Goal: Task Accomplishment & Management: Use online tool/utility

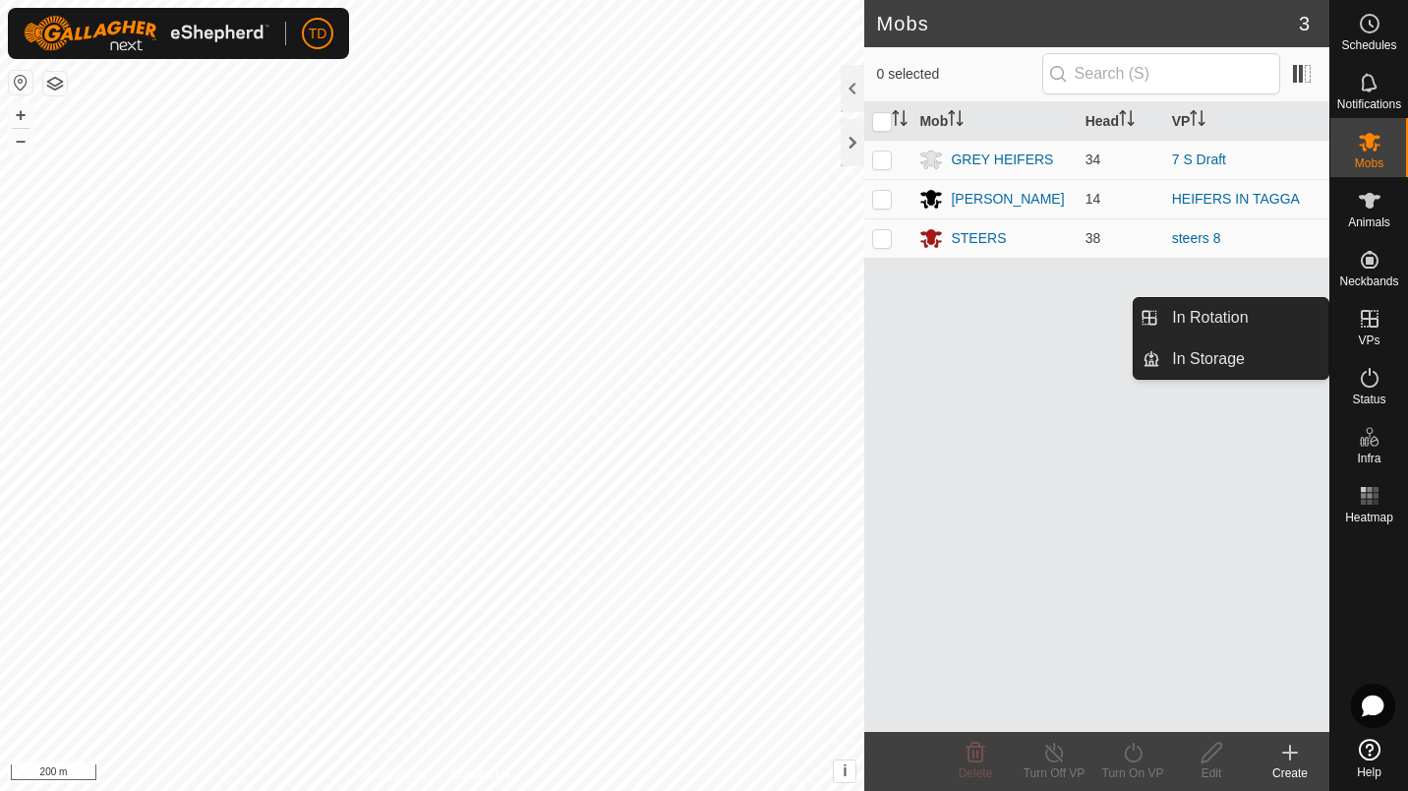
click at [1369, 331] on es-virtualpaddocks-svg-icon at bounding box center [1369, 318] width 35 height 31
click at [1379, 328] on icon at bounding box center [1370, 319] width 24 height 24
click at [1369, 327] on icon at bounding box center [1370, 319] width 24 height 24
click at [1263, 310] on link "In Rotation" at bounding box center [1244, 317] width 168 height 39
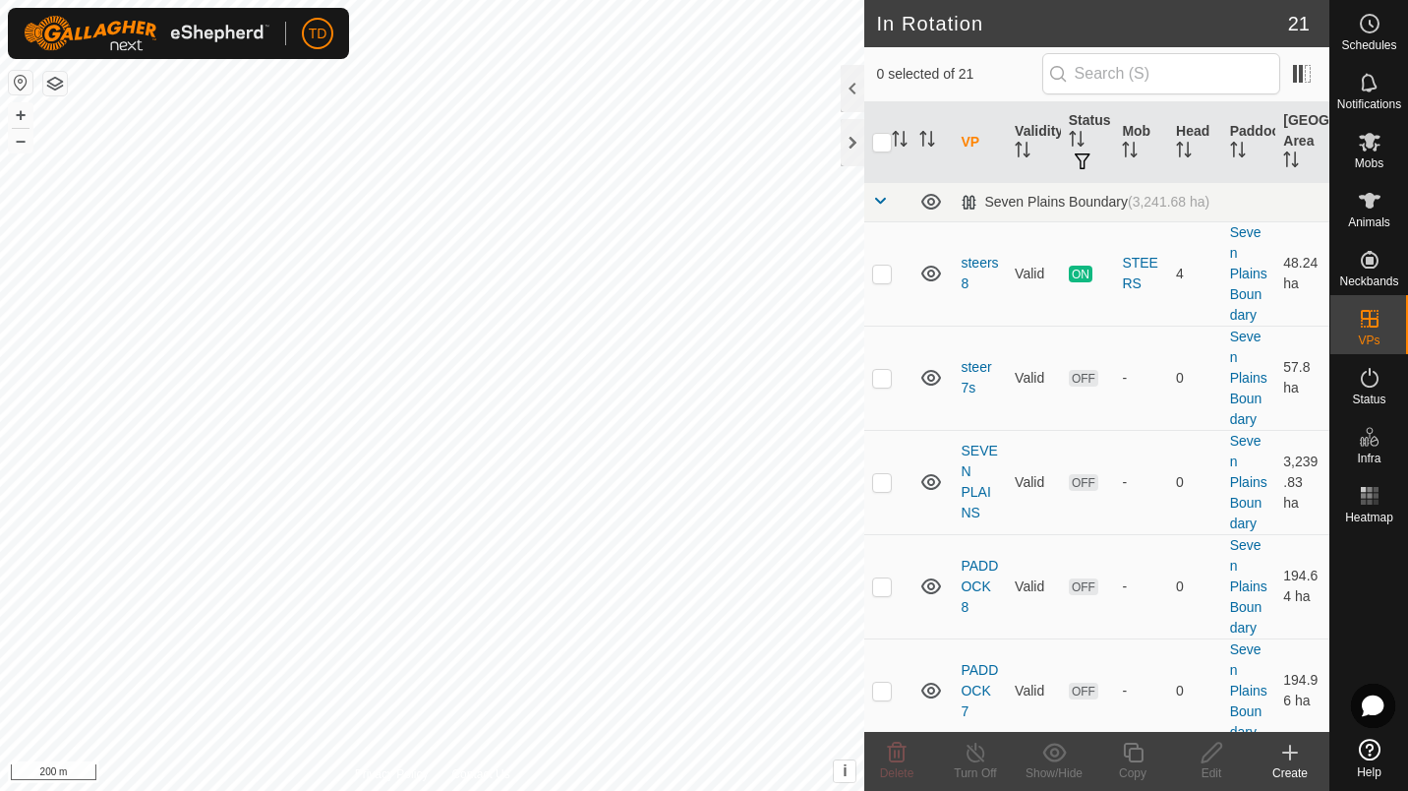
click at [1301, 770] on div "Create" at bounding box center [1290, 773] width 79 height 18
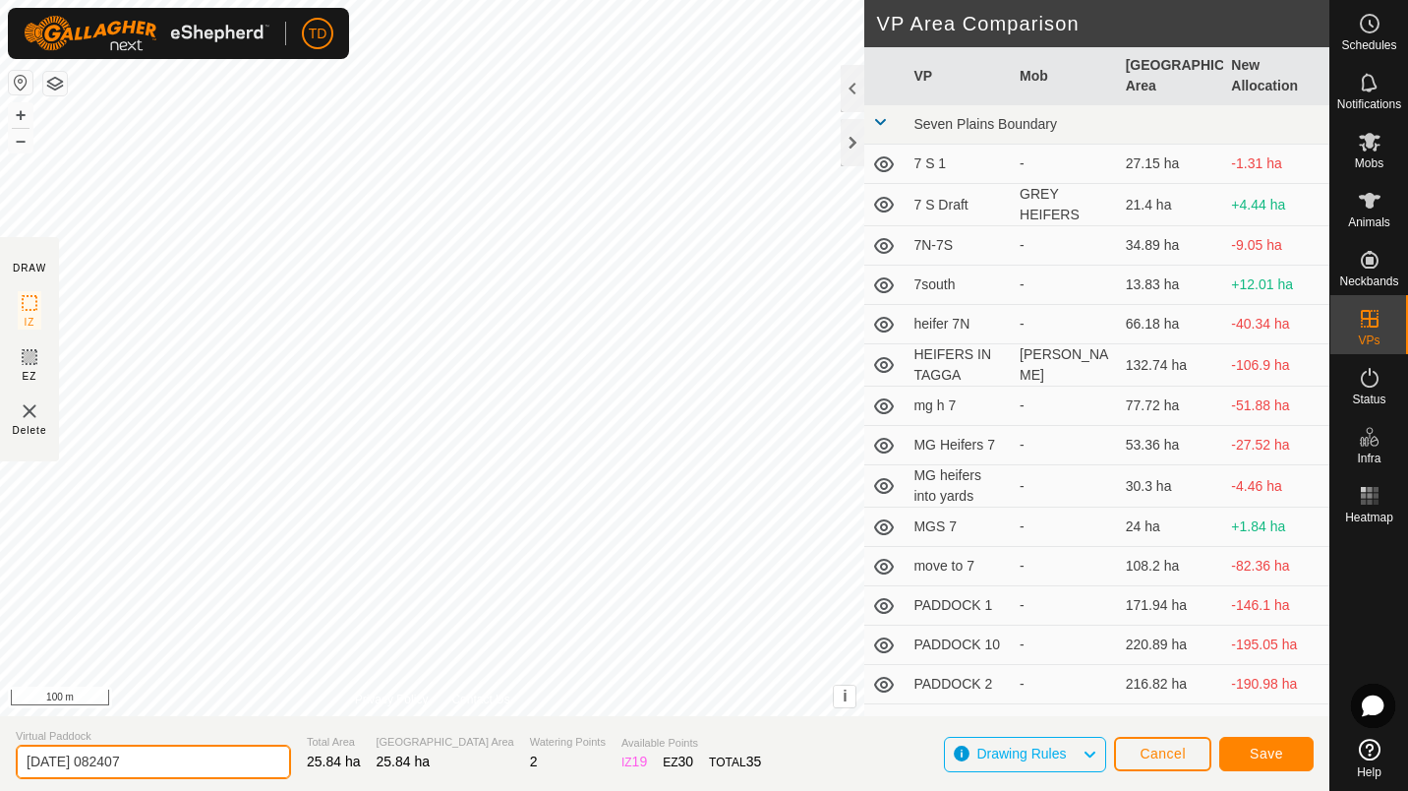
click at [162, 777] on input "[DATE] 082407" at bounding box center [153, 761] width 275 height 34
type input "MG H to 8"
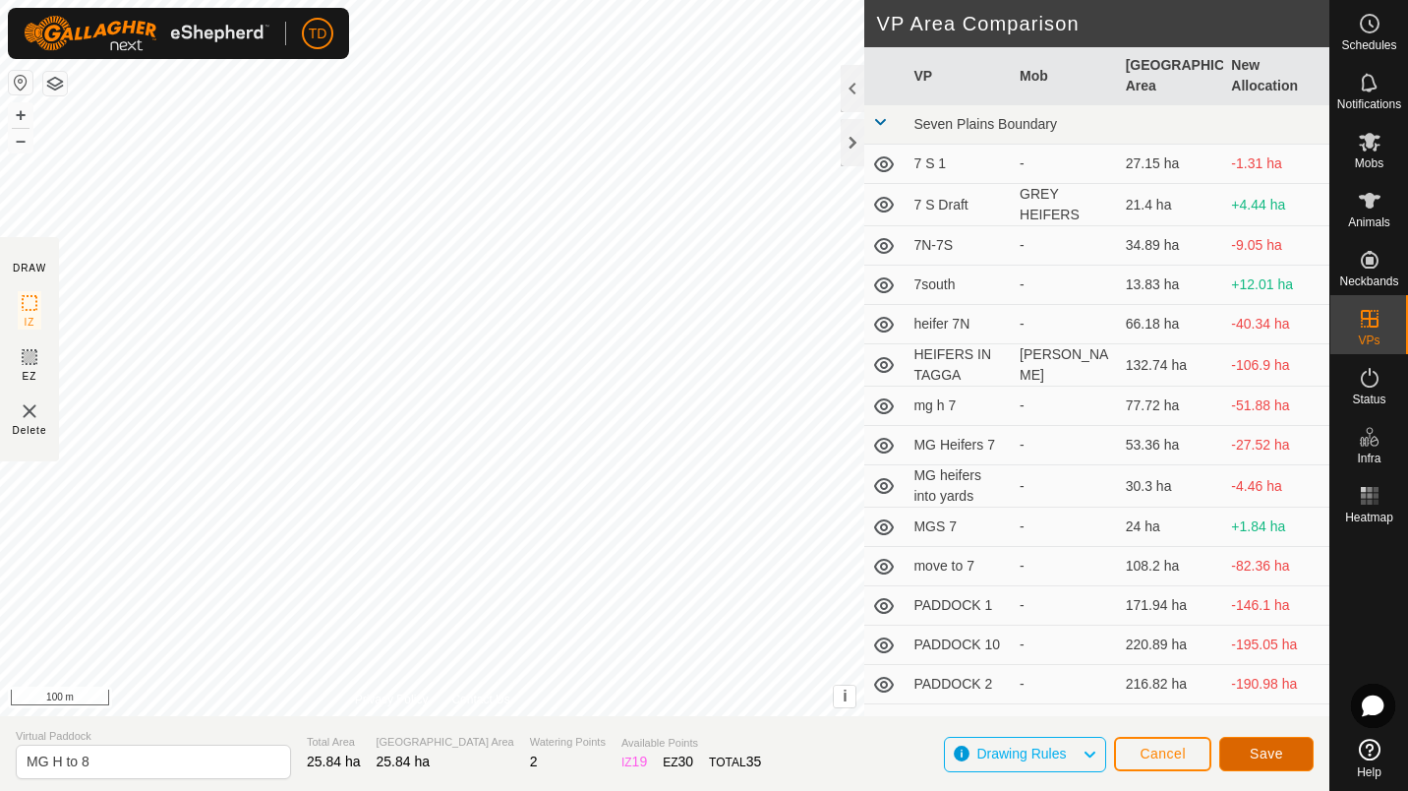
click at [1261, 756] on span "Save" at bounding box center [1266, 753] width 33 height 16
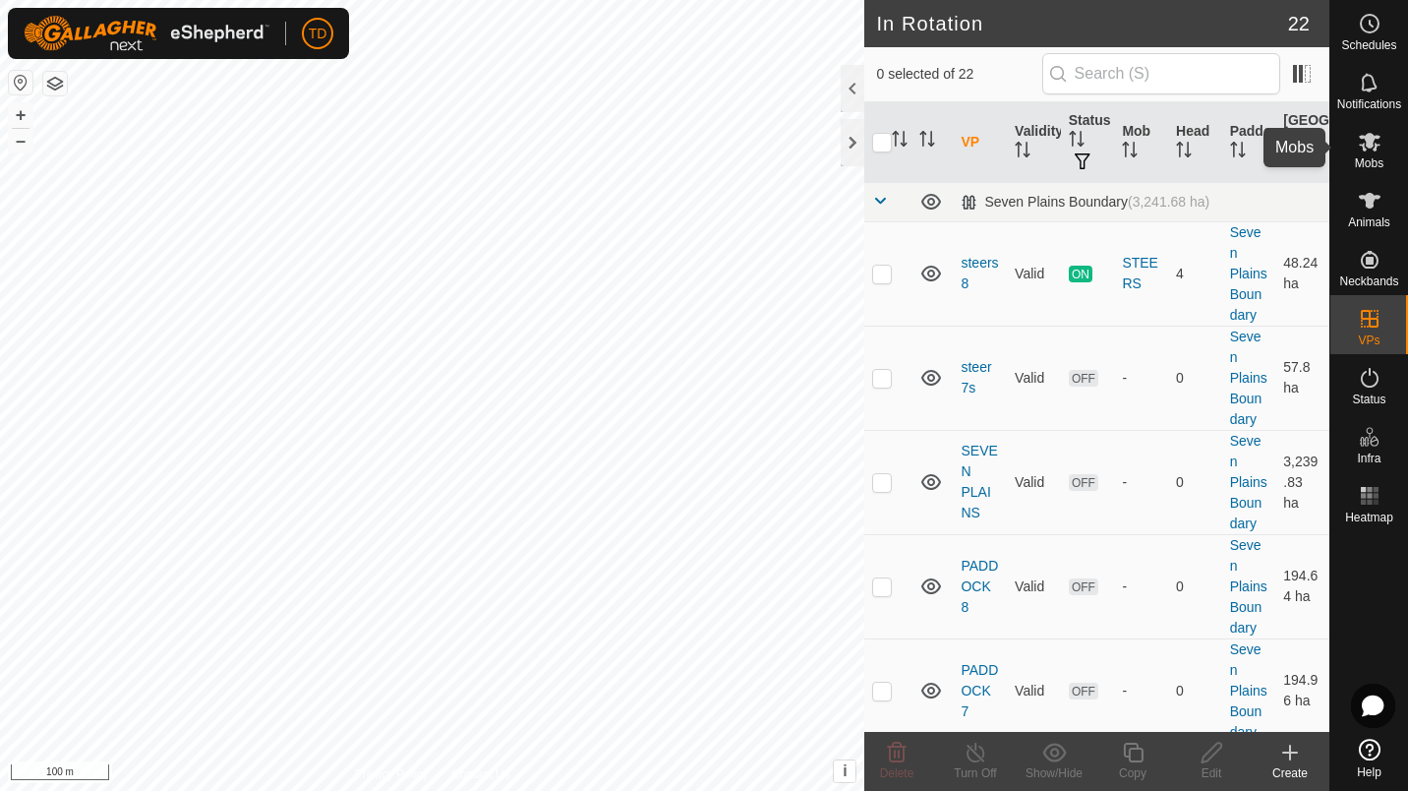
click at [1369, 140] on icon at bounding box center [1370, 142] width 22 height 19
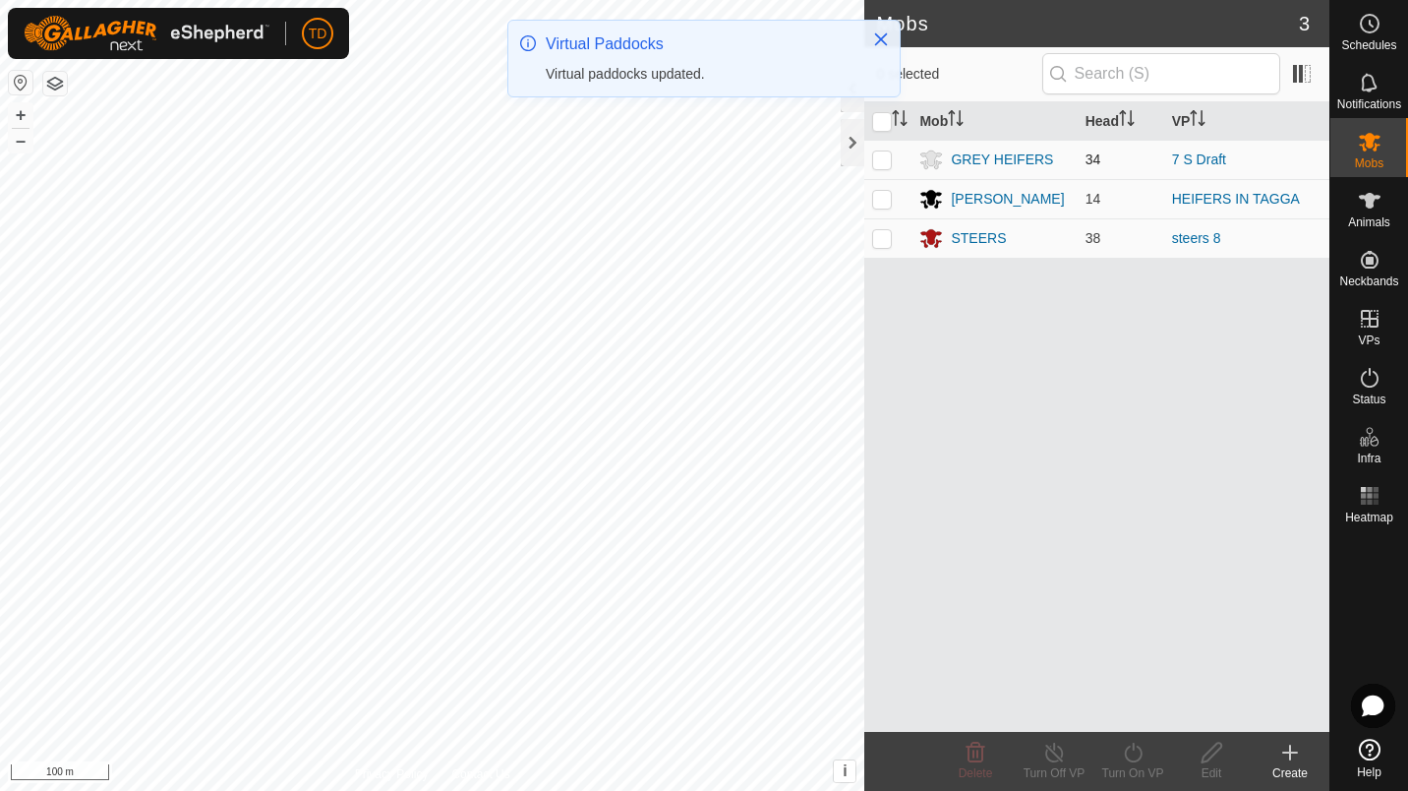
click at [884, 158] on p-checkbox at bounding box center [882, 159] width 20 height 16
checkbox input "true"
click at [1118, 770] on div "Turn On VP" at bounding box center [1132, 773] width 79 height 18
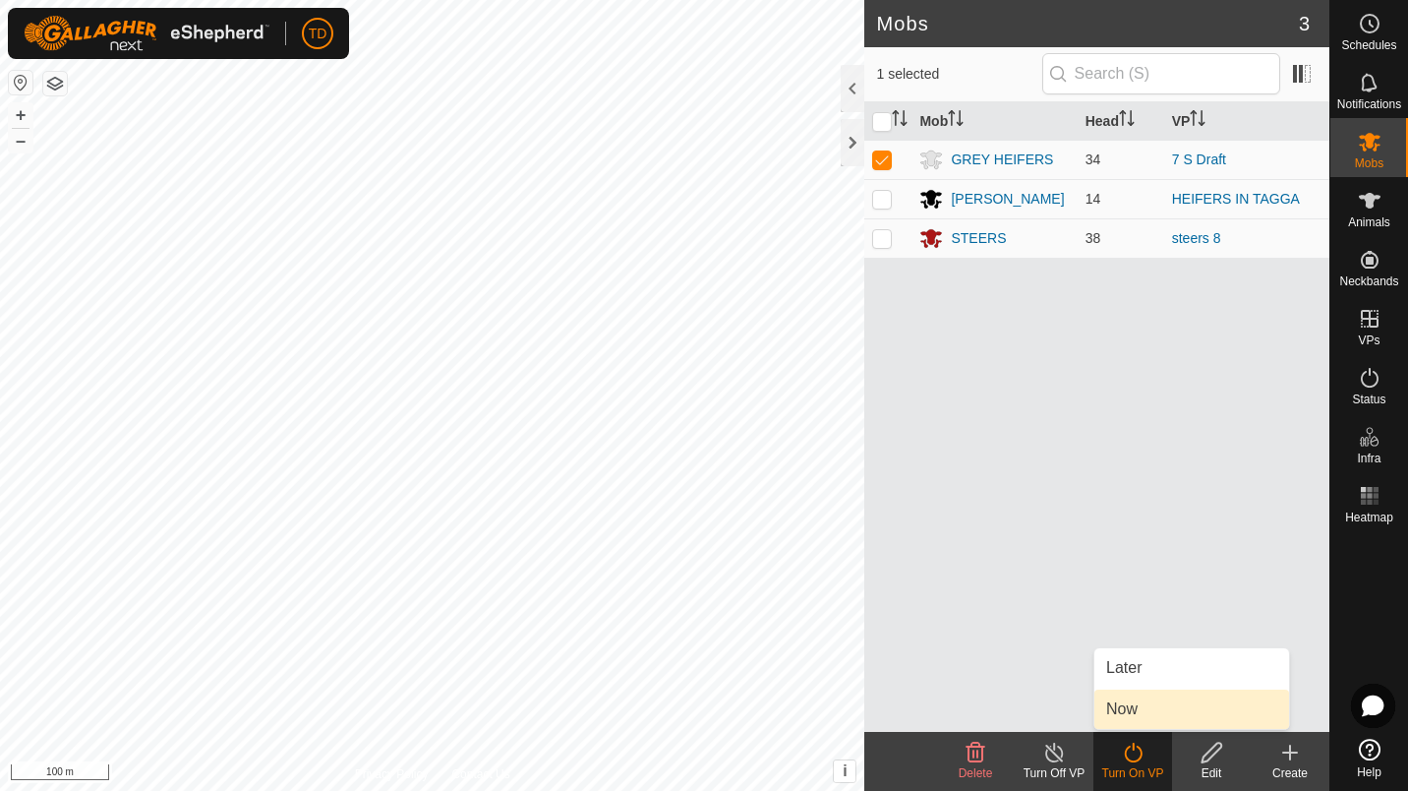
click at [1139, 724] on link "Now" at bounding box center [1191, 708] width 195 height 39
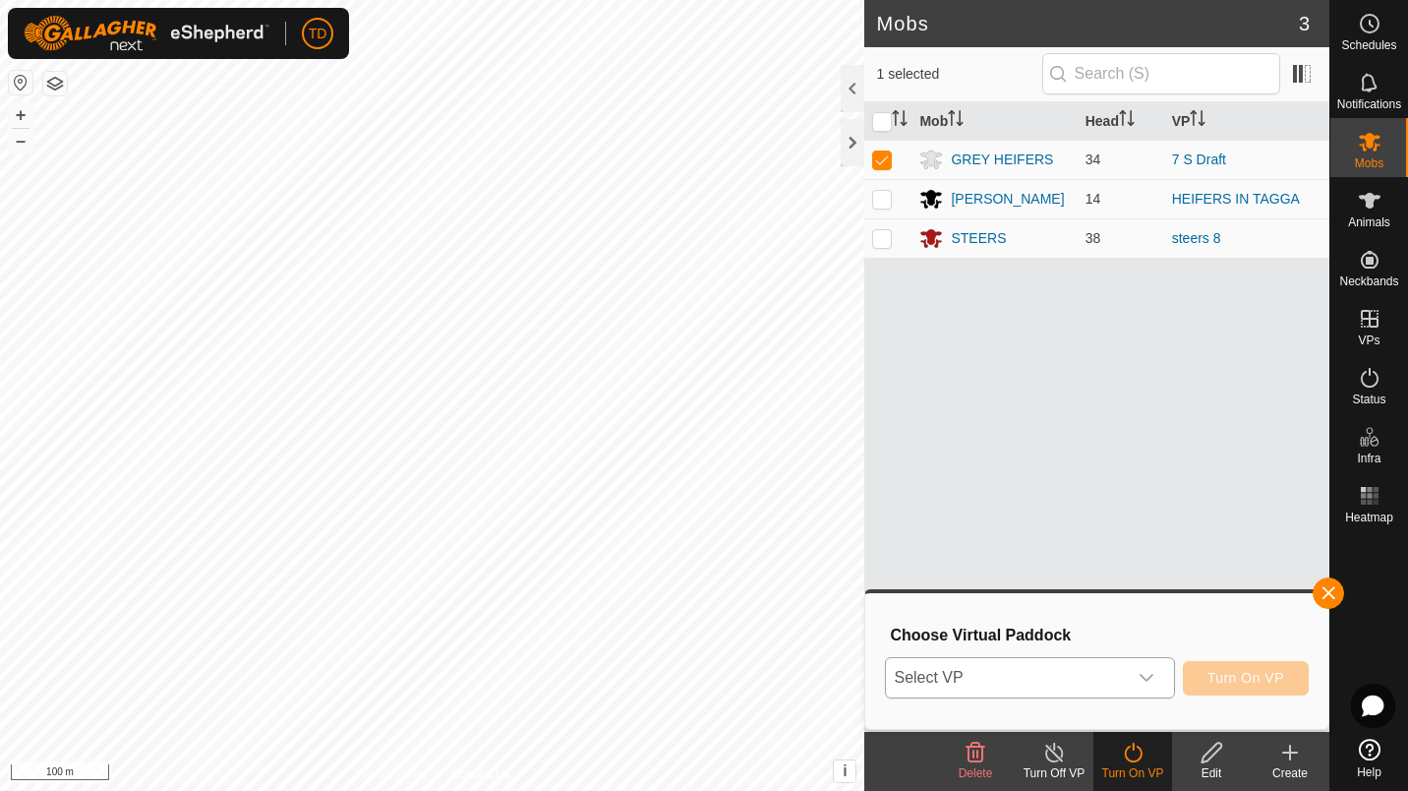
click at [1143, 680] on icon "dropdown trigger" at bounding box center [1147, 678] width 16 height 16
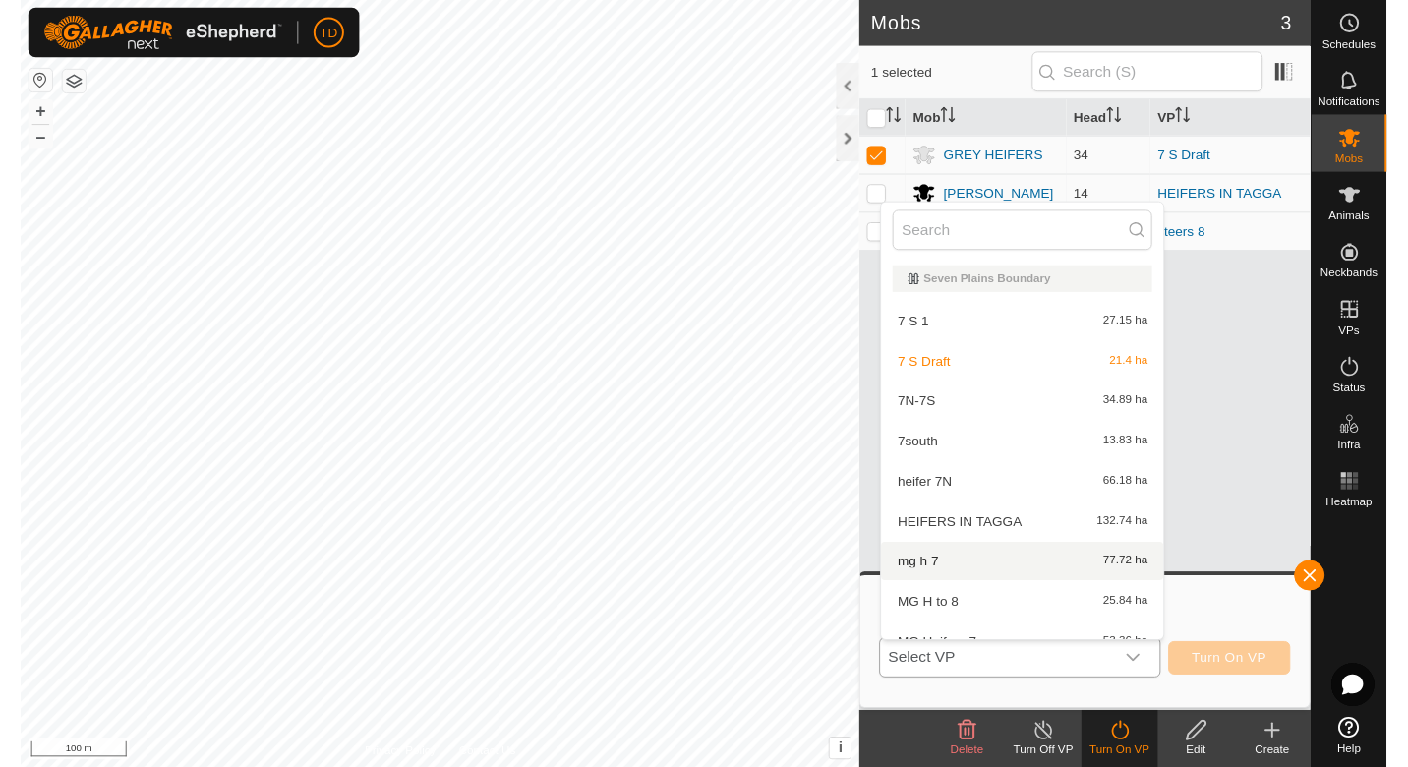
scroll to position [22, 0]
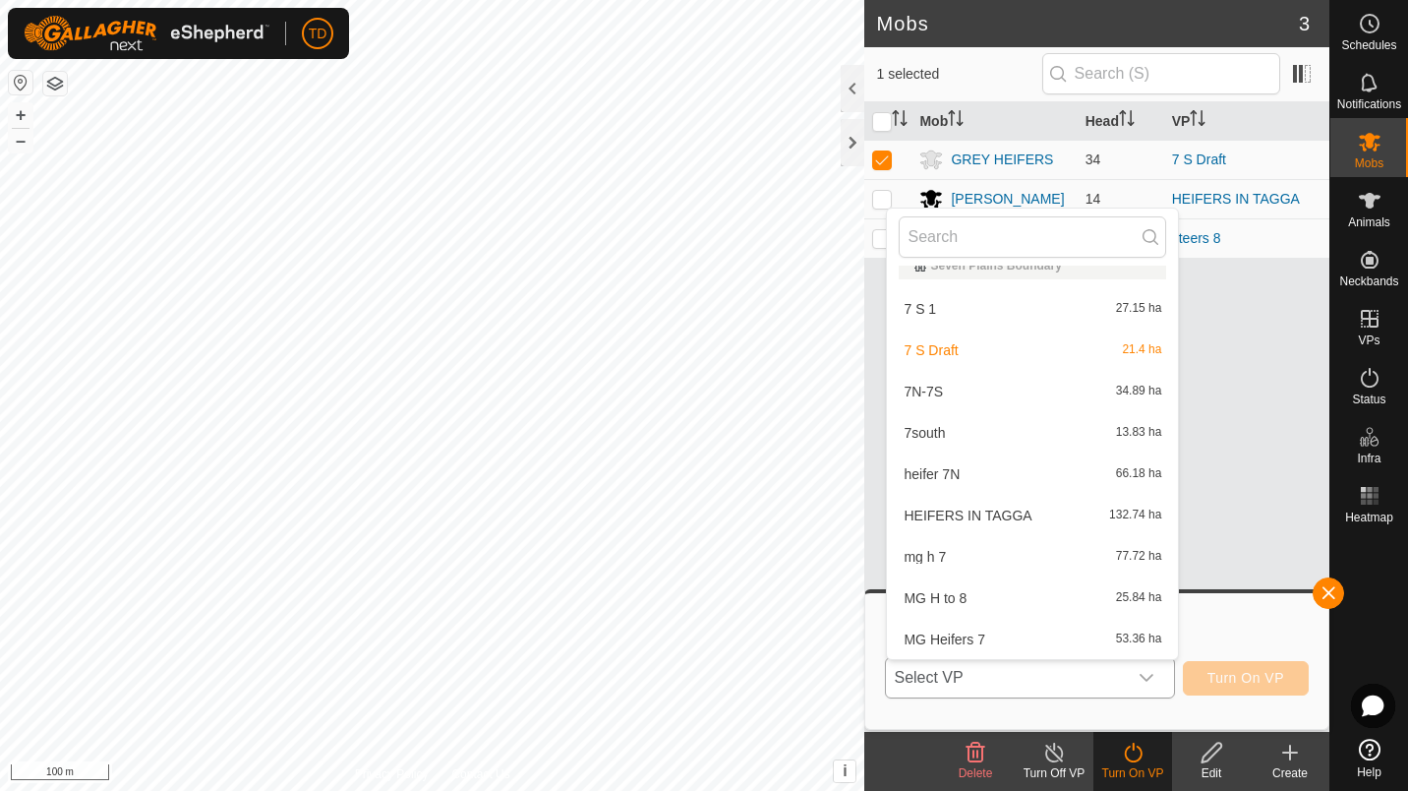
click at [920, 594] on li "MG H to 8 25.84 ha" at bounding box center [1032, 597] width 291 height 39
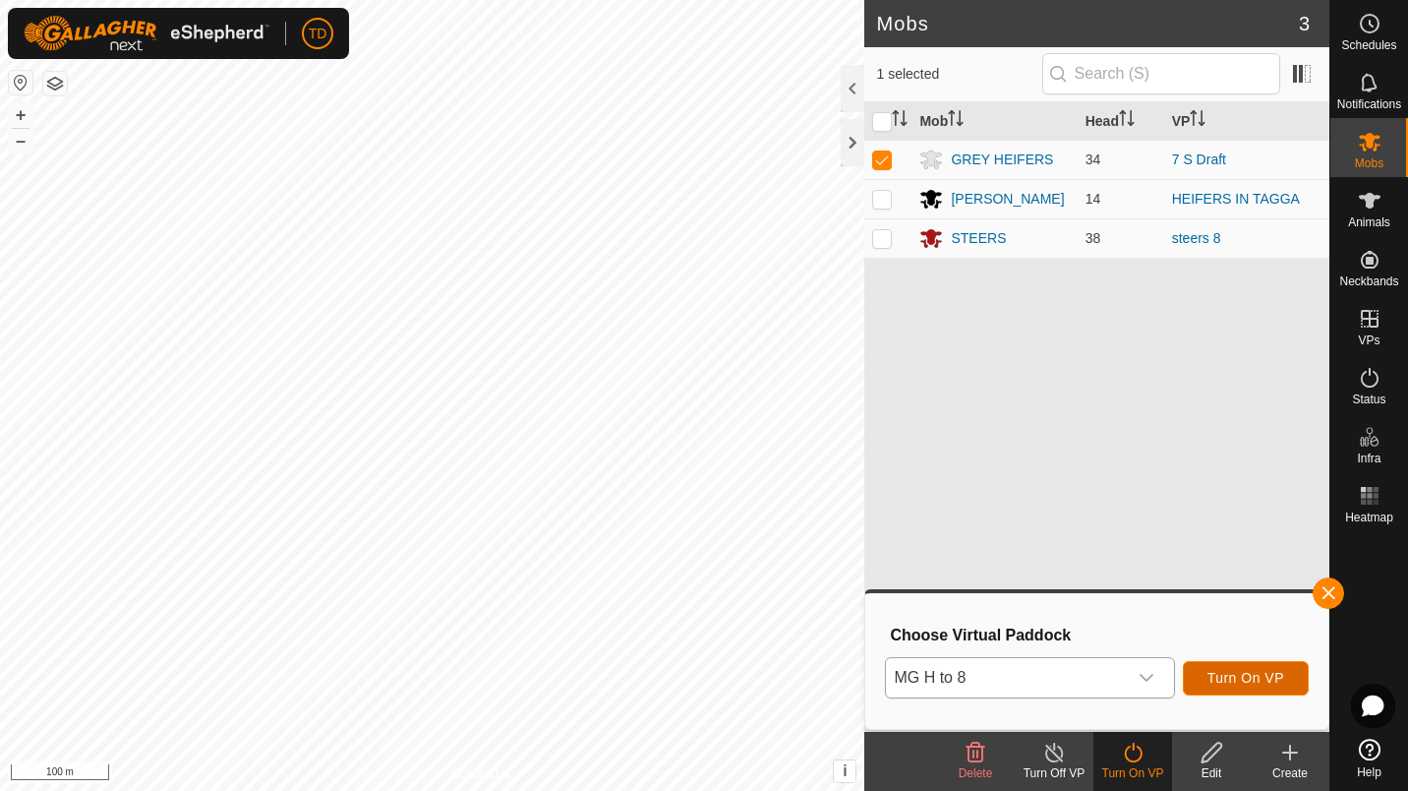
click at [1279, 672] on span "Turn On VP" at bounding box center [1246, 678] width 77 height 16
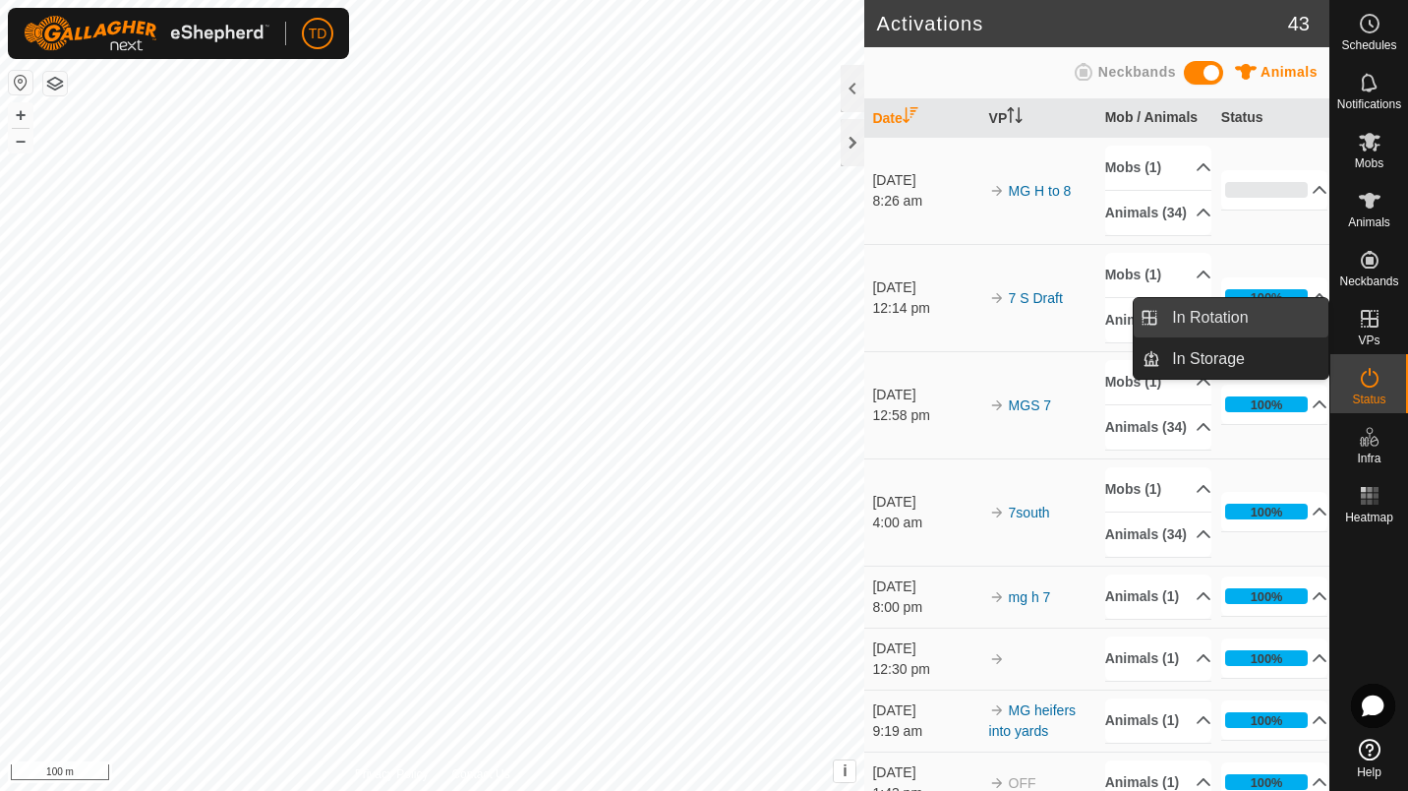
click at [1279, 313] on link "In Rotation" at bounding box center [1244, 317] width 168 height 39
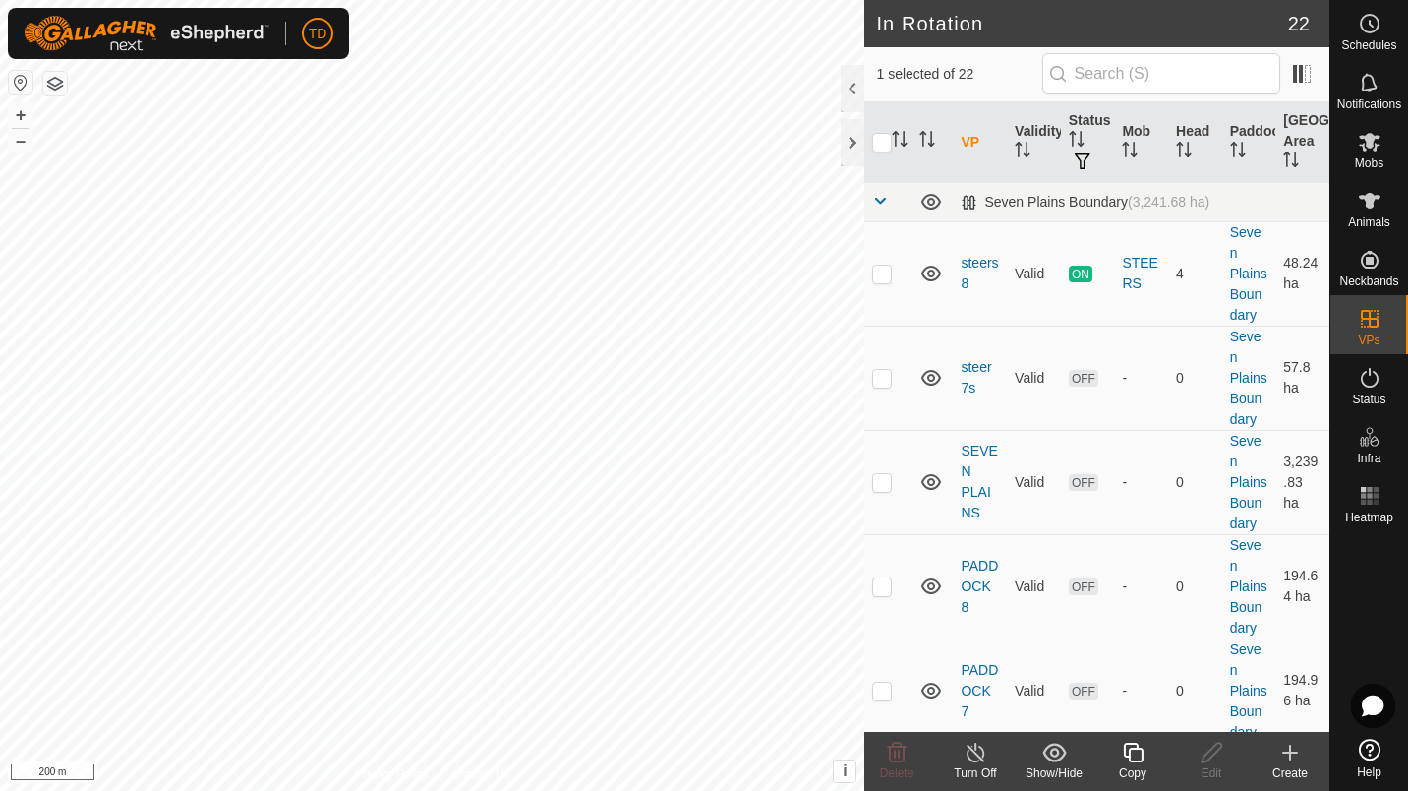
click at [1284, 754] on icon at bounding box center [1290, 752] width 24 height 24
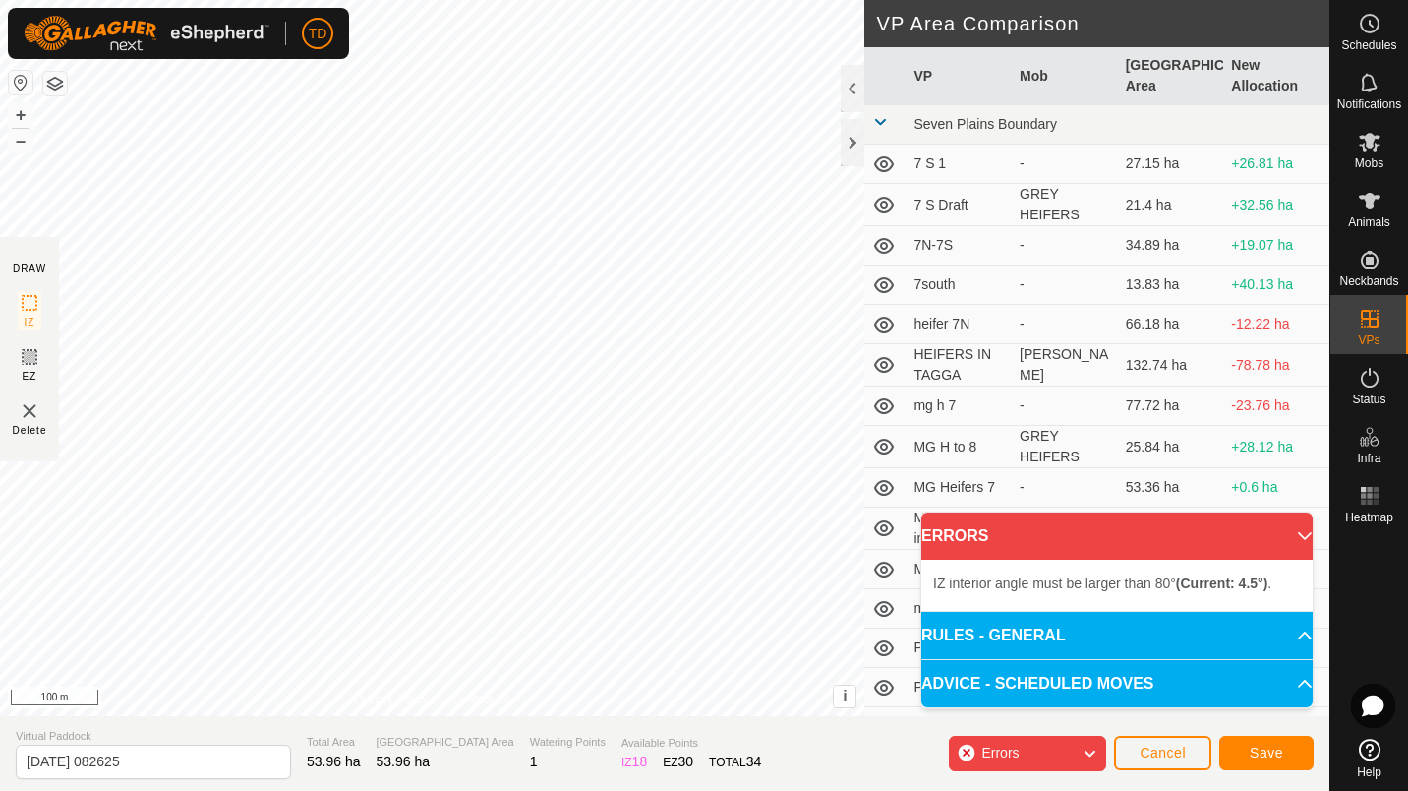
click at [173, 154] on div "IZ interior angle must be larger than 80° (Current: 4.5°) . + – ⇧ i This applic…" at bounding box center [432, 358] width 864 height 716
click at [508, 136] on div "IZ interior angle must be larger than 80° (Current: 1.6°) . + – ⇧ i This applic…" at bounding box center [432, 358] width 864 height 716
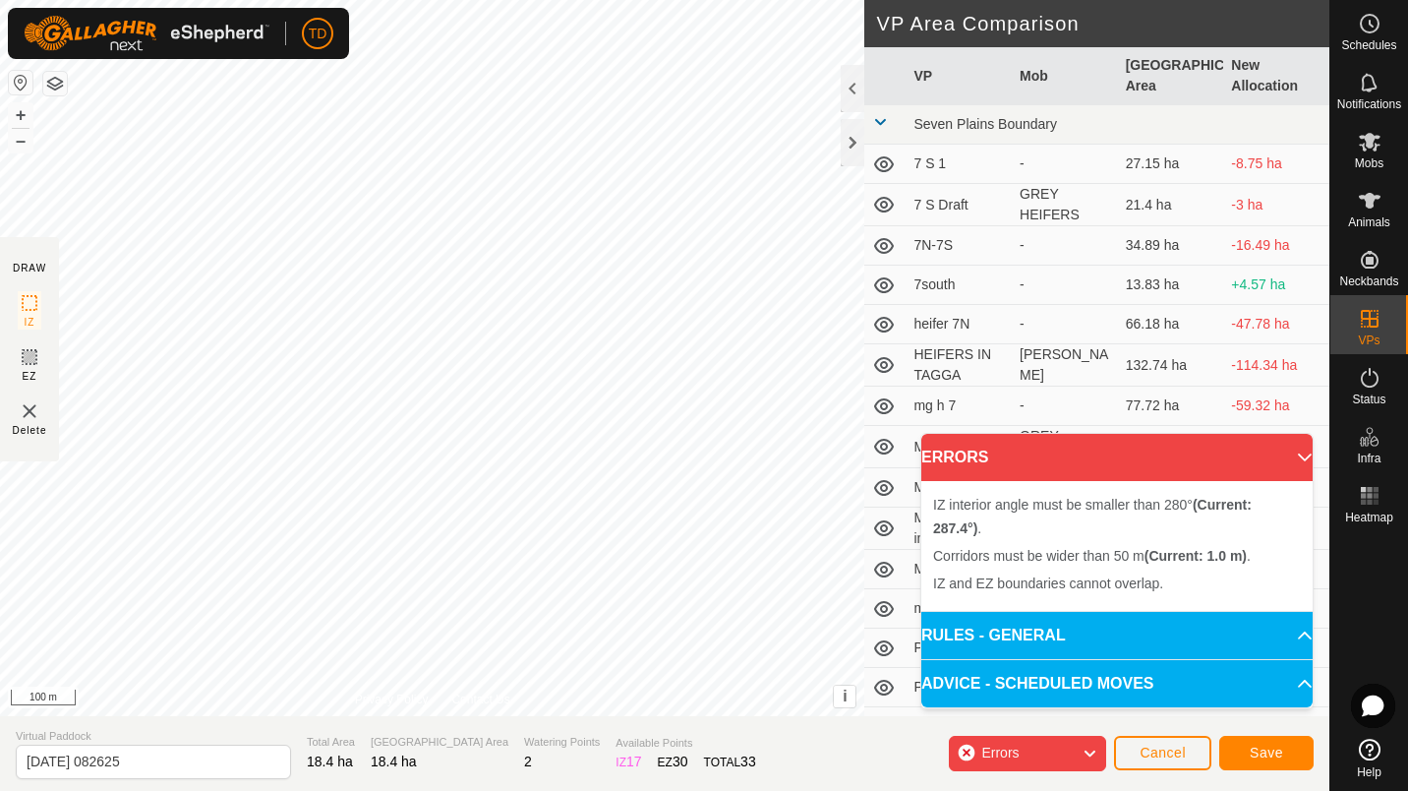
click at [252, 296] on div "IZ interior angle must be smaller than 280° (Current: 287.4°) . + – ⇧ i This ap…" at bounding box center [432, 358] width 864 height 716
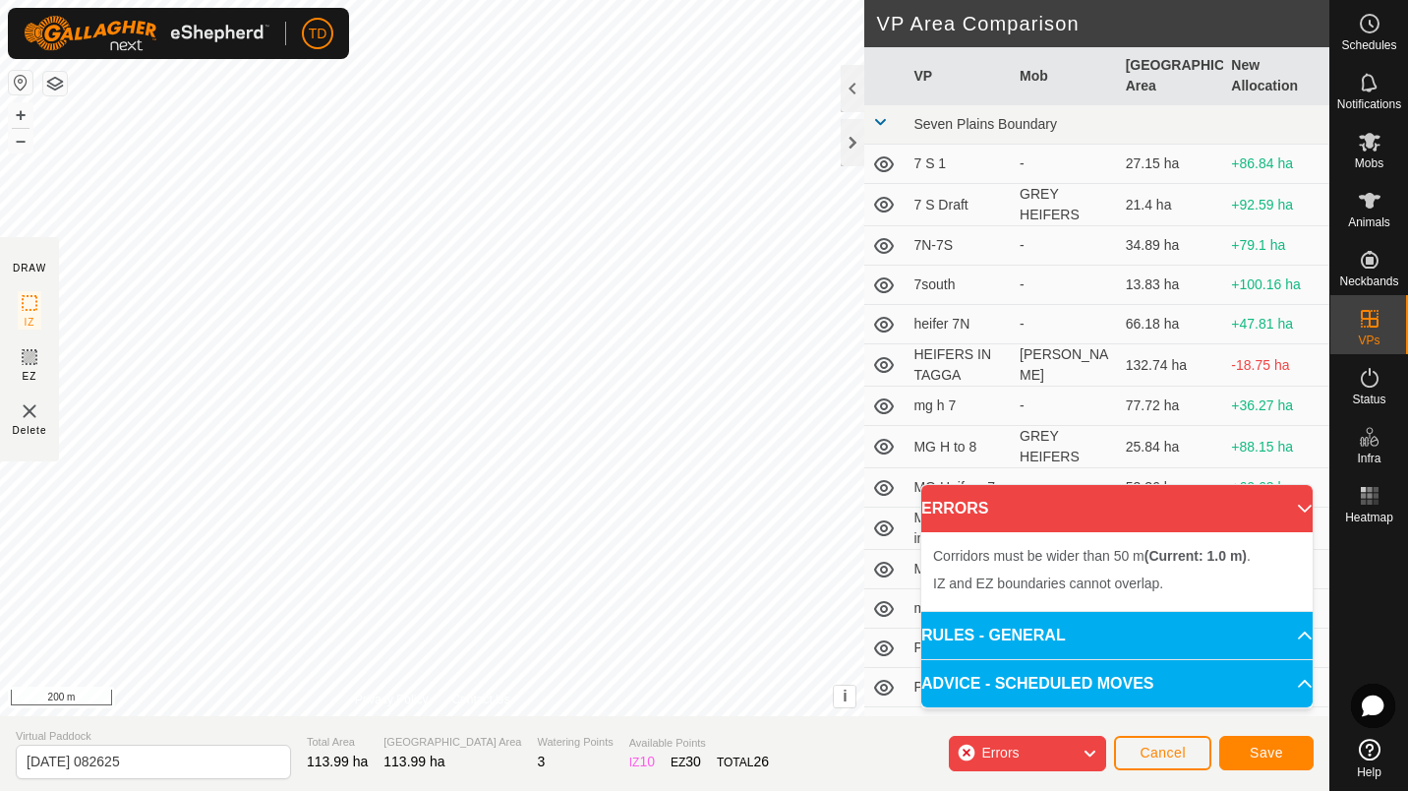
click at [29, 407] on img at bounding box center [30, 411] width 24 height 24
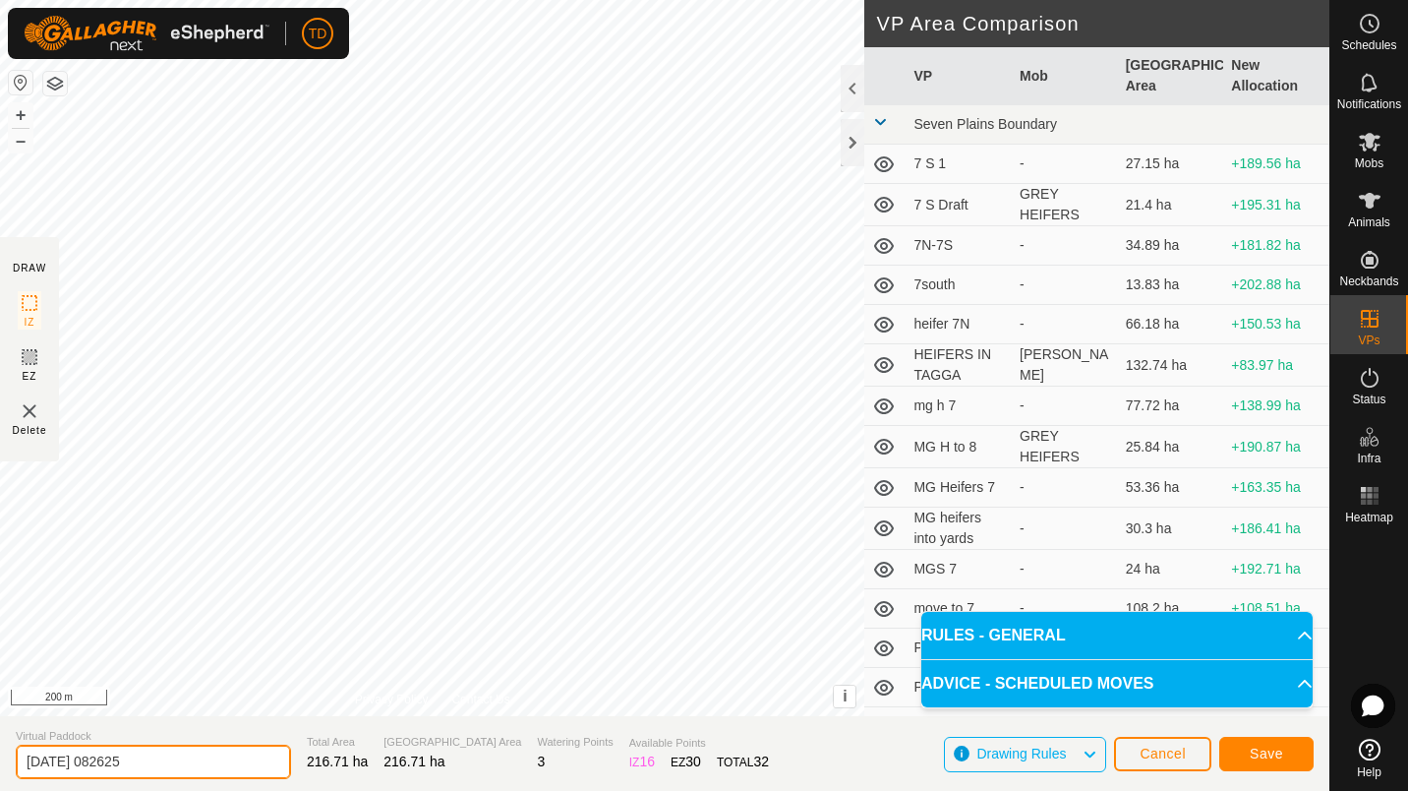
click at [178, 761] on input "[DATE] 082625" at bounding box center [153, 761] width 275 height 34
type input "weaners 8 to 5"
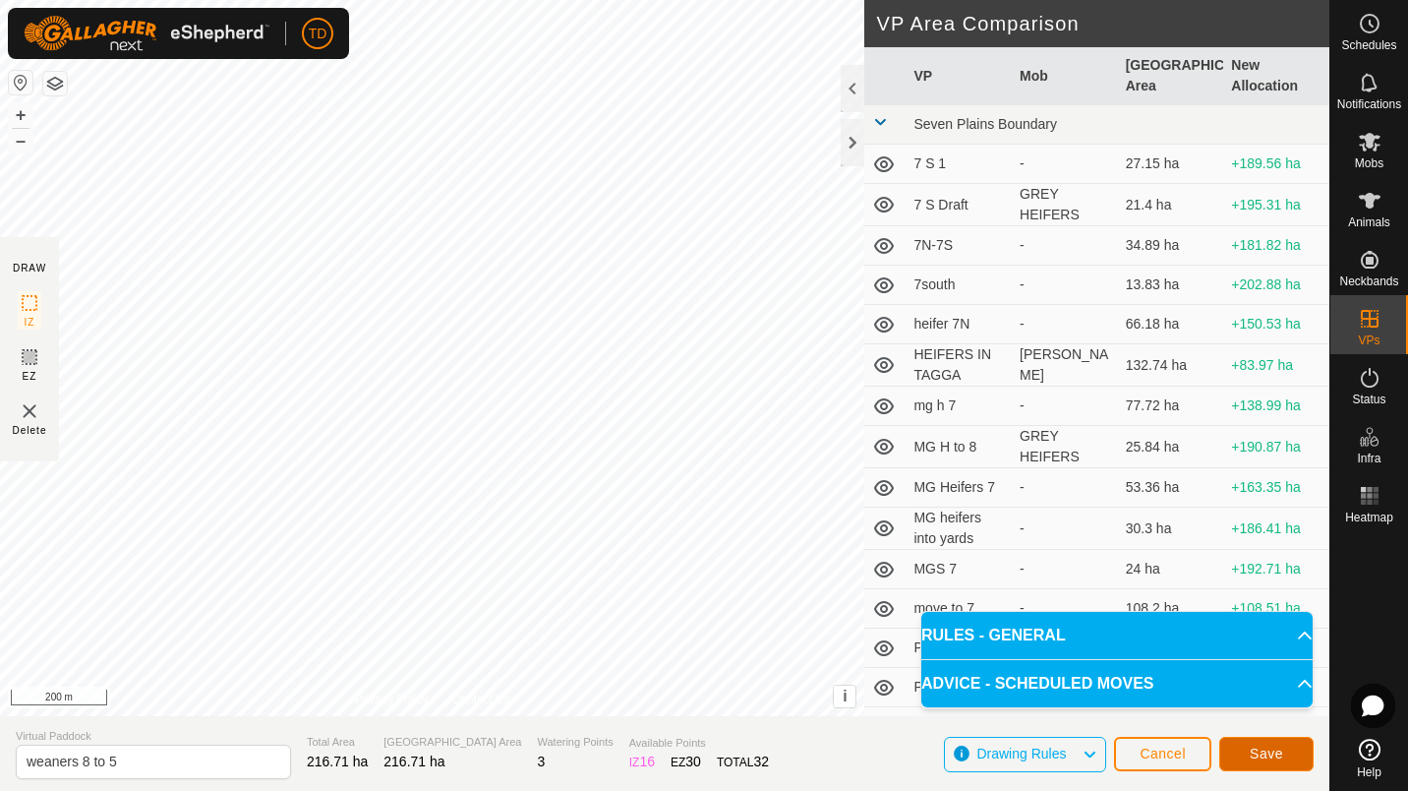
click at [1248, 755] on button "Save" at bounding box center [1266, 754] width 94 height 34
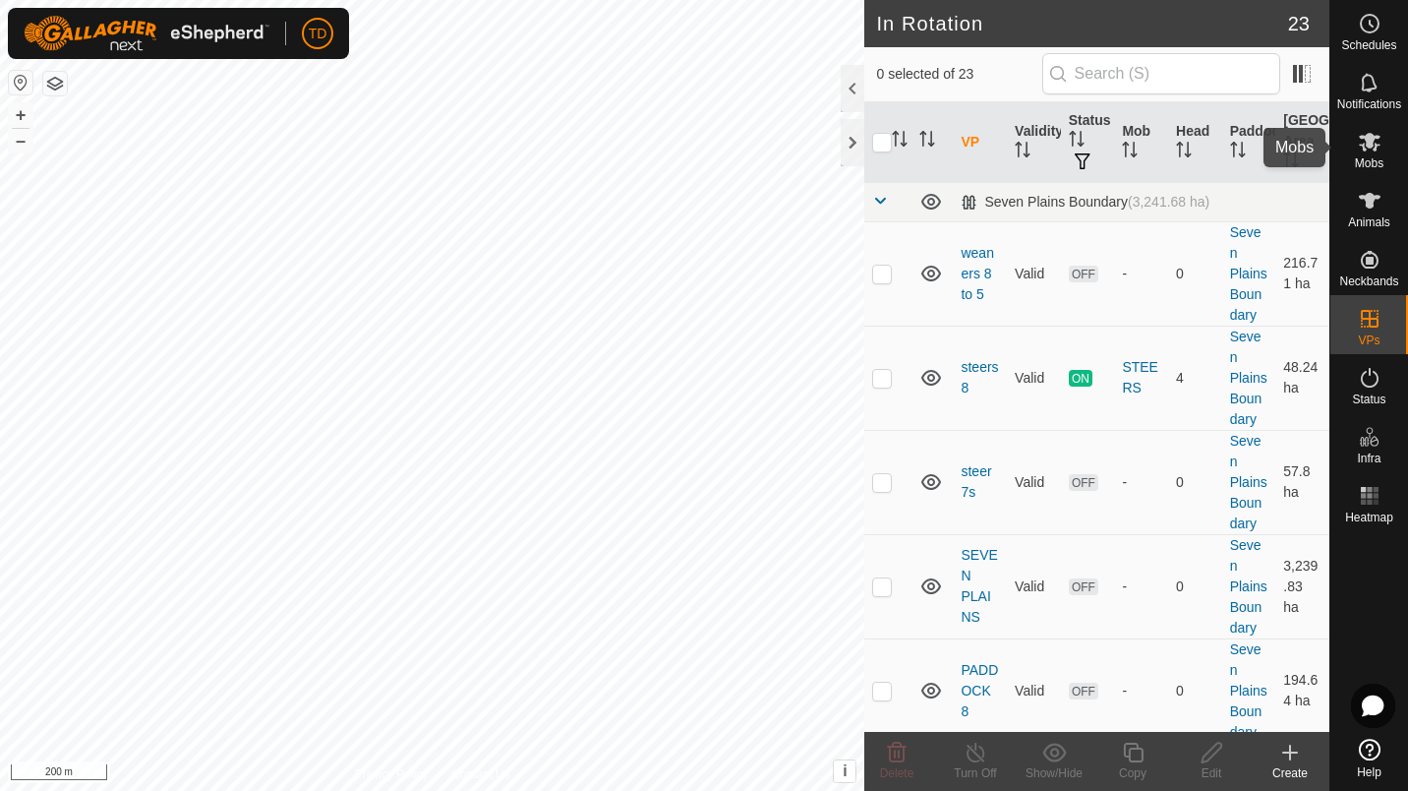
click at [1351, 146] on div "Mobs" at bounding box center [1369, 147] width 78 height 59
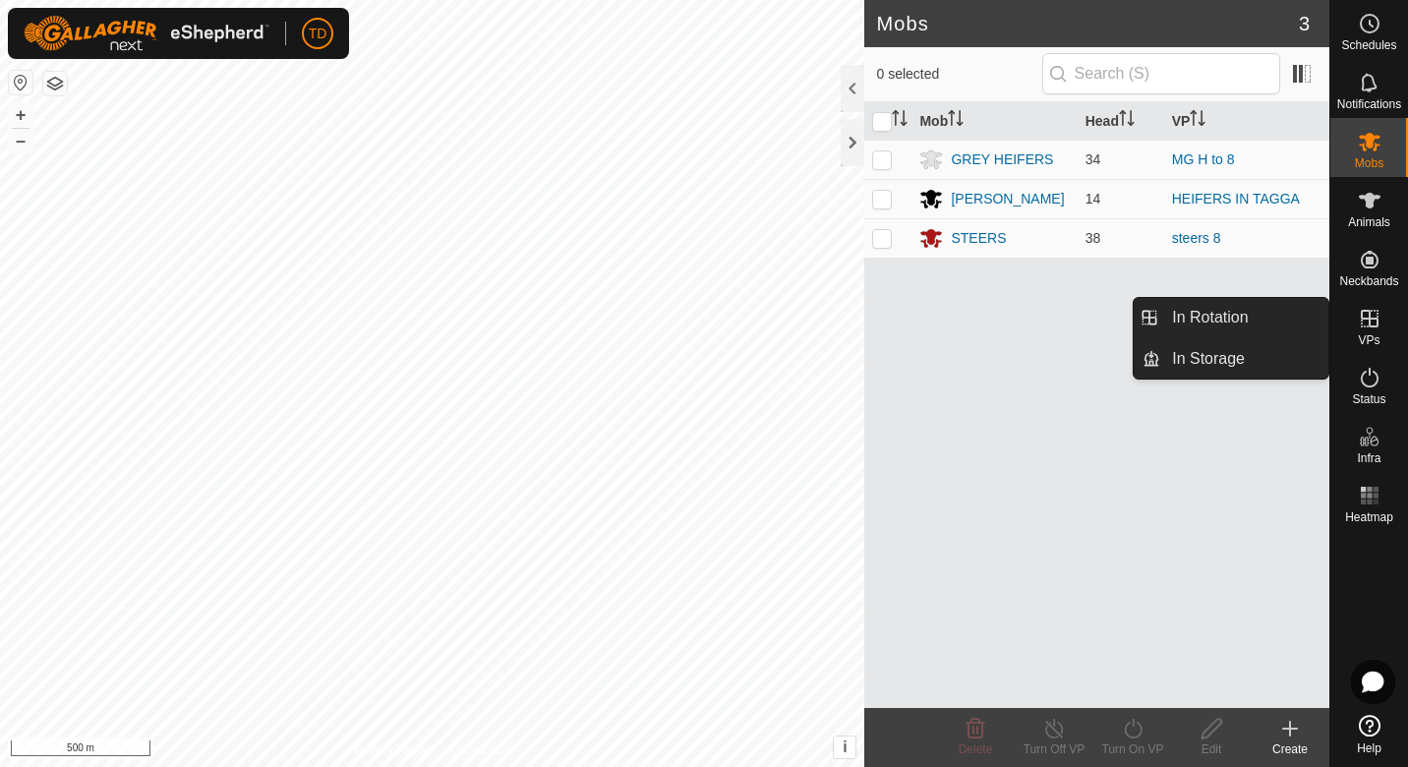
click at [1356, 331] on es-virtualpaddocks-svg-icon at bounding box center [1369, 318] width 35 height 31
click at [1376, 316] on icon at bounding box center [1370, 319] width 24 height 24
click at [1276, 315] on link "In Rotation" at bounding box center [1244, 317] width 168 height 39
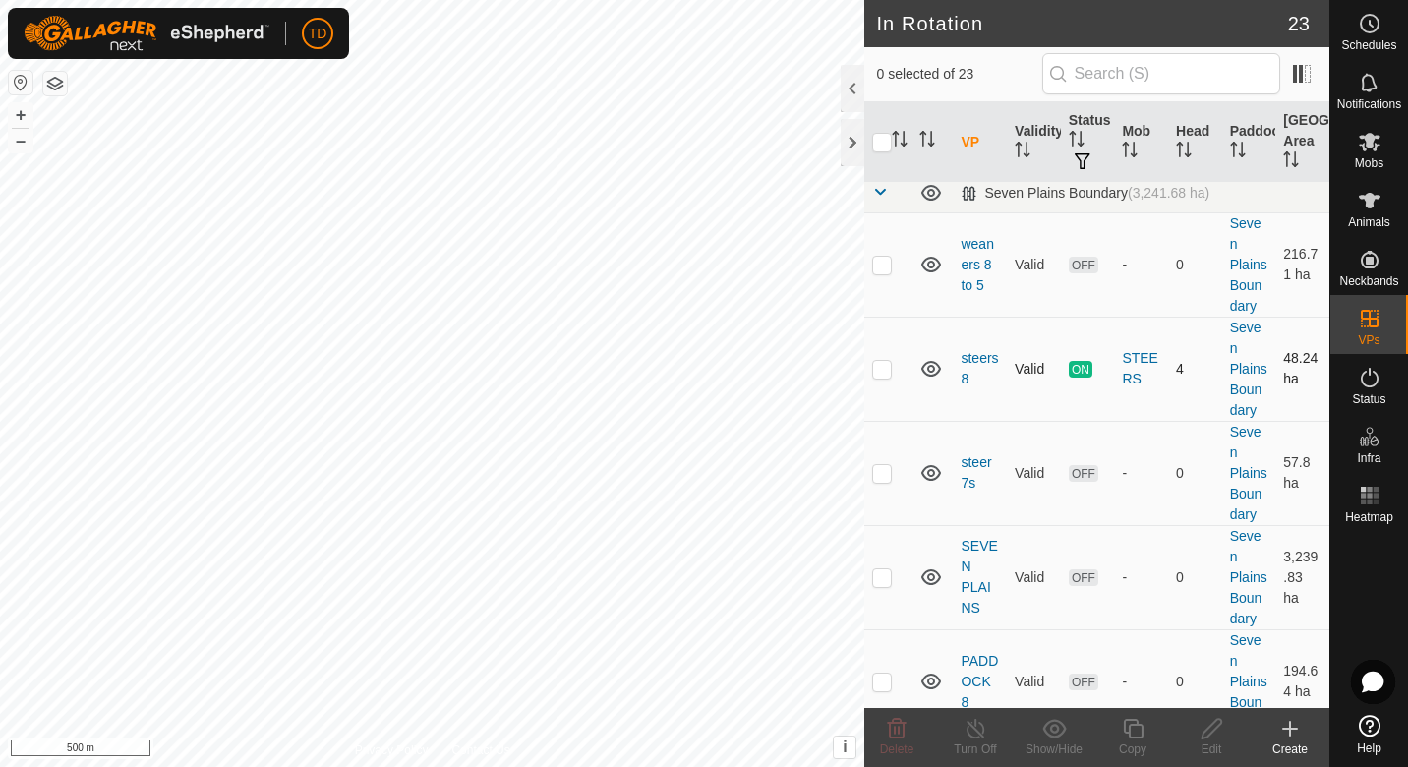
scroll to position [10, 0]
click at [881, 271] on p-checkbox at bounding box center [882, 264] width 20 height 16
checkbox input "true"
click at [1370, 151] on icon at bounding box center [1370, 142] width 24 height 24
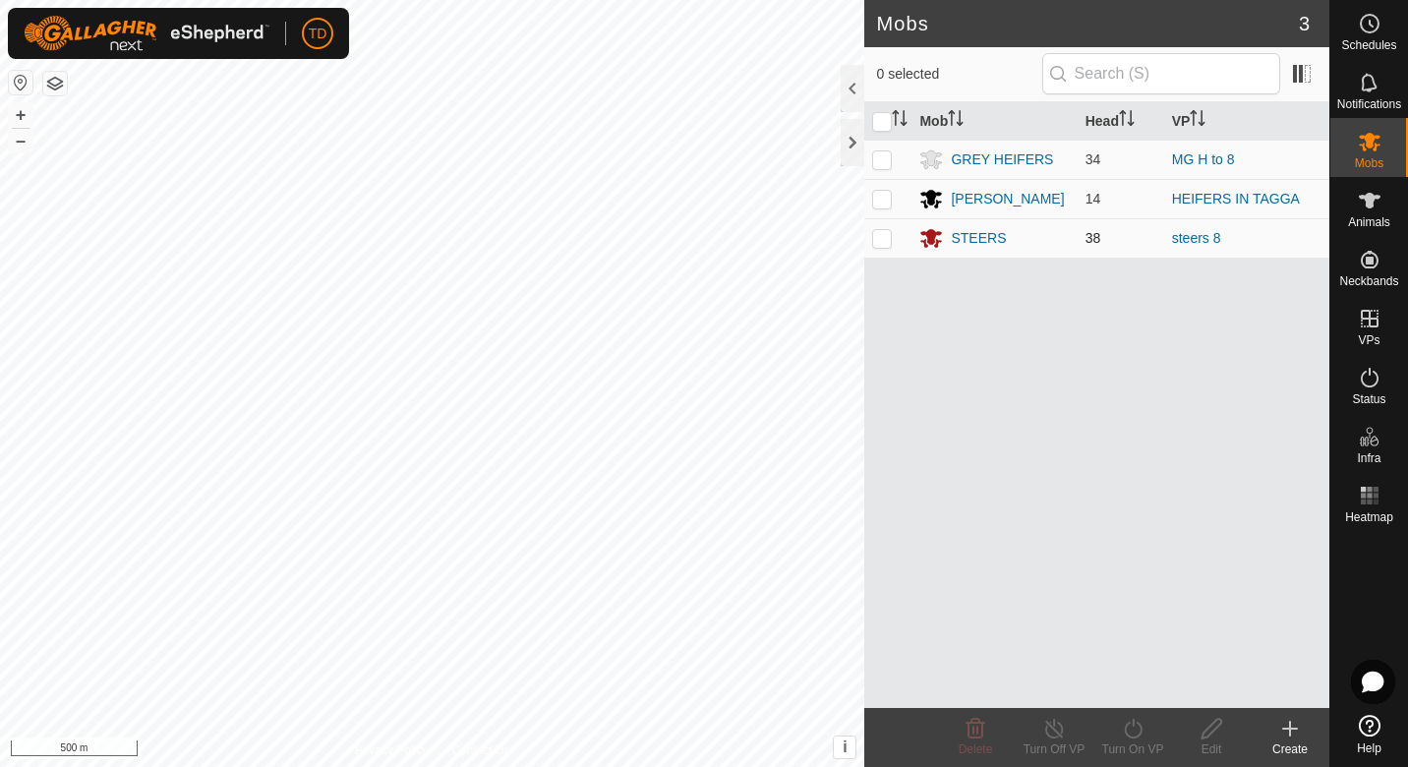
click at [884, 244] on p-checkbox at bounding box center [882, 238] width 20 height 16
checkbox input "true"
click at [1136, 743] on div "Turn On VP" at bounding box center [1132, 749] width 79 height 18
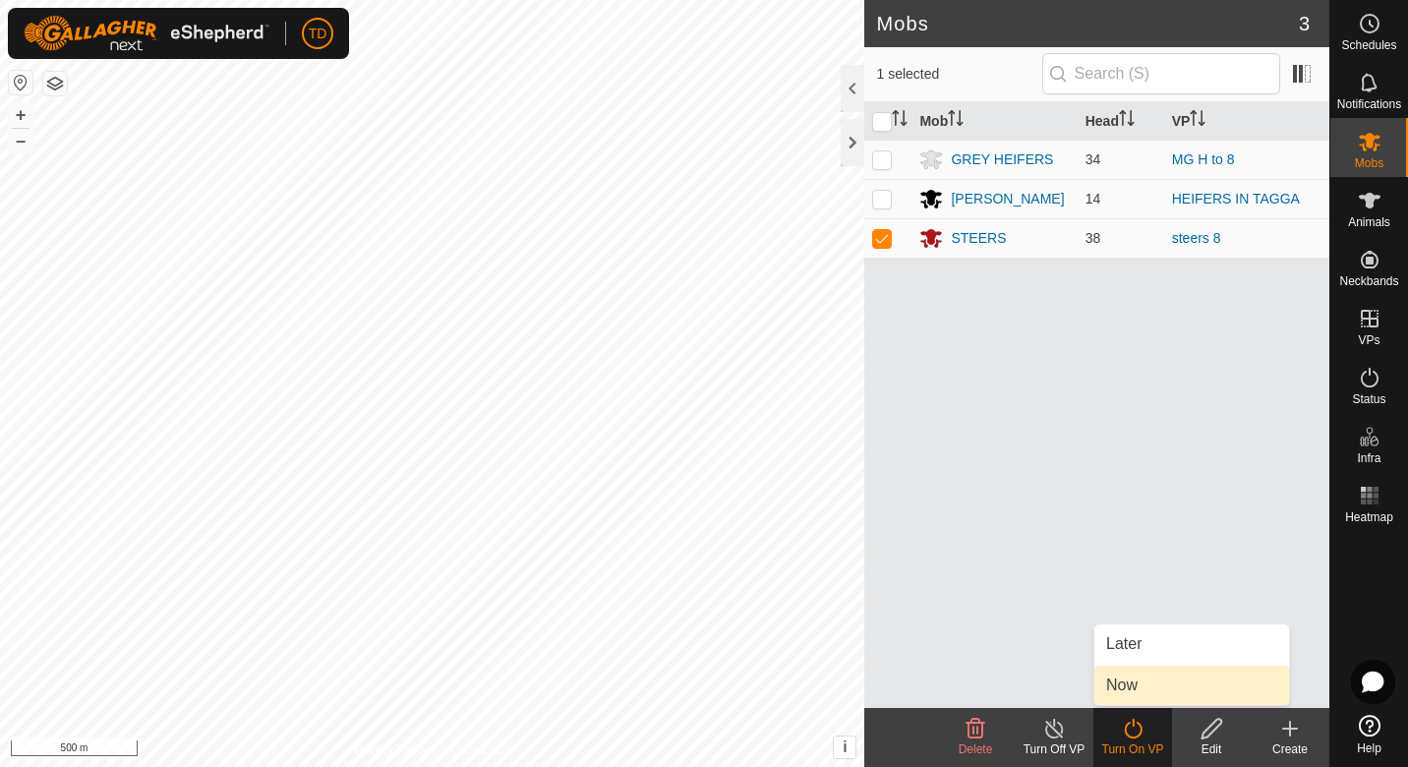
click at [1128, 683] on link "Now" at bounding box center [1191, 685] width 195 height 39
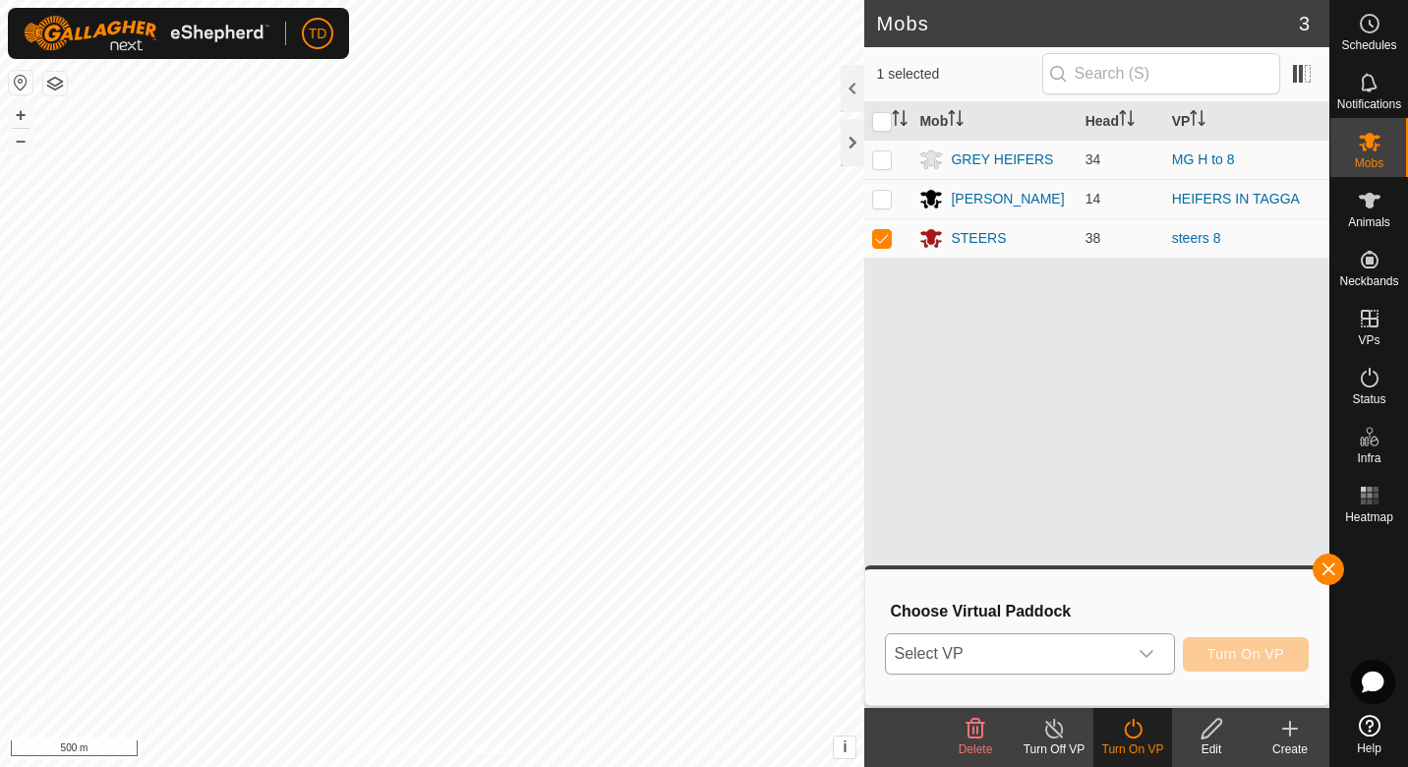
click at [1114, 655] on span "Select VP" at bounding box center [1006, 653] width 240 height 39
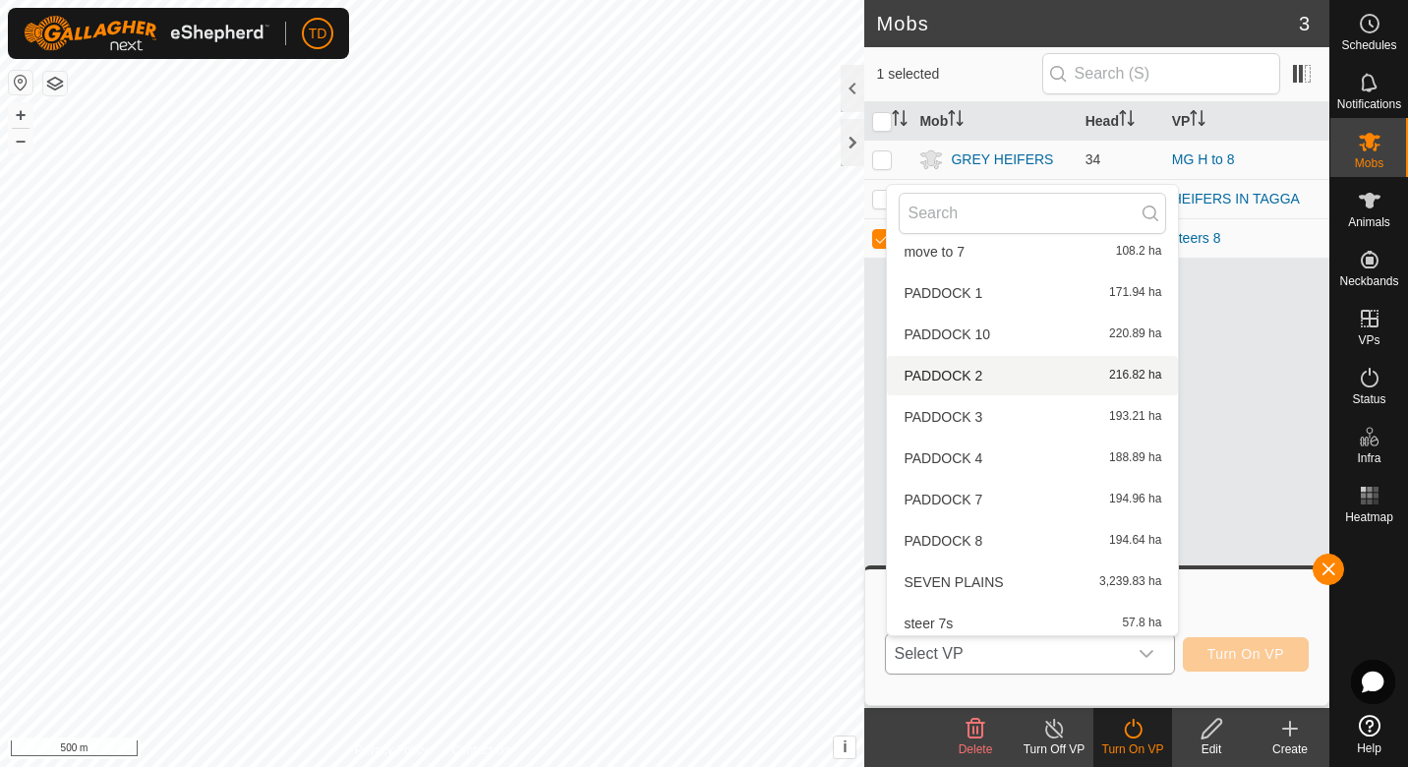
scroll to position [600, 0]
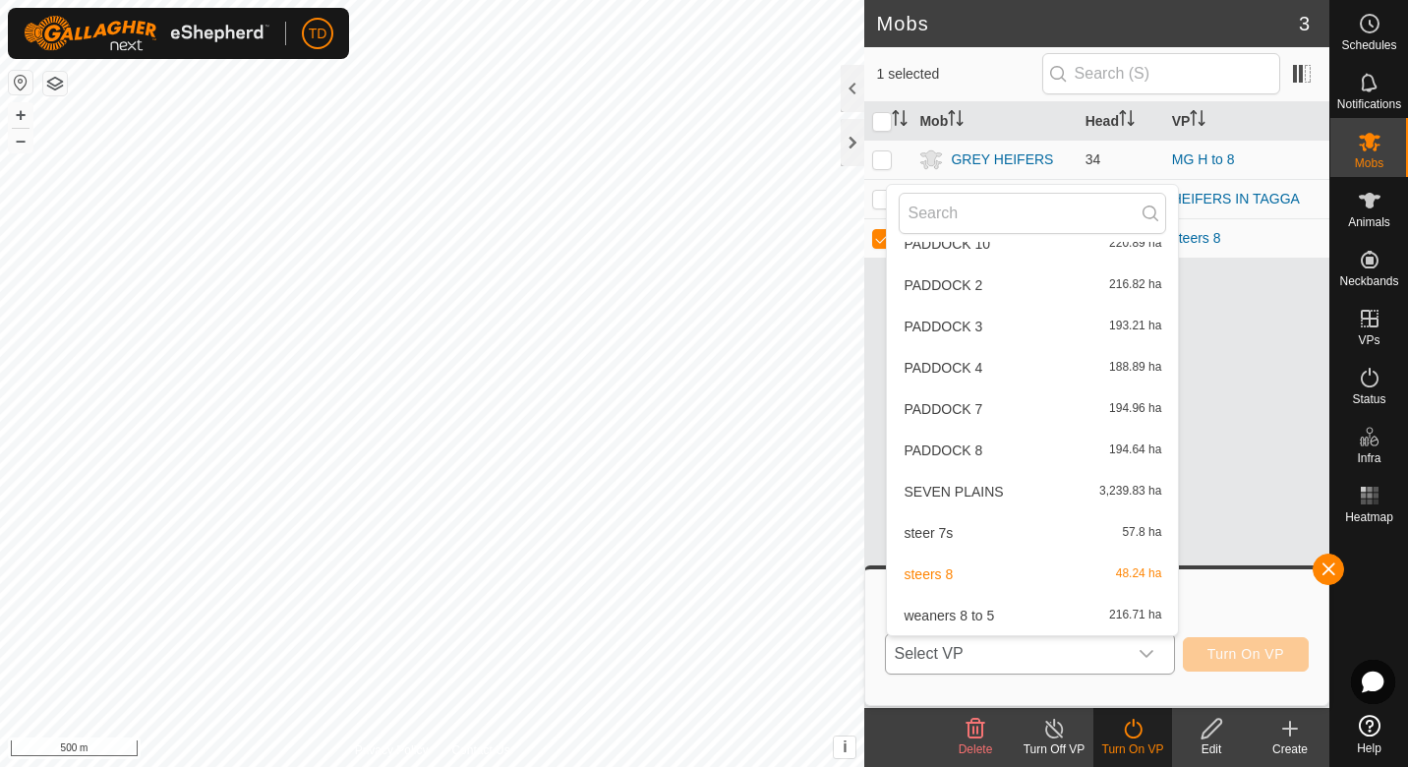
click at [958, 623] on li "weaners 8 to 5 216.71 ha" at bounding box center [1032, 615] width 291 height 39
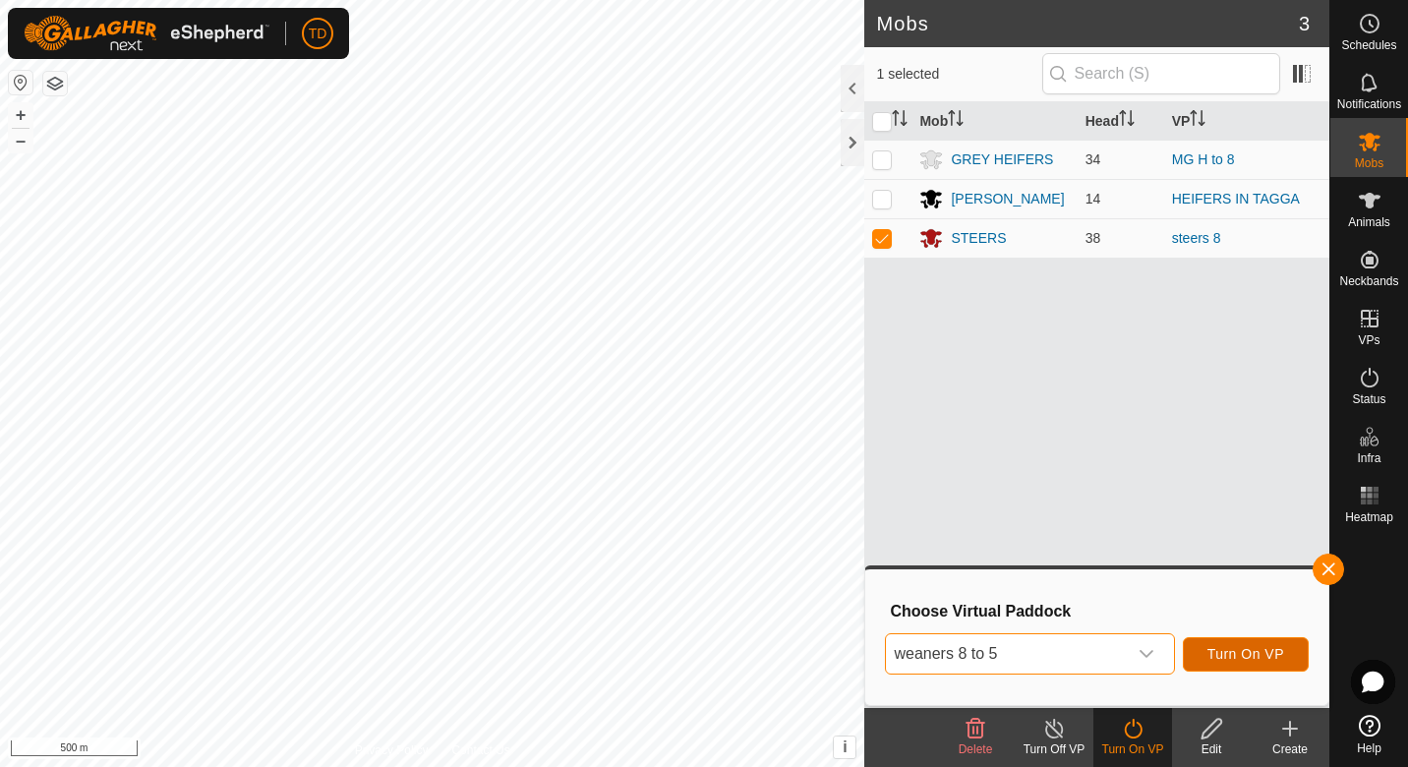
click at [1241, 655] on span "Turn On VP" at bounding box center [1246, 654] width 77 height 16
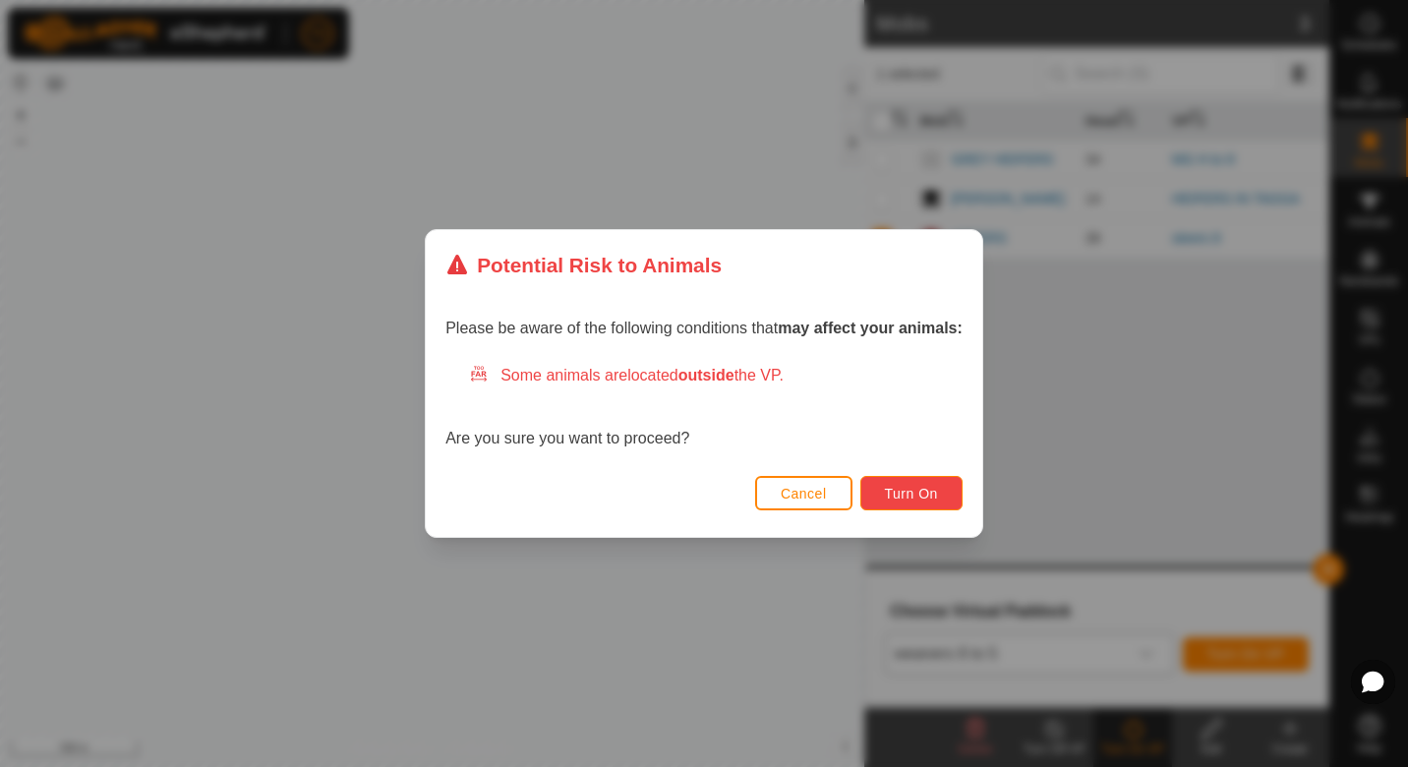
click at [906, 498] on span "Turn On" at bounding box center [911, 494] width 53 height 16
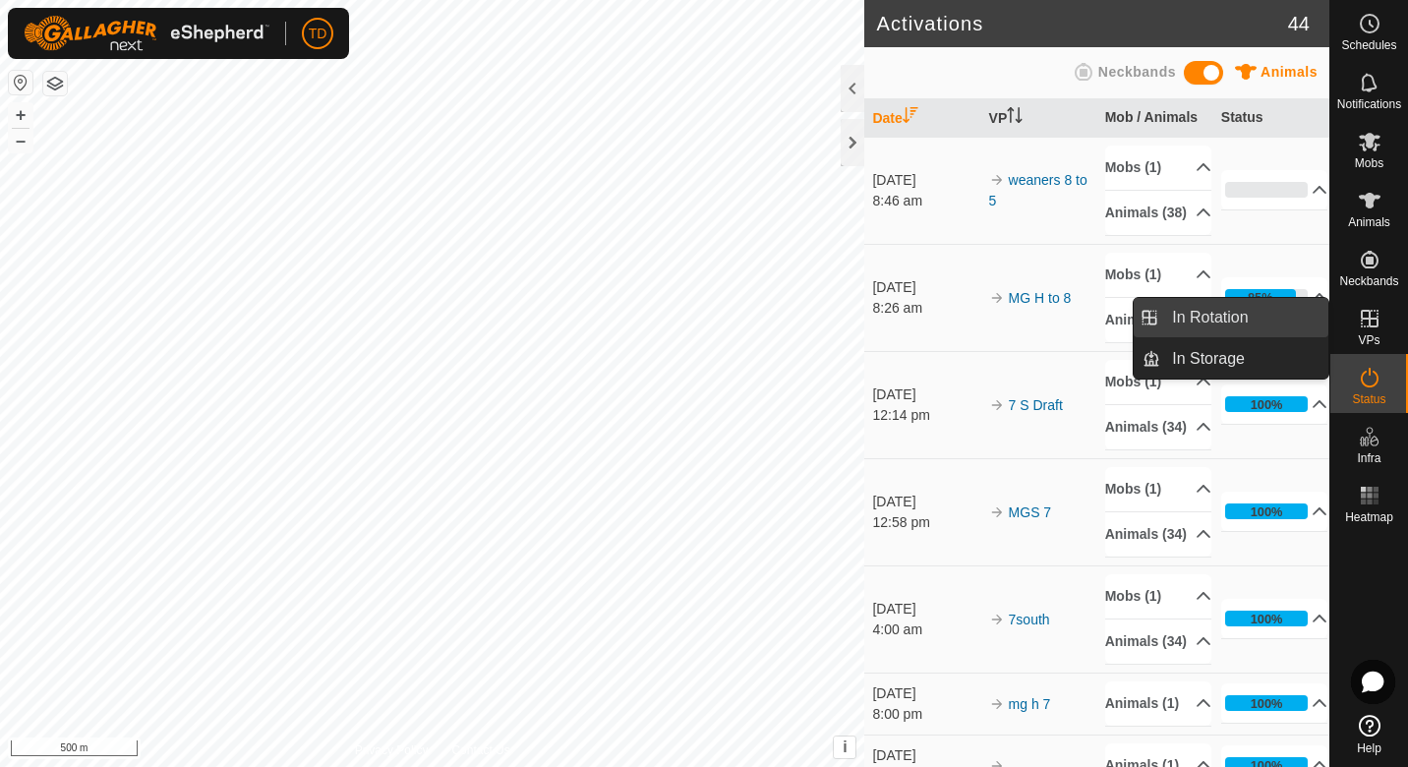
click at [1275, 326] on link "In Rotation" at bounding box center [1244, 317] width 168 height 39
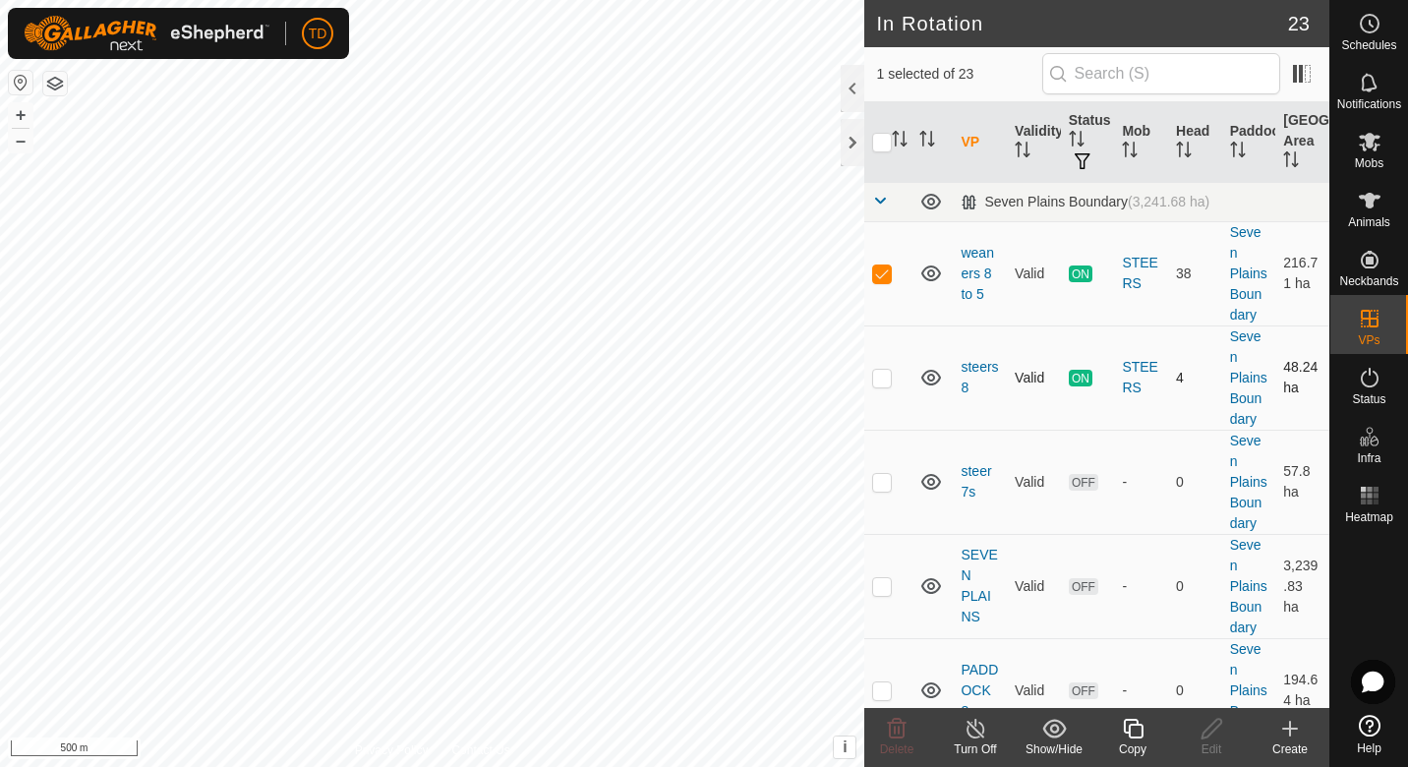
checkbox input "false"
checkbox input "true"
checkbox input "false"
click at [973, 732] on icon at bounding box center [976, 729] width 25 height 24
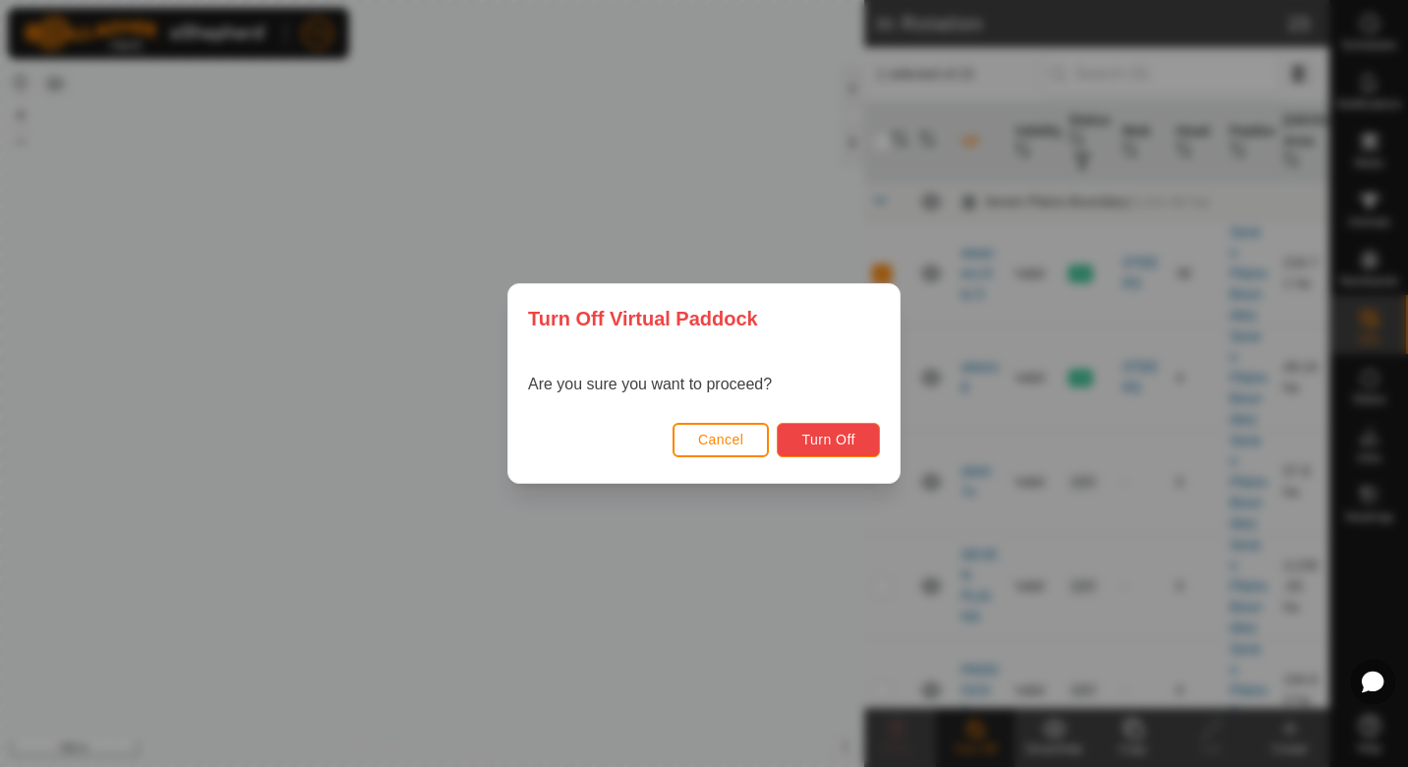
click at [827, 434] on span "Turn Off" at bounding box center [828, 440] width 54 height 16
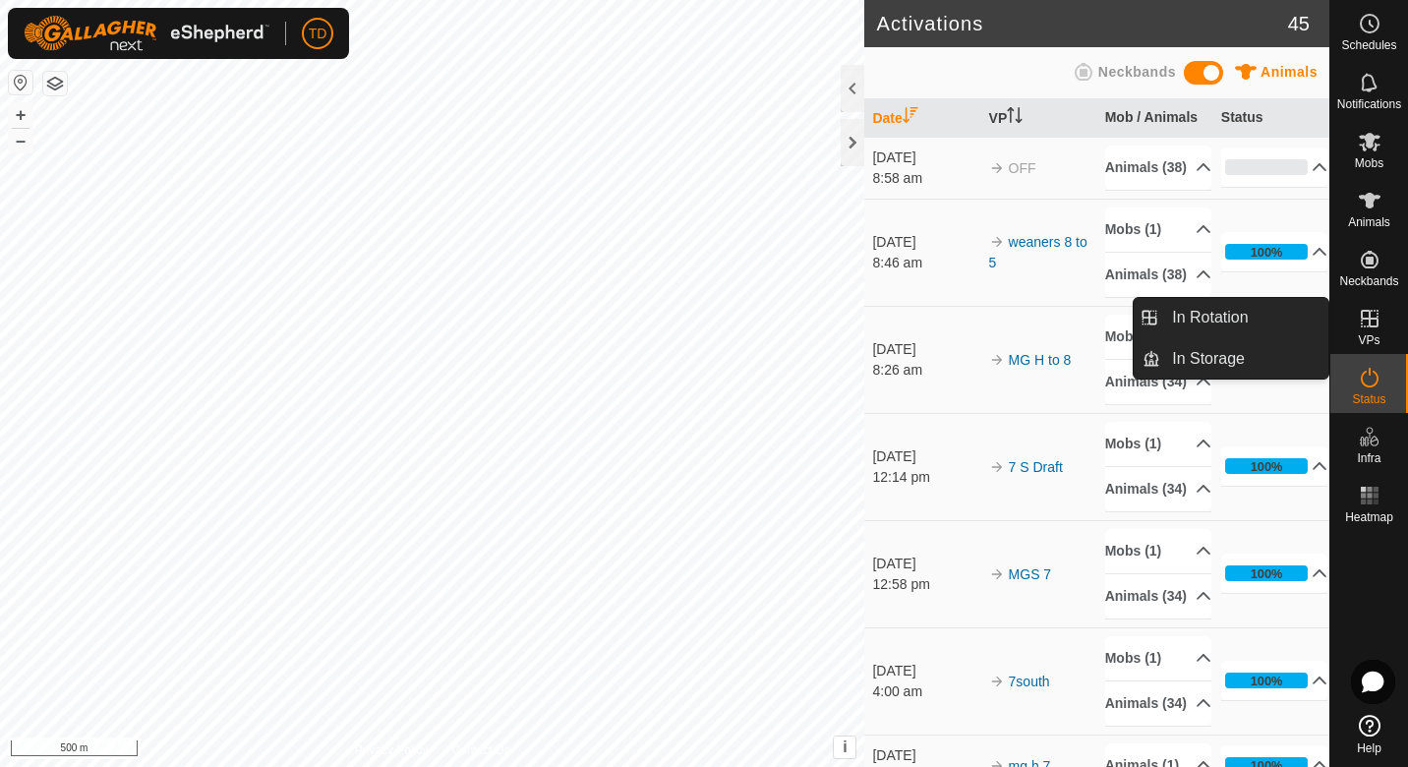
click at [1367, 327] on icon at bounding box center [1370, 319] width 24 height 24
click at [1289, 314] on link "In Rotation" at bounding box center [1244, 317] width 168 height 39
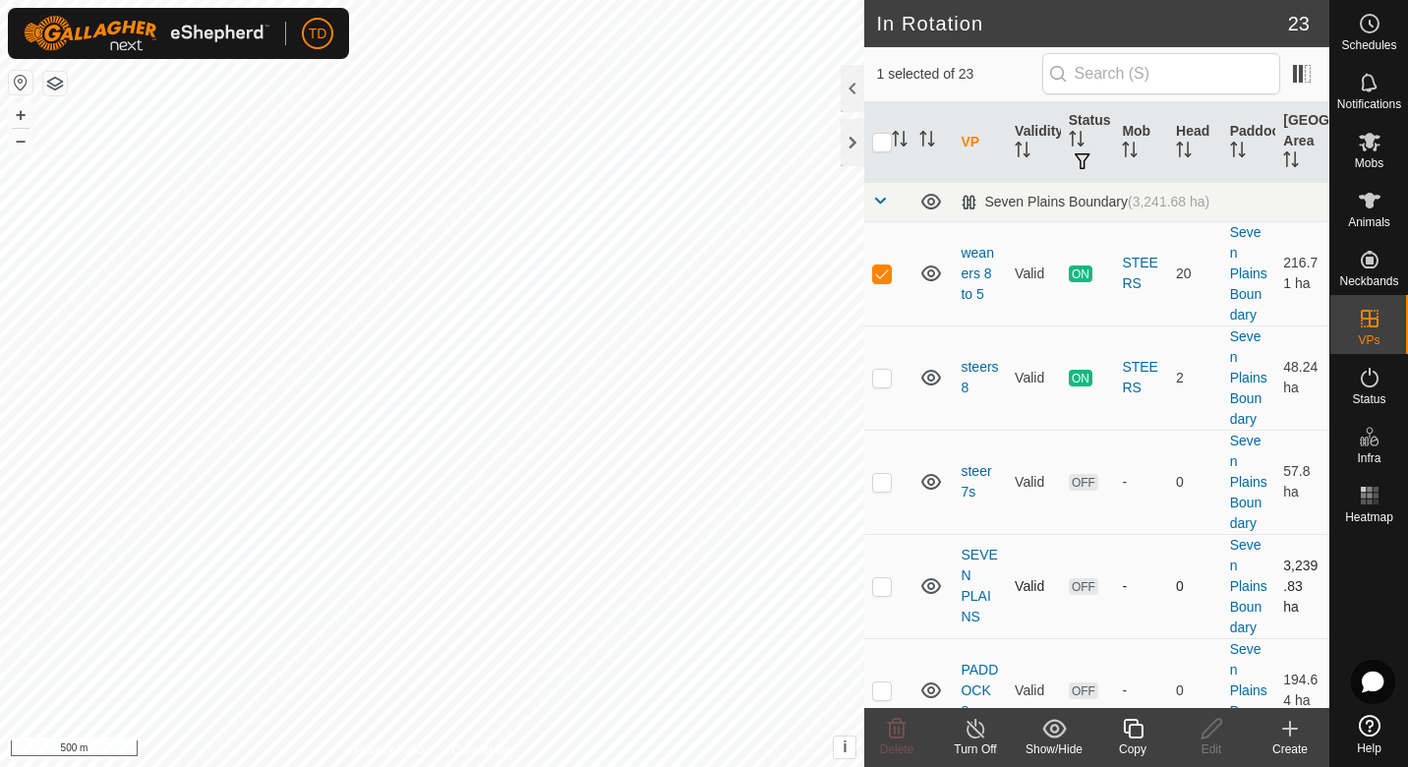
checkbox input "false"
checkbox input "true"
checkbox input "false"
click at [971, 739] on icon at bounding box center [976, 729] width 25 height 24
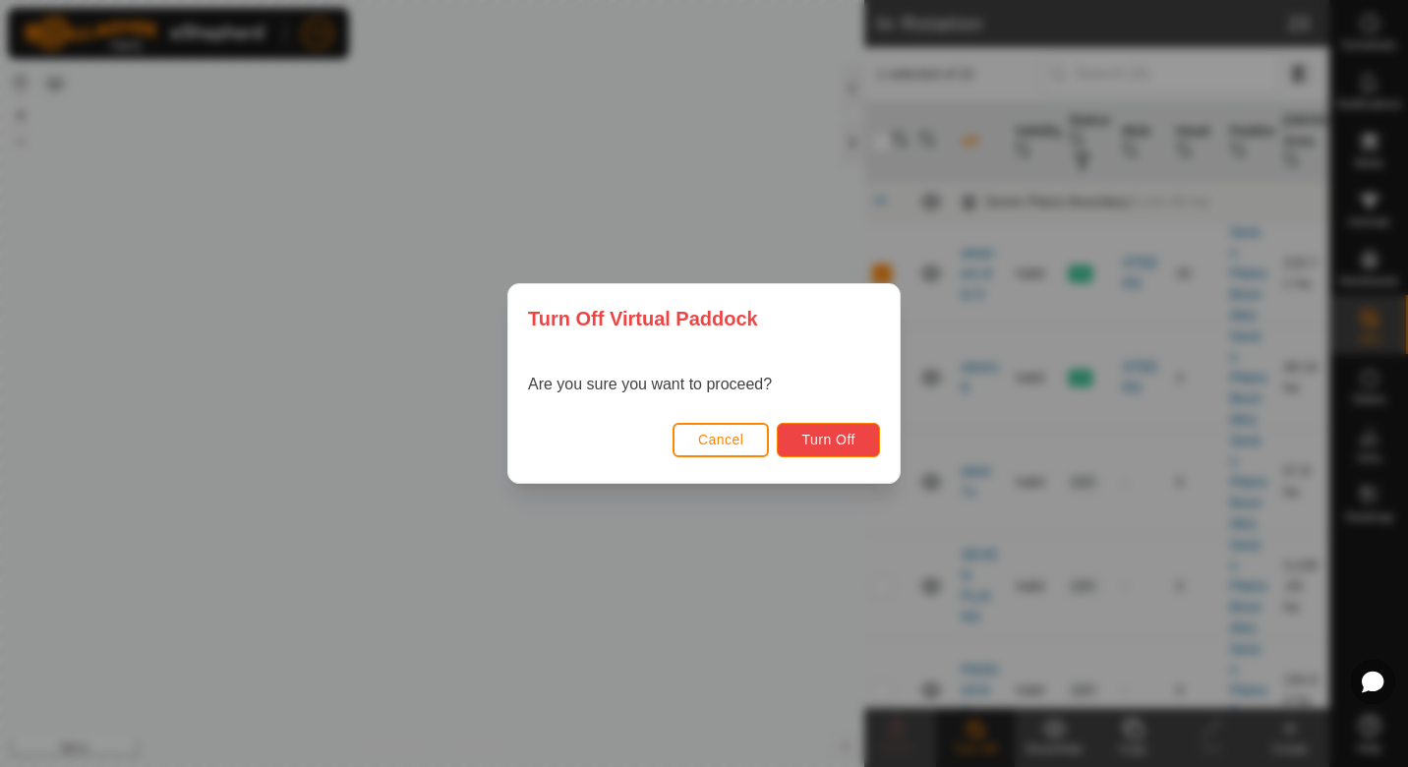
click at [829, 441] on span "Turn Off" at bounding box center [828, 440] width 54 height 16
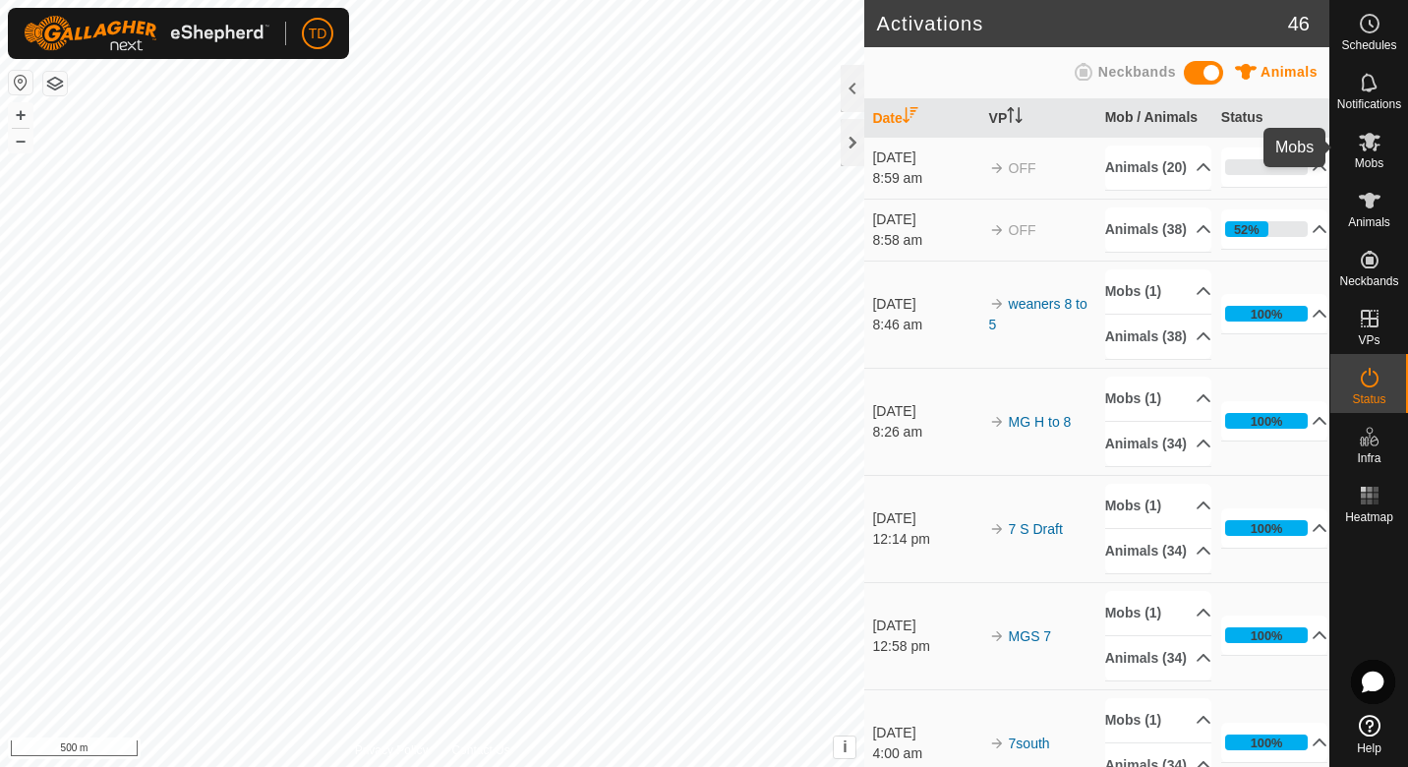
click at [1370, 159] on span "Mobs" at bounding box center [1369, 163] width 29 height 12
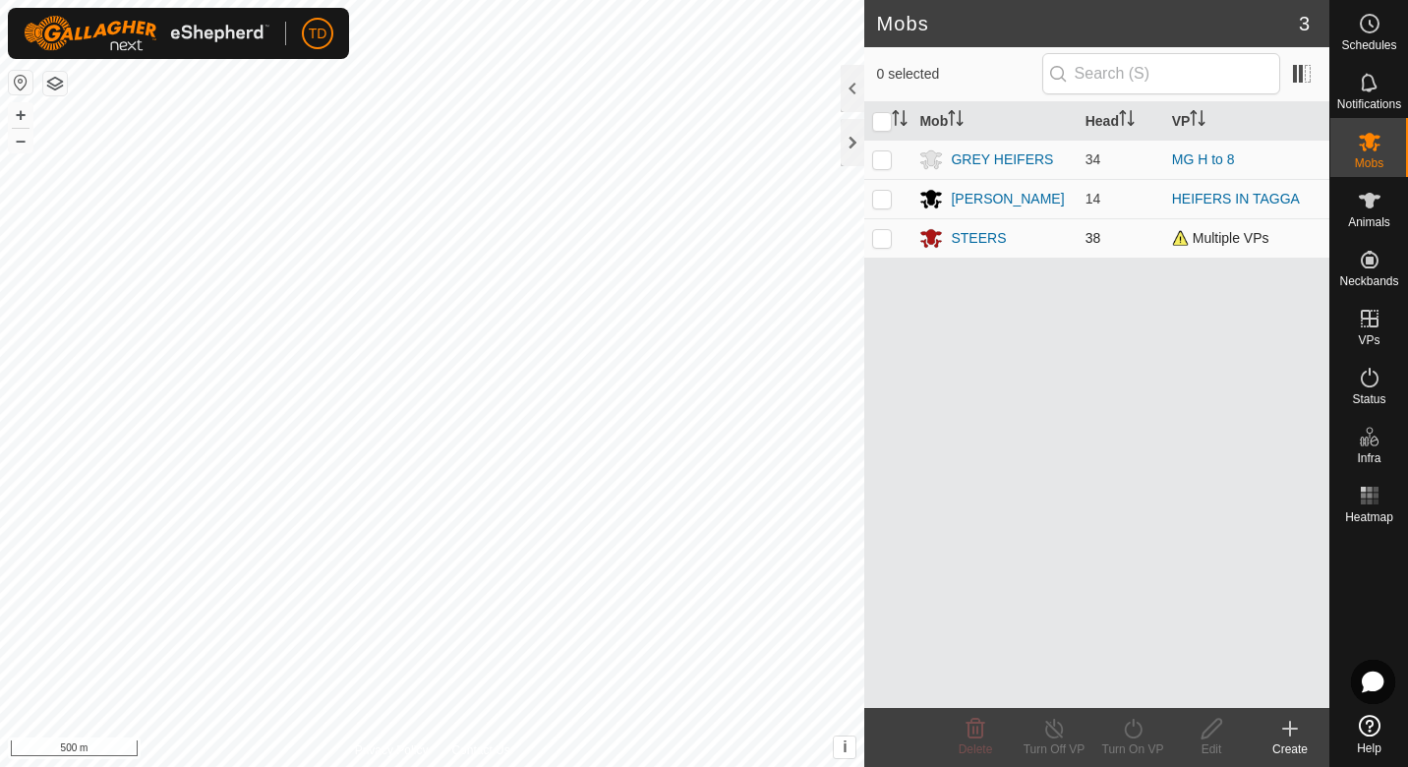
click at [876, 245] on p-checkbox at bounding box center [882, 238] width 20 height 16
checkbox input "true"
click at [1119, 735] on turn-on-svg-icon at bounding box center [1132, 729] width 79 height 24
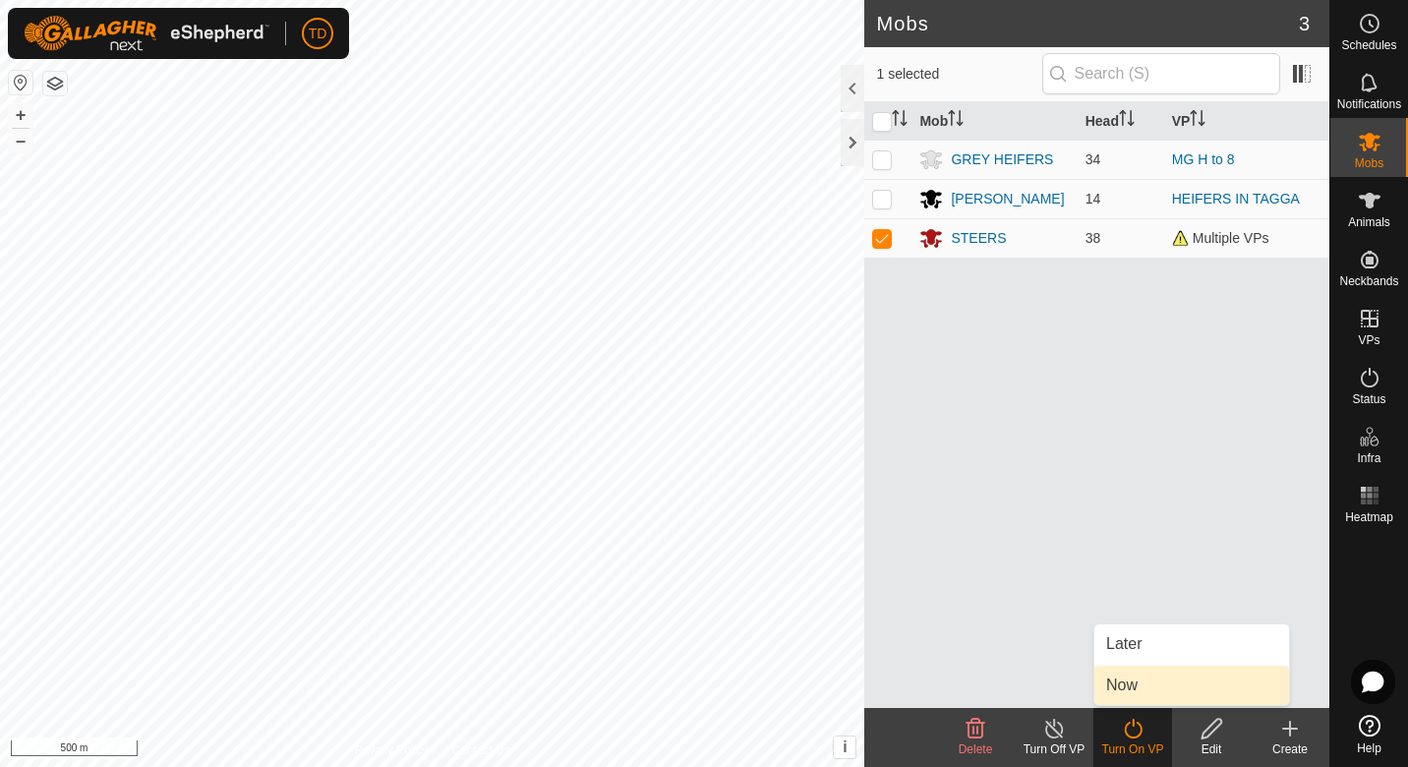
click at [1113, 690] on link "Now" at bounding box center [1191, 685] width 195 height 39
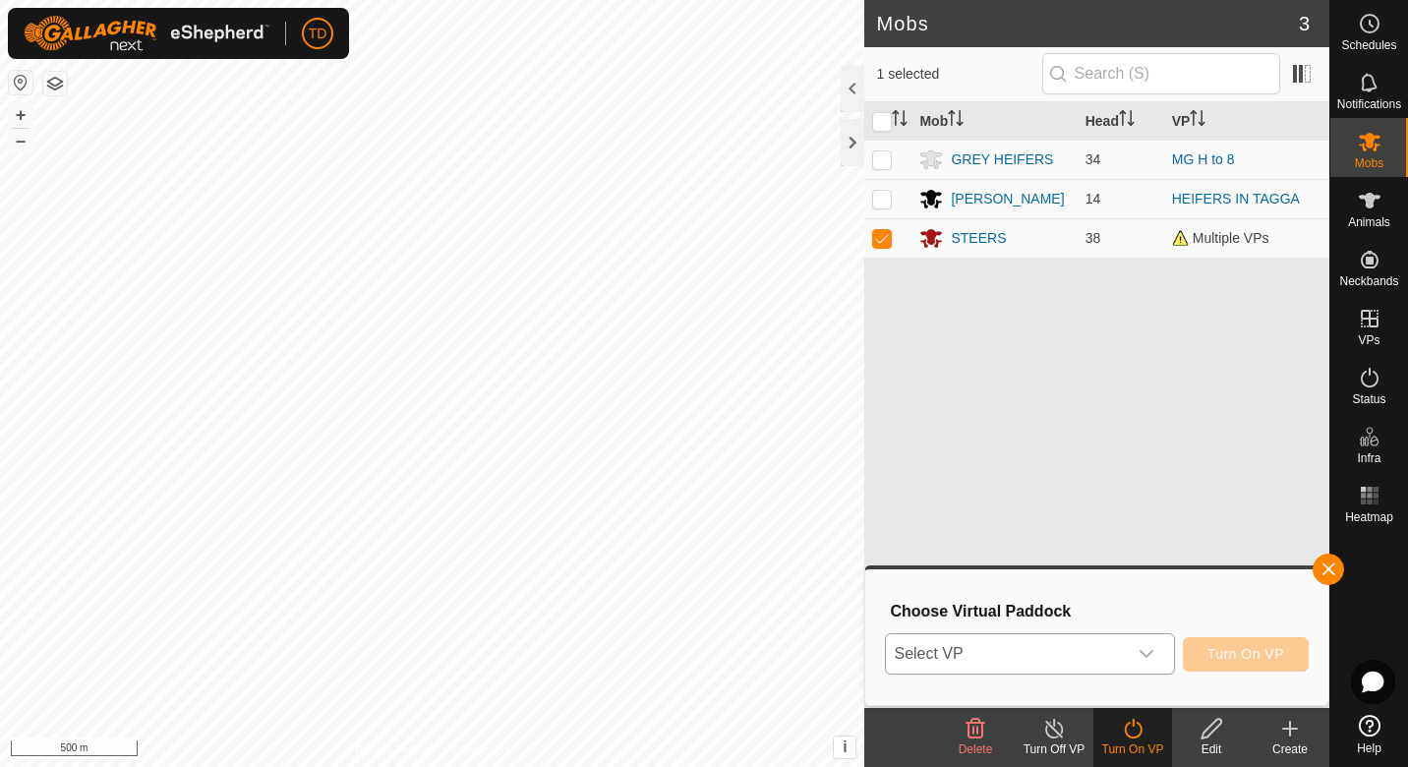
click at [1159, 653] on div "dropdown trigger" at bounding box center [1146, 653] width 39 height 39
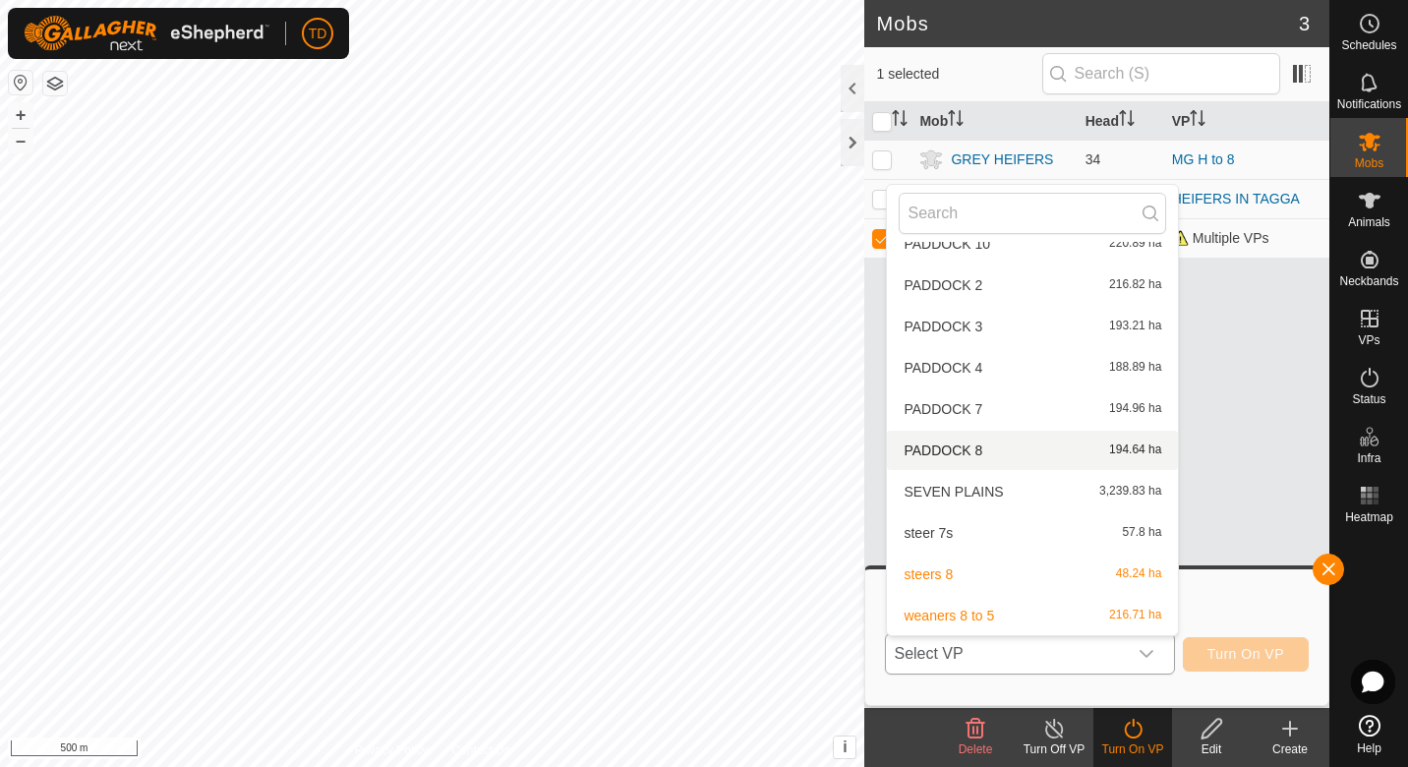
scroll to position [582, 0]
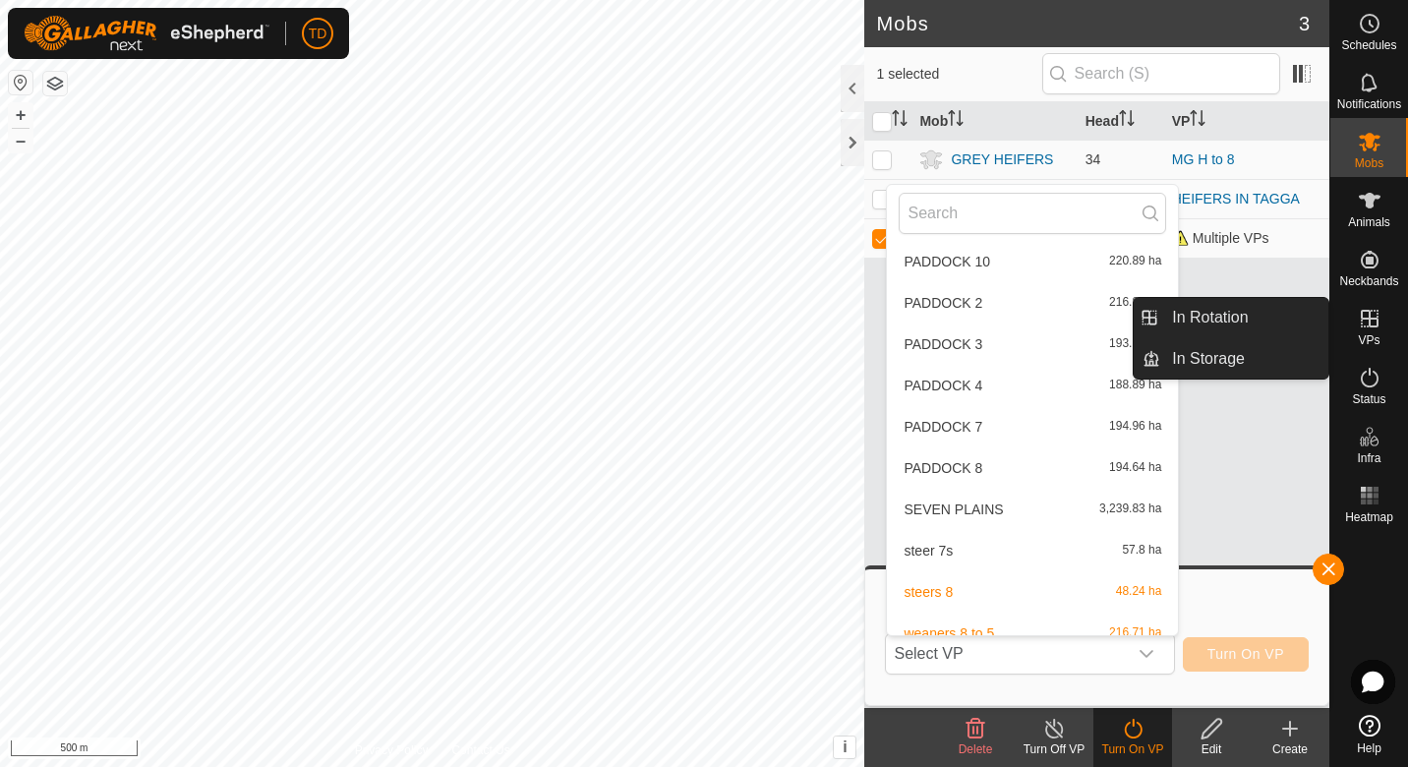
click at [1350, 344] on div "VPs" at bounding box center [1369, 324] width 78 height 59
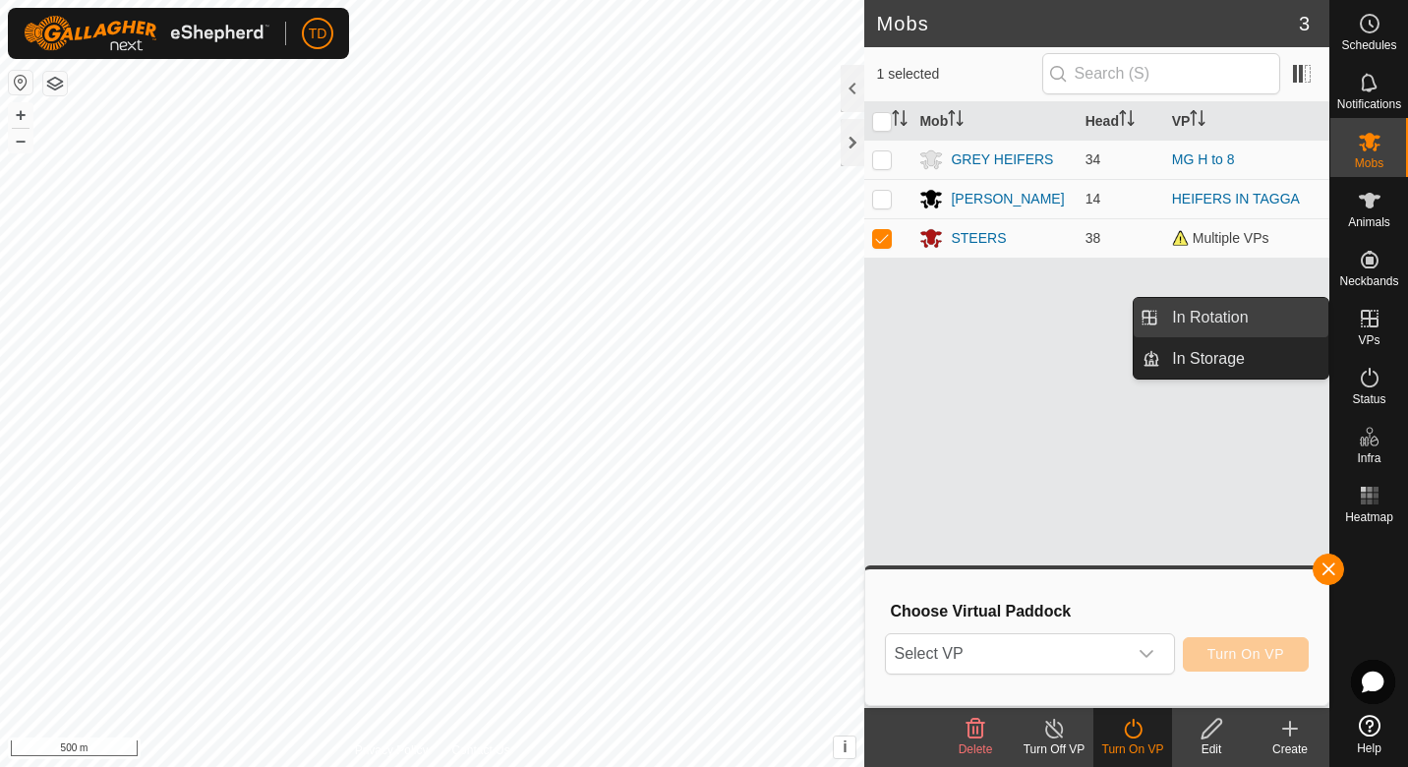
click at [1186, 327] on link "In Rotation" at bounding box center [1244, 317] width 168 height 39
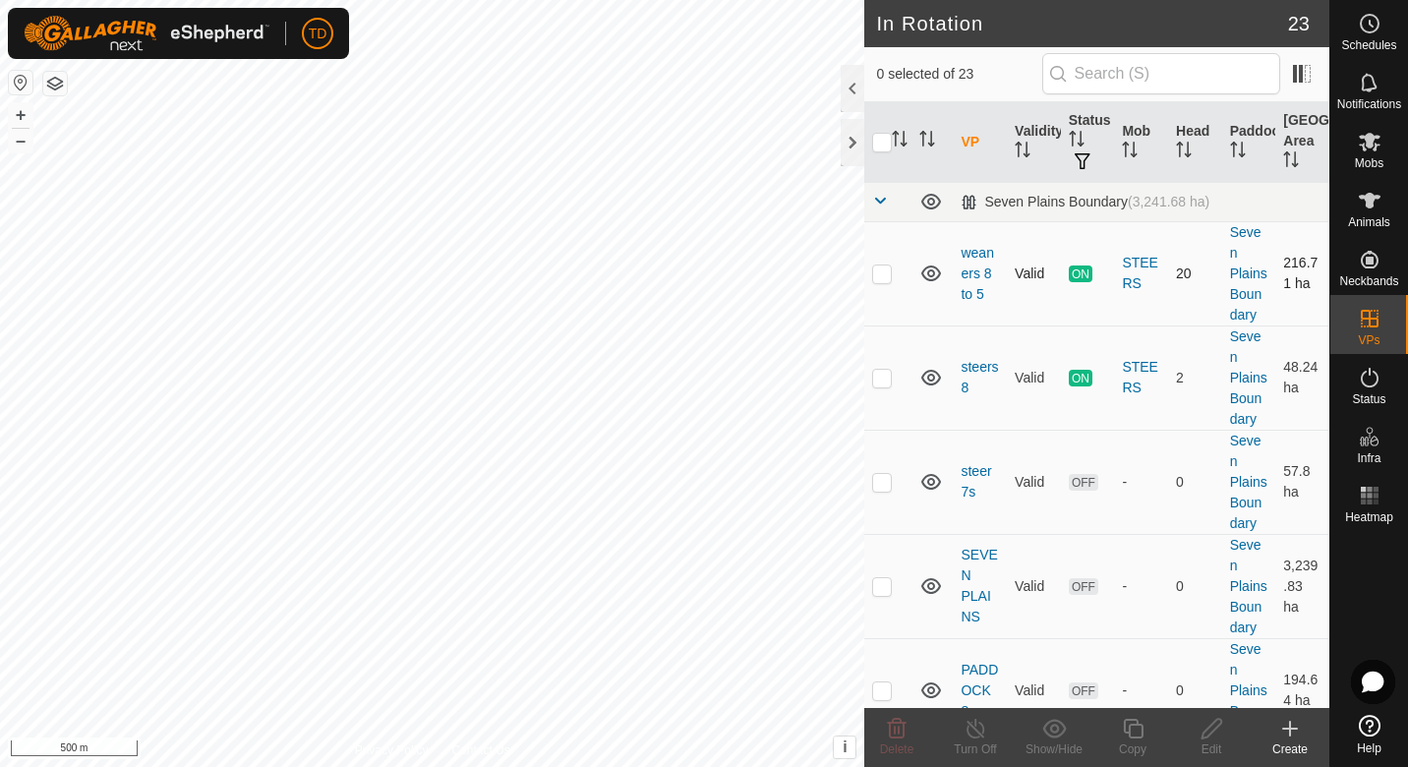
checkbox input "true"
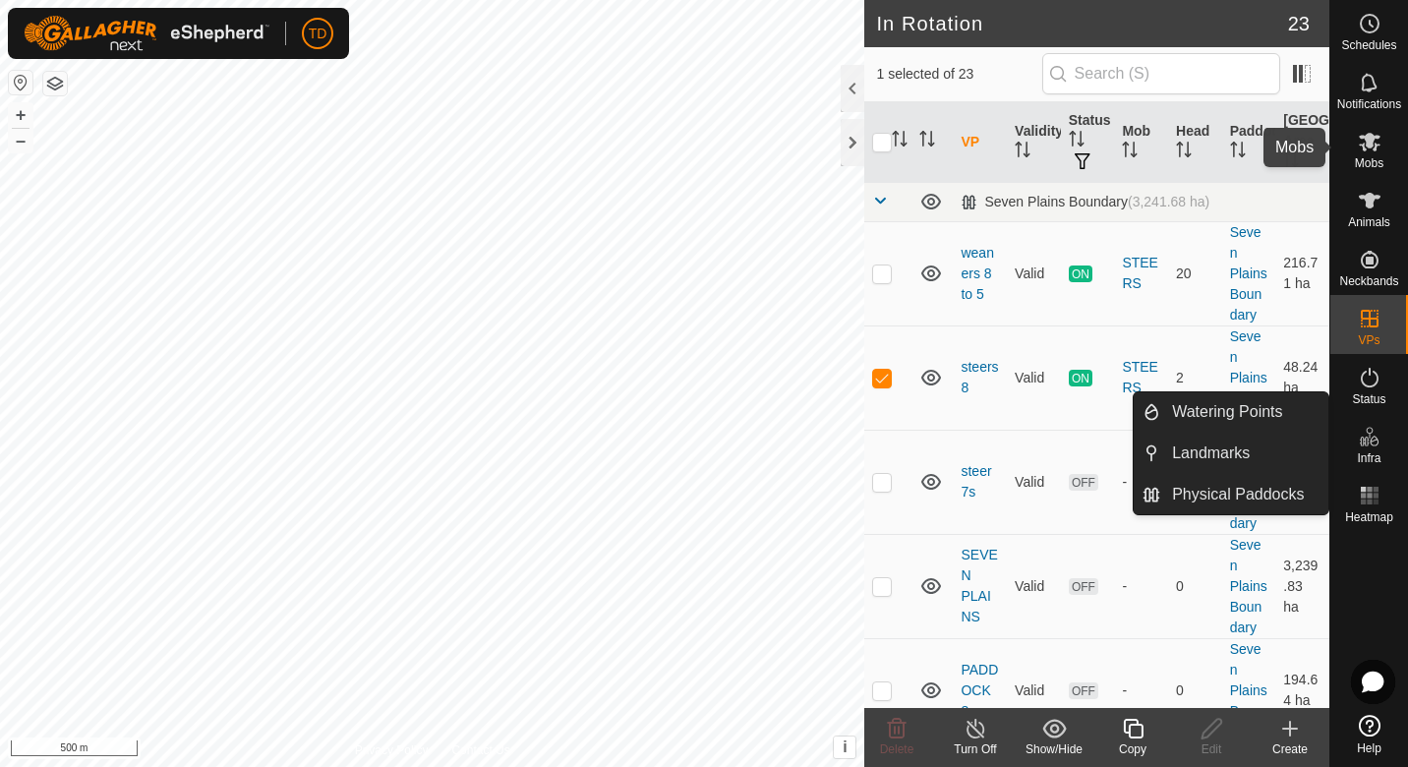
click at [1377, 138] on icon at bounding box center [1370, 142] width 22 height 19
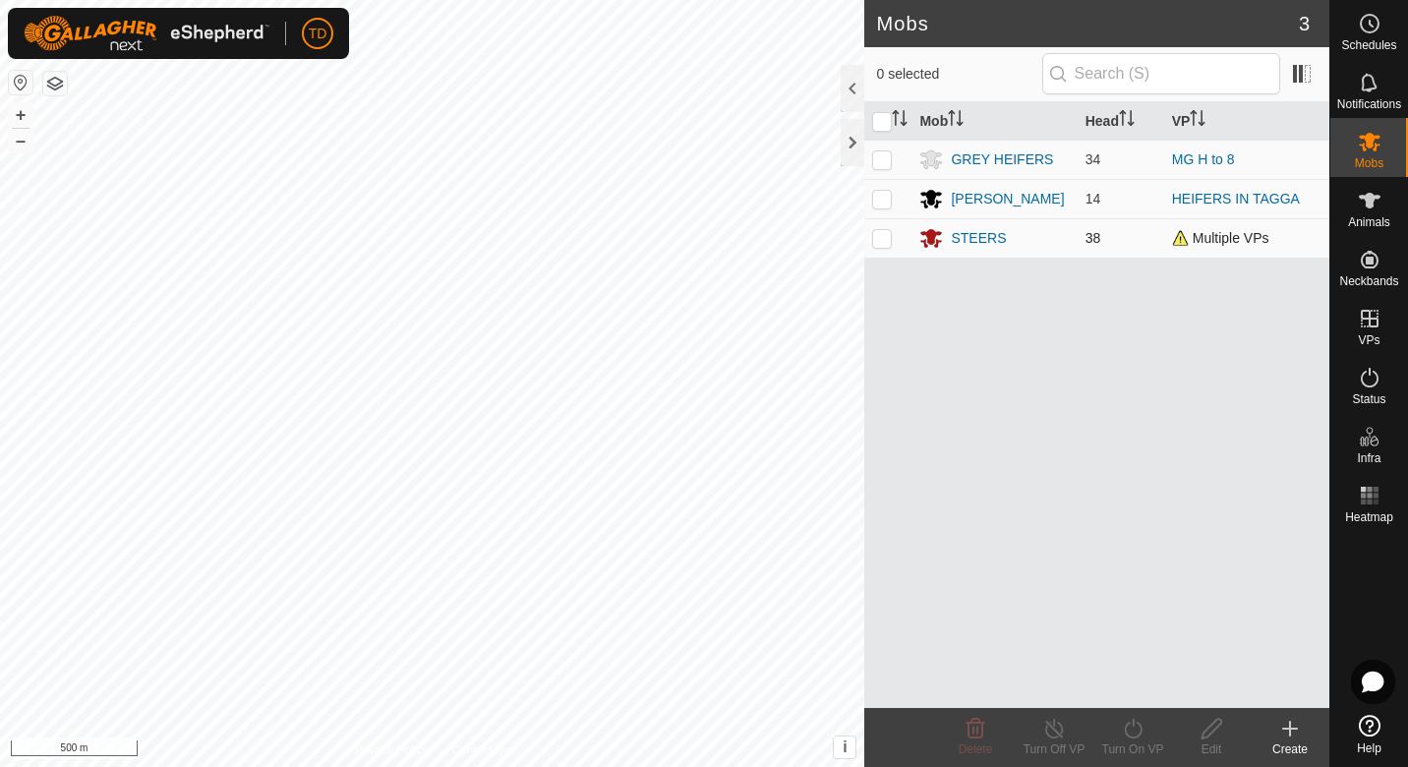
click at [882, 241] on p-checkbox at bounding box center [882, 238] width 20 height 16
checkbox input "true"
click at [1126, 753] on div "Turn On VP" at bounding box center [1132, 749] width 79 height 18
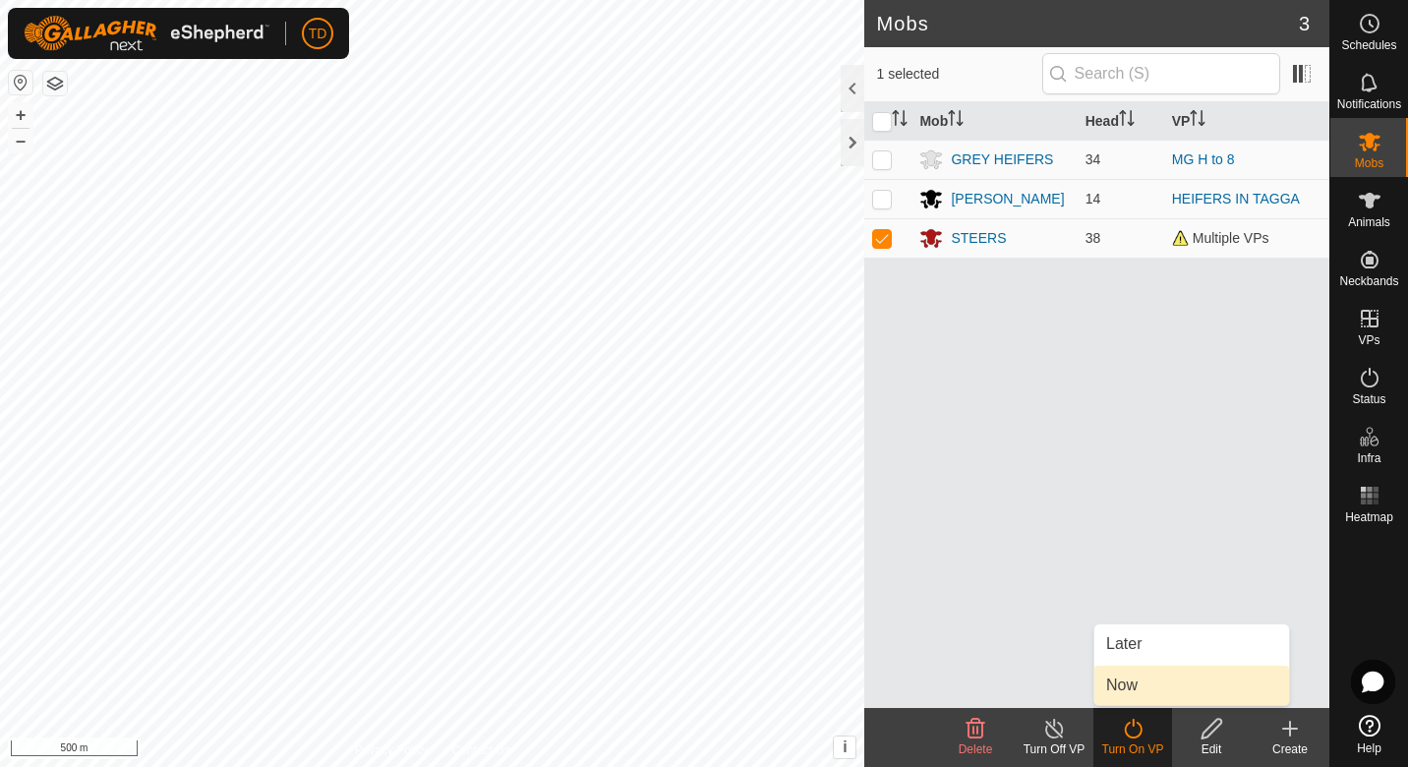
click at [1138, 688] on link "Now" at bounding box center [1191, 685] width 195 height 39
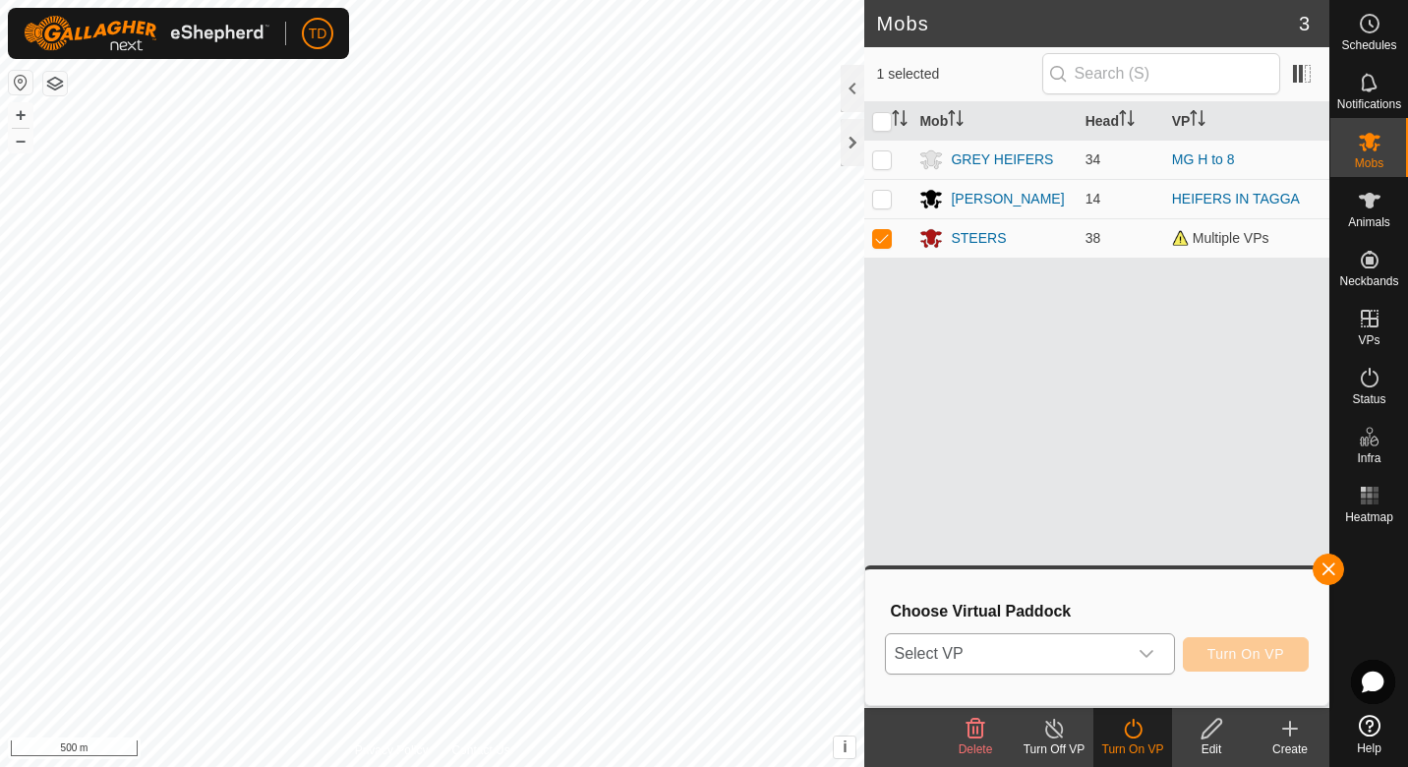
click at [1158, 664] on div "dropdown trigger" at bounding box center [1146, 653] width 39 height 39
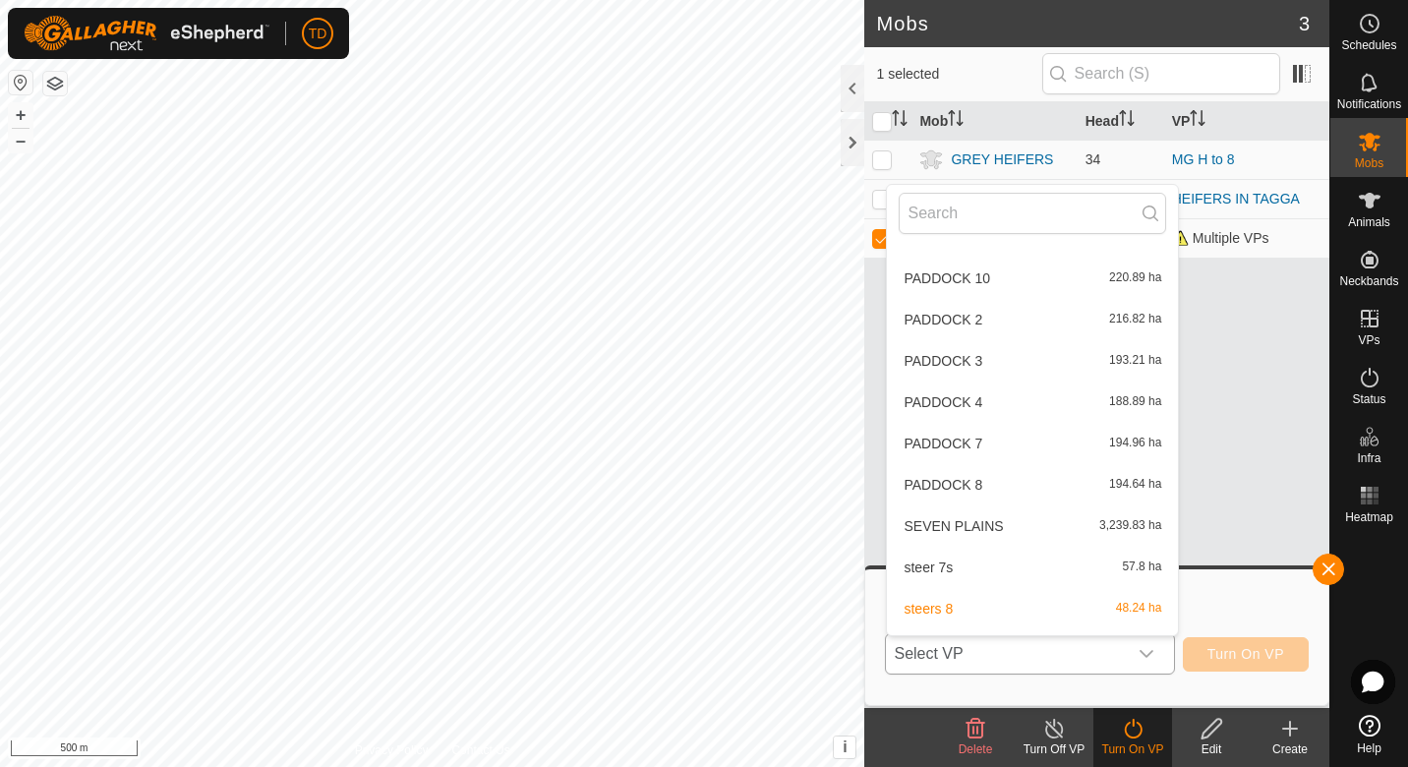
scroll to position [600, 0]
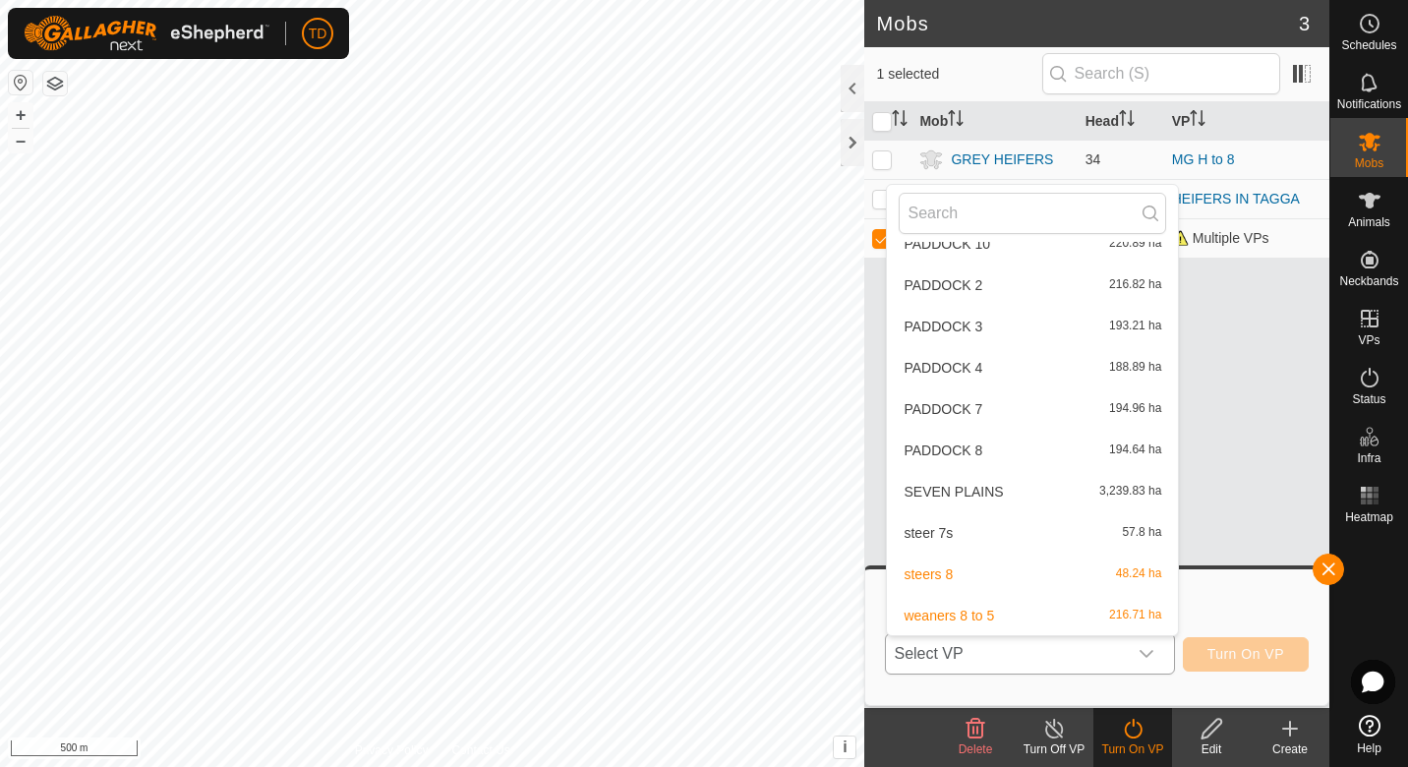
click at [938, 574] on li "steers 8 48.24 ha" at bounding box center [1032, 574] width 291 height 39
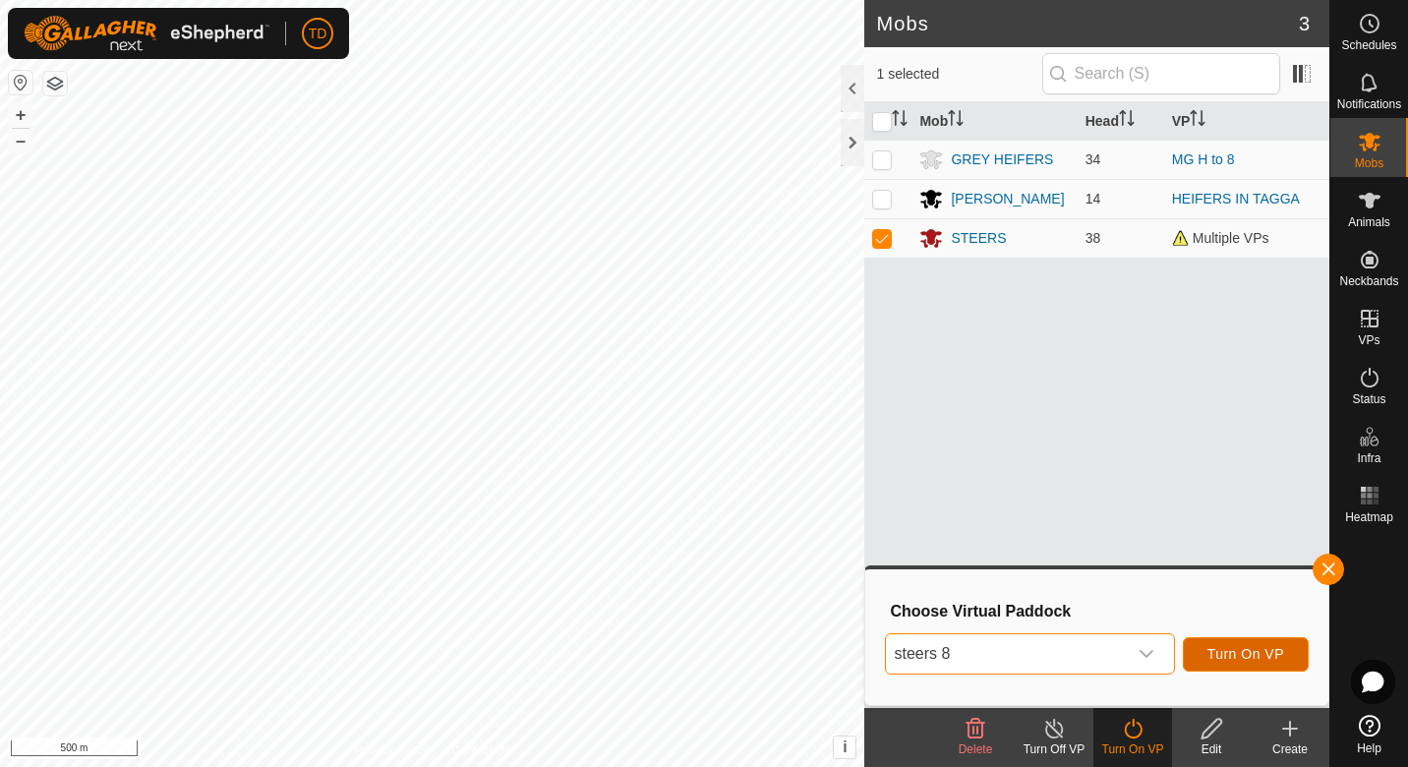
click at [1230, 657] on span "Turn On VP" at bounding box center [1246, 654] width 77 height 16
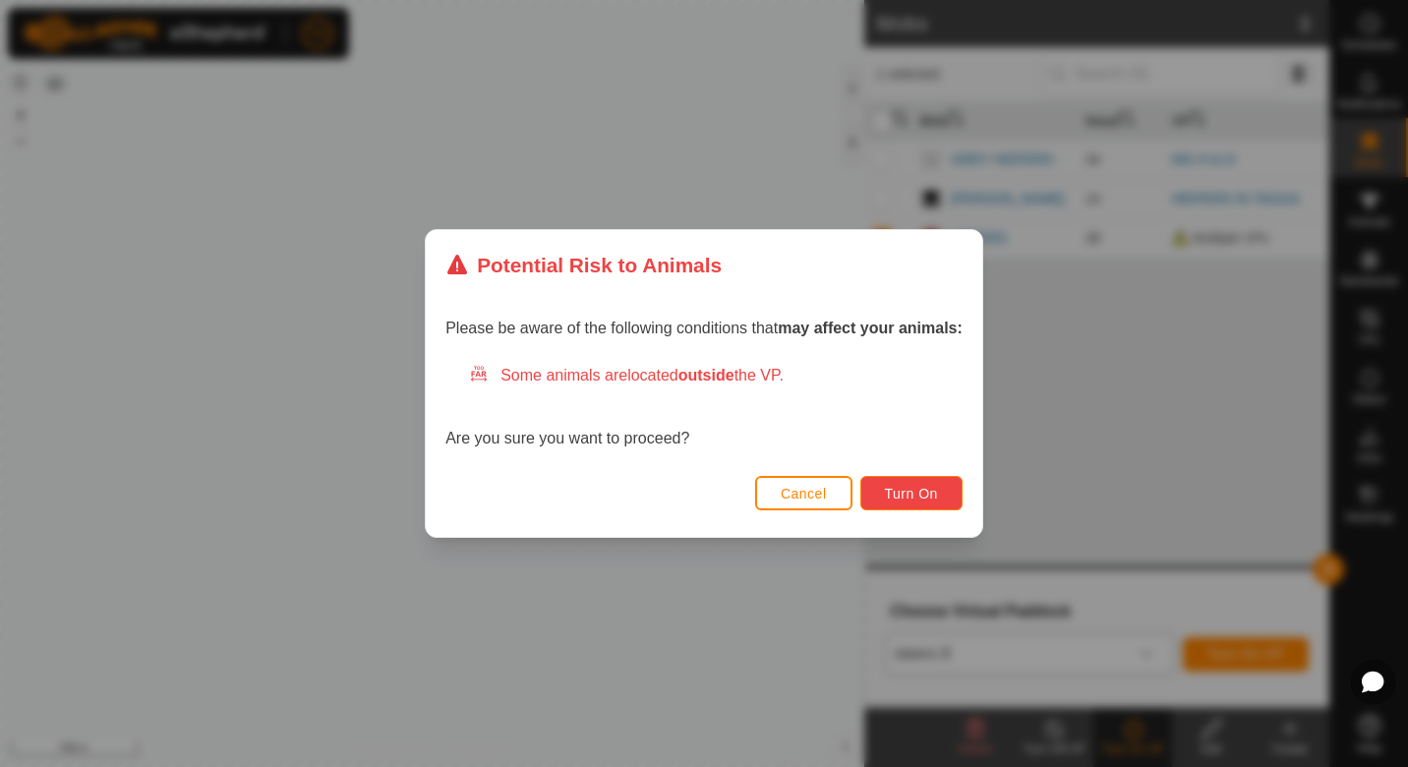
click at [899, 497] on span "Turn On" at bounding box center [911, 494] width 53 height 16
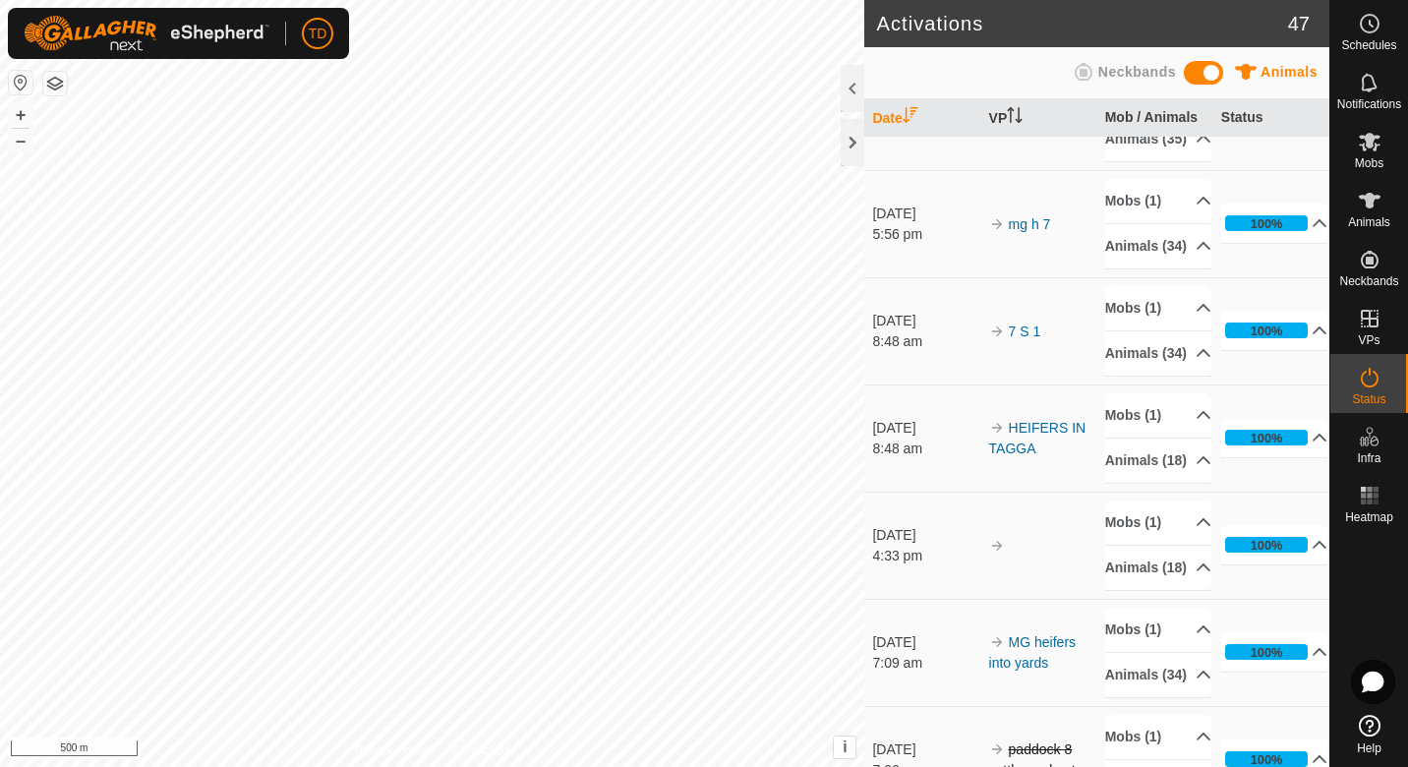
scroll to position [1313, 0]
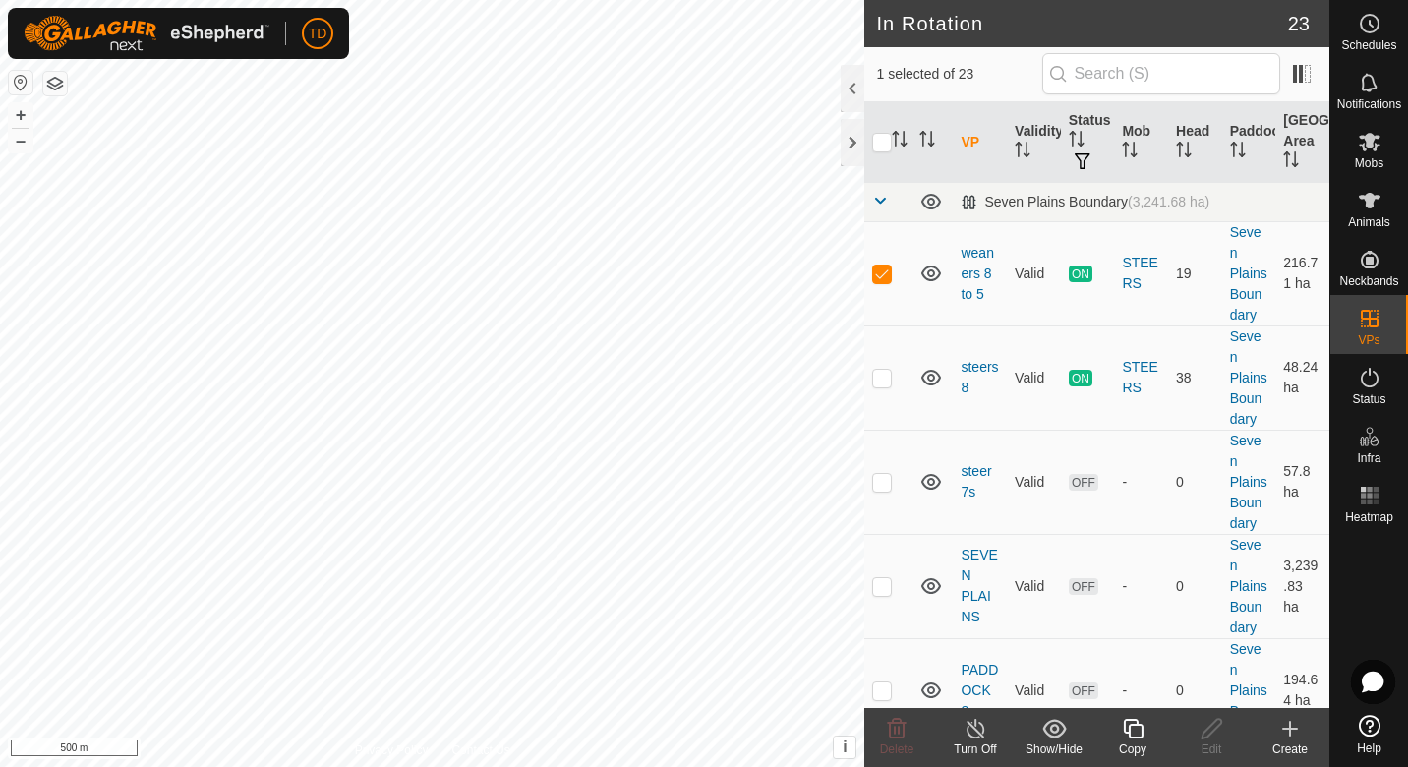
click at [1147, 747] on div "Copy" at bounding box center [1132, 749] width 79 height 18
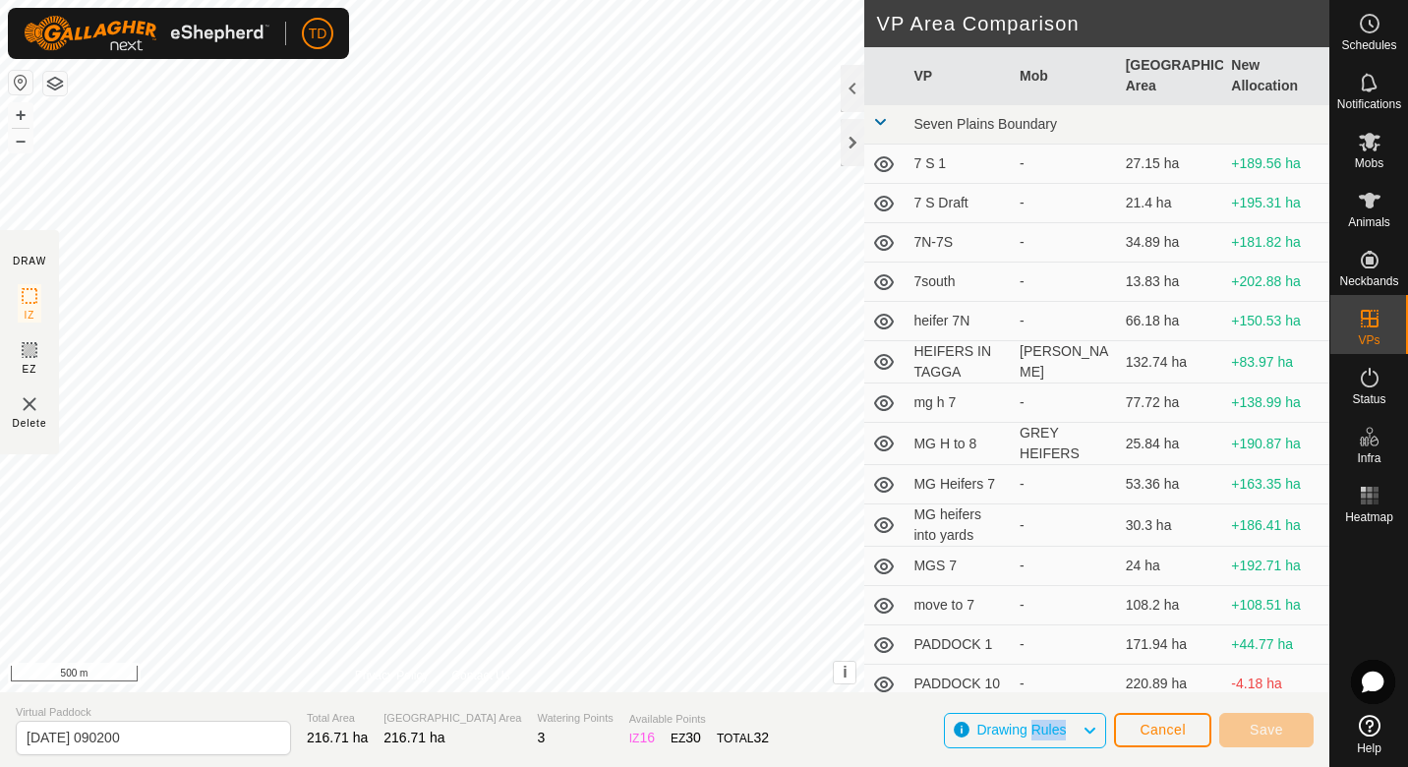
click at [1147, 747] on div "Cancel Save" at bounding box center [1214, 729] width 200 height 47
click at [1165, 743] on button "Cancel" at bounding box center [1162, 730] width 97 height 34
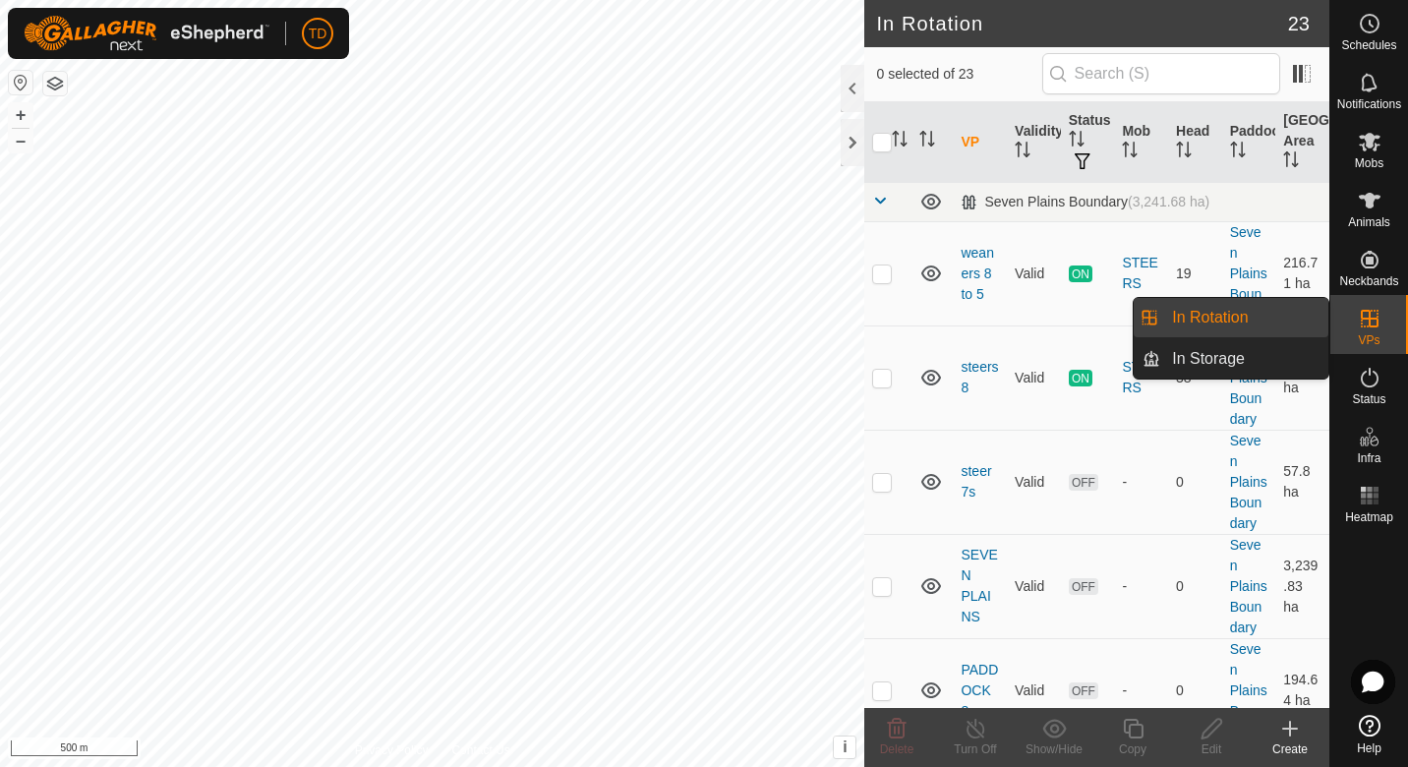
click at [1381, 341] on div "VPs" at bounding box center [1369, 324] width 78 height 59
click at [1279, 321] on link "In Rotation" at bounding box center [1244, 317] width 168 height 39
click at [1367, 335] on span "VPs" at bounding box center [1369, 340] width 22 height 12
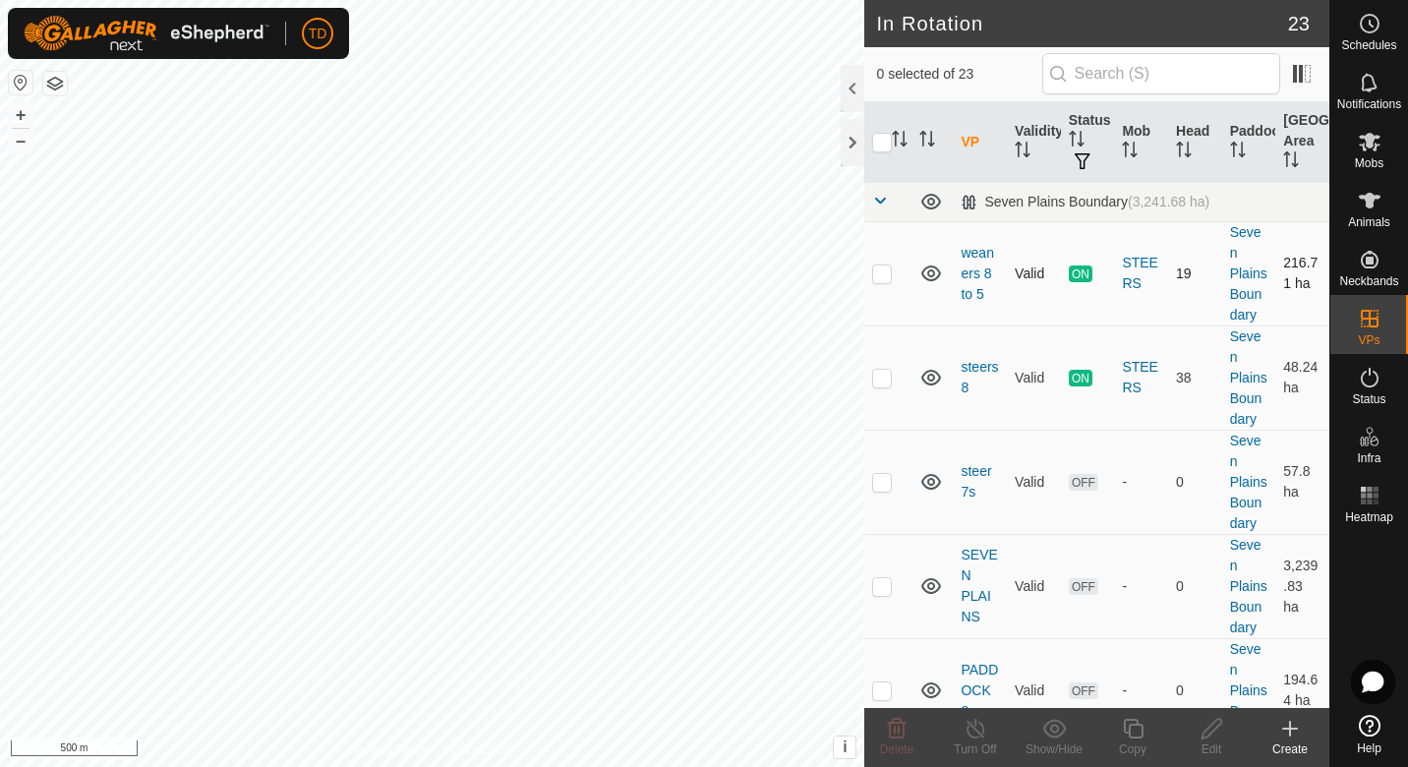
checkbox input "true"
click at [1144, 747] on div "Copy" at bounding box center [1132, 749] width 79 height 18
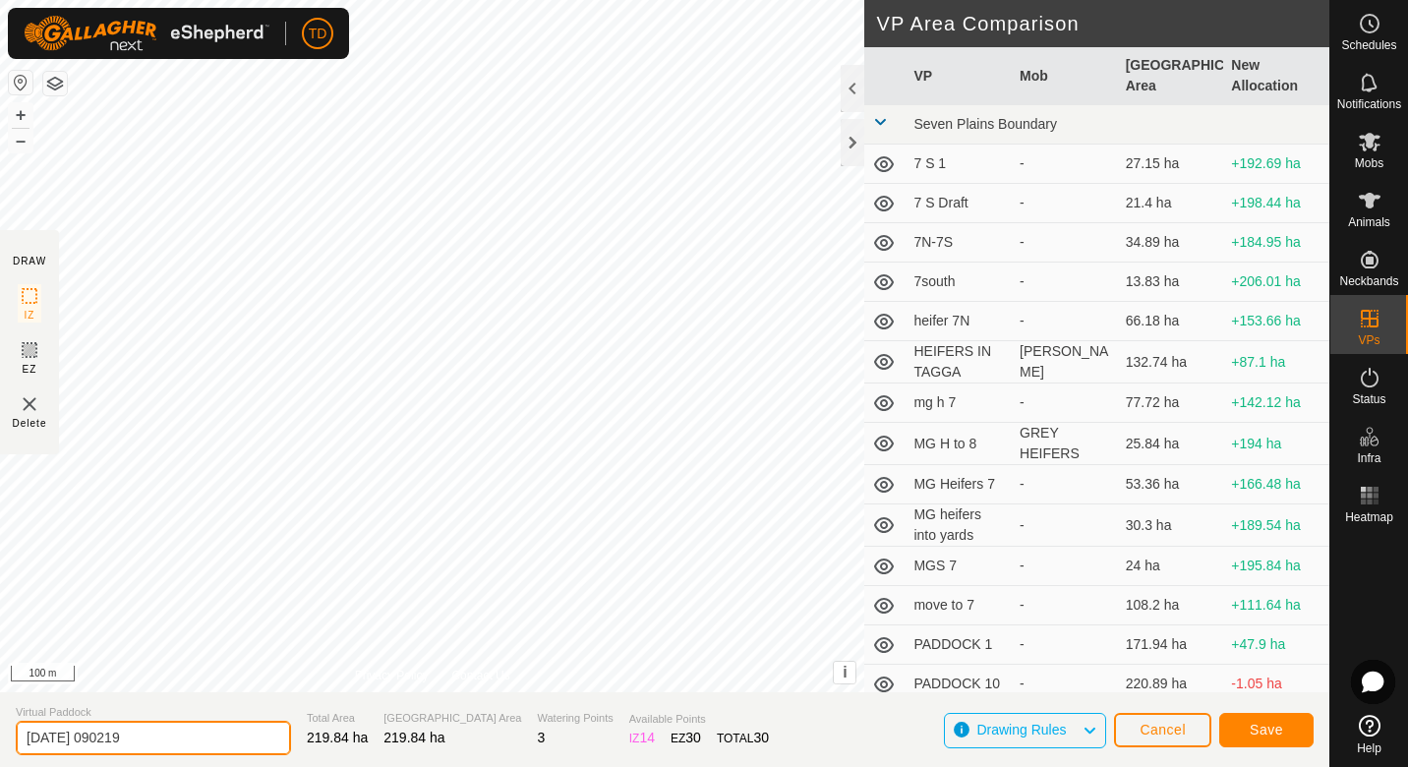
click at [171, 744] on input "[DATE] 090219" at bounding box center [153, 738] width 275 height 34
drag, startPoint x: 171, startPoint y: 744, endPoint x: 5, endPoint y: 749, distance: 166.3
drag, startPoint x: 5, startPoint y: 749, endPoint x: 256, endPoint y: 762, distance: 251.1
click at [256, 762] on section "Virtual Paddock [DATE] 090219 Total Area 219.84 ha Grazing Area 219.84 ha Water…" at bounding box center [664, 729] width 1329 height 75
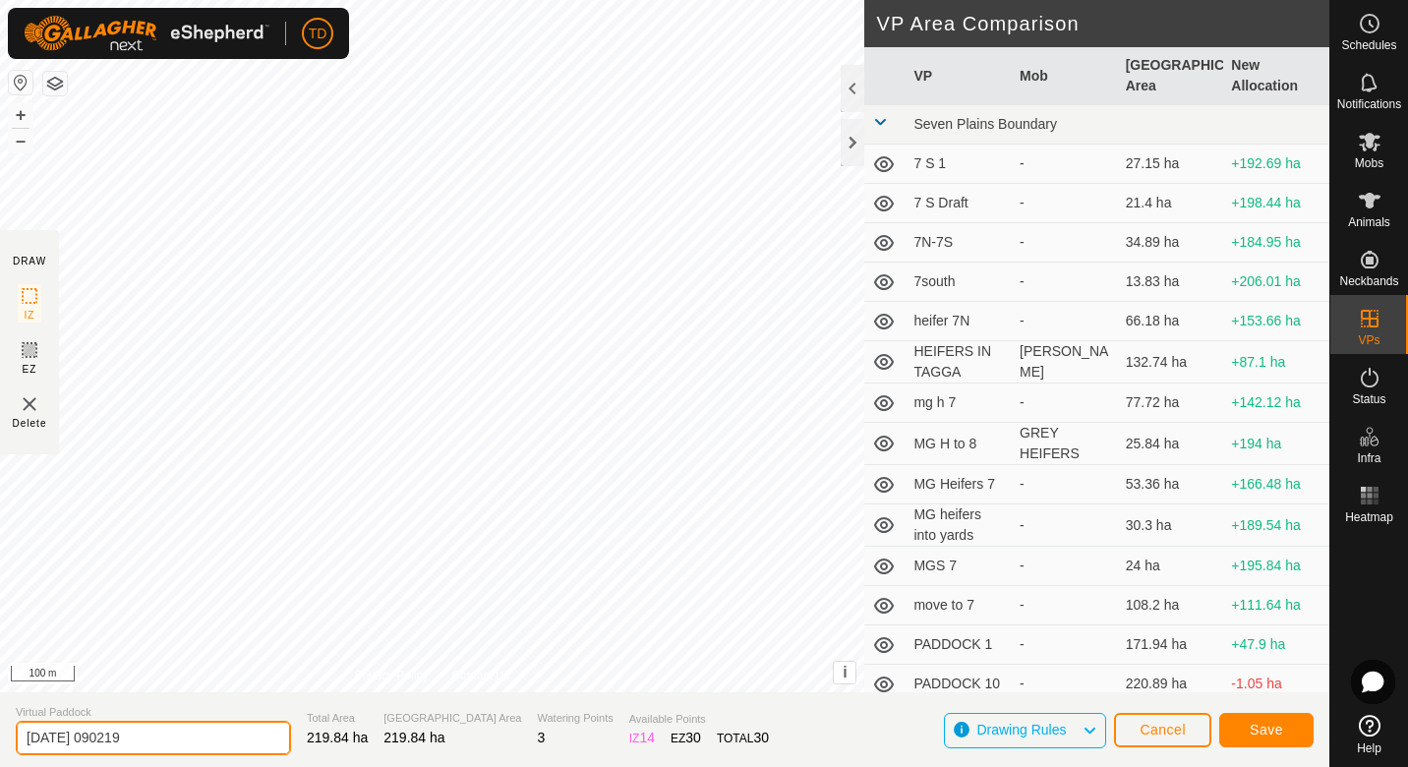
click at [207, 738] on input "[DATE] 090219" at bounding box center [153, 738] width 275 height 34
click at [207, 740] on input "[DATE] 090219" at bounding box center [153, 738] width 275 height 34
type input "weaners to [STREET_ADDRESS]"
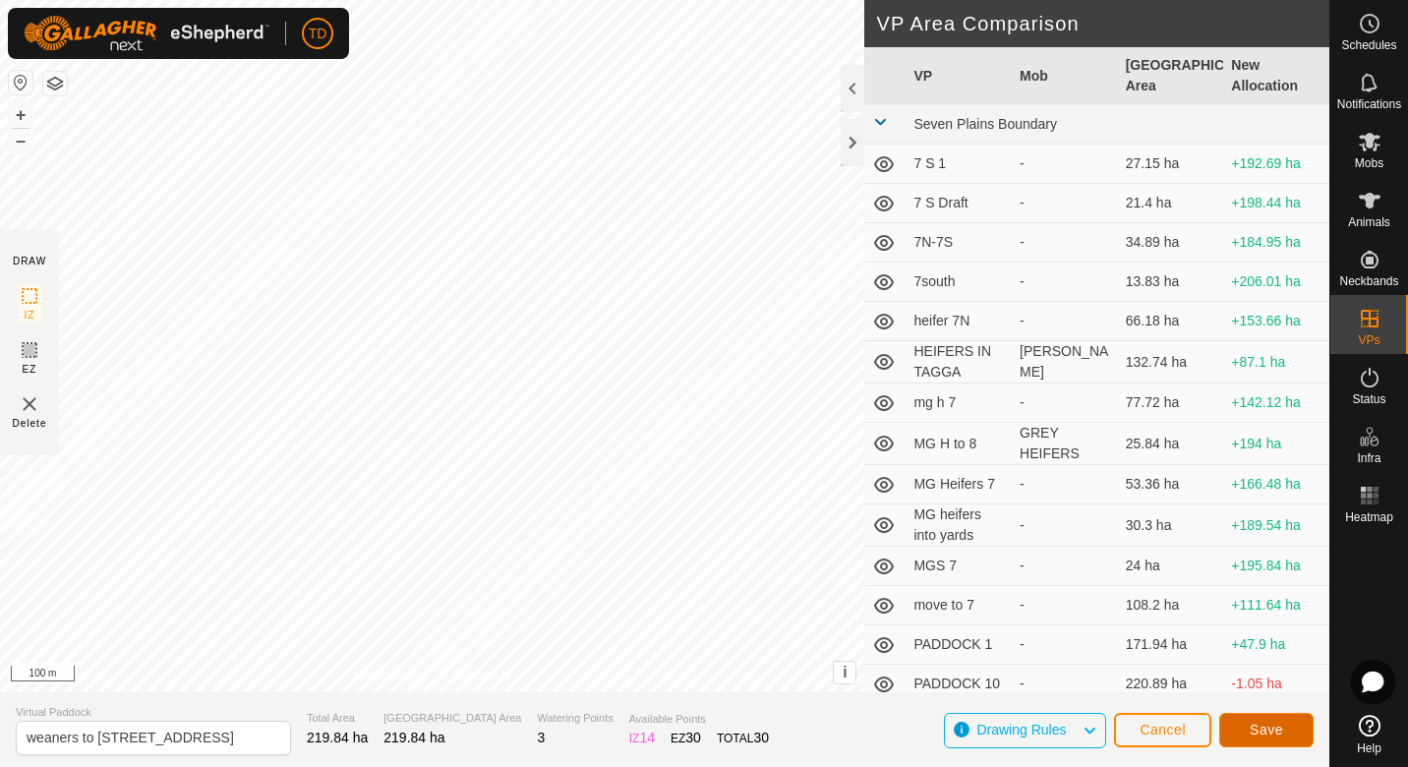
click at [1290, 738] on button "Save" at bounding box center [1266, 730] width 94 height 34
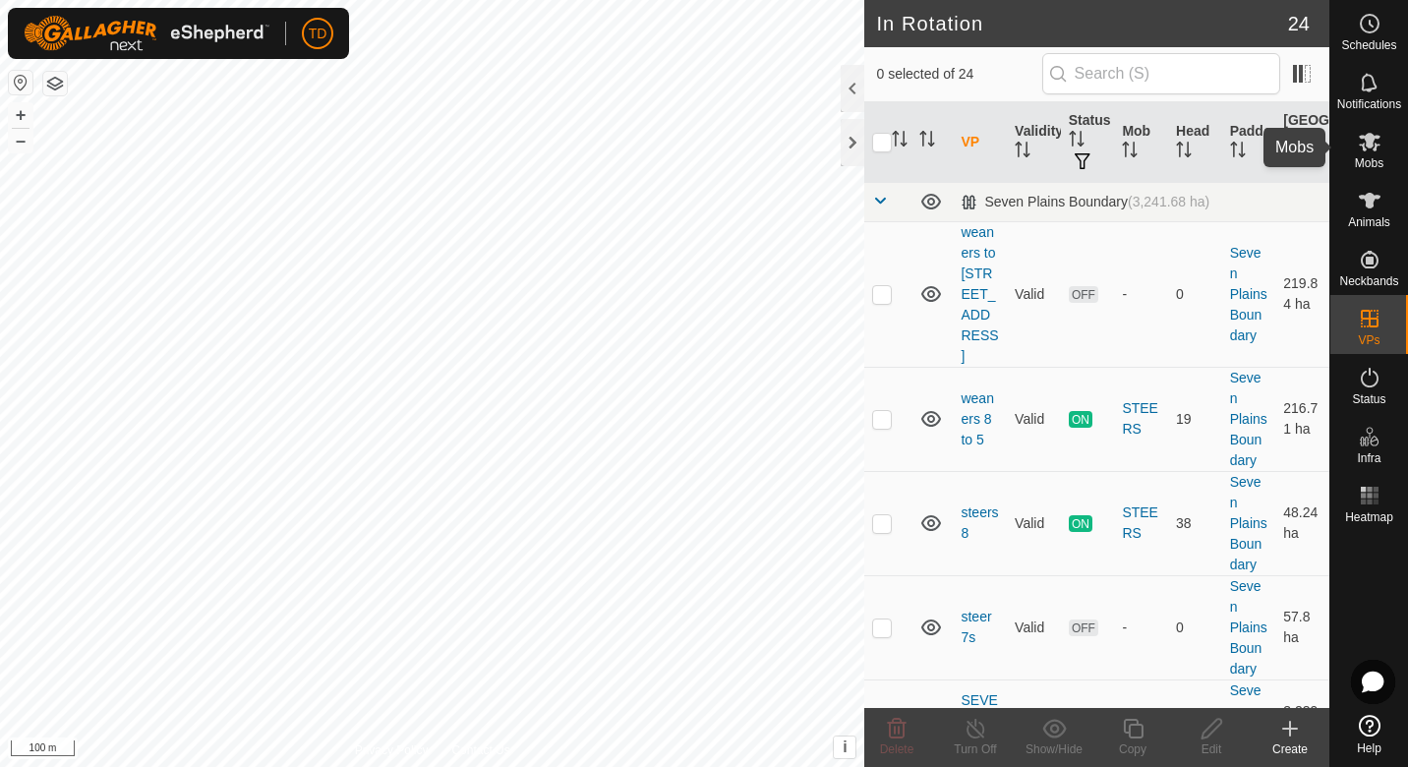
click at [1364, 153] on es-mob-svg-icon at bounding box center [1369, 141] width 35 height 31
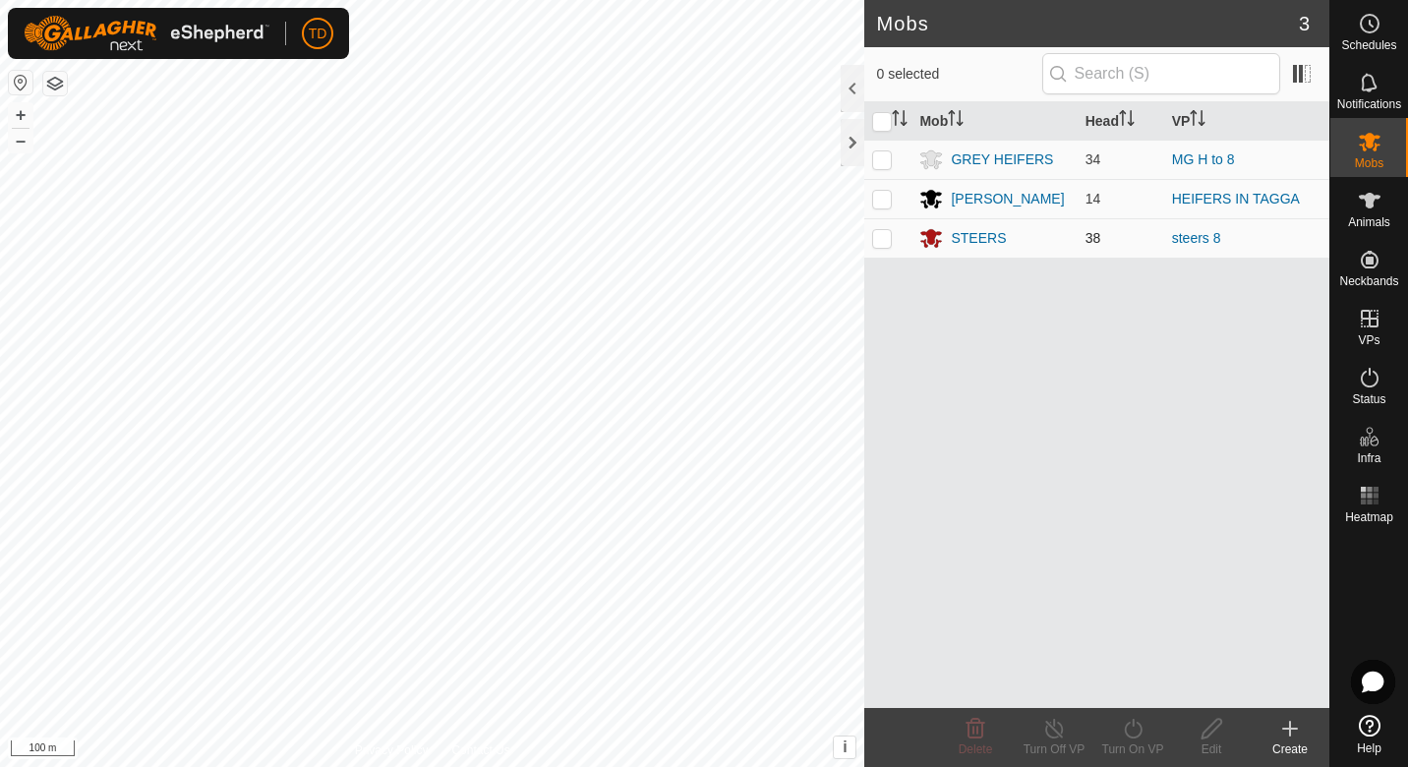
click at [882, 243] on p-checkbox at bounding box center [882, 238] width 20 height 16
checkbox input "true"
click at [1129, 731] on icon at bounding box center [1133, 729] width 25 height 24
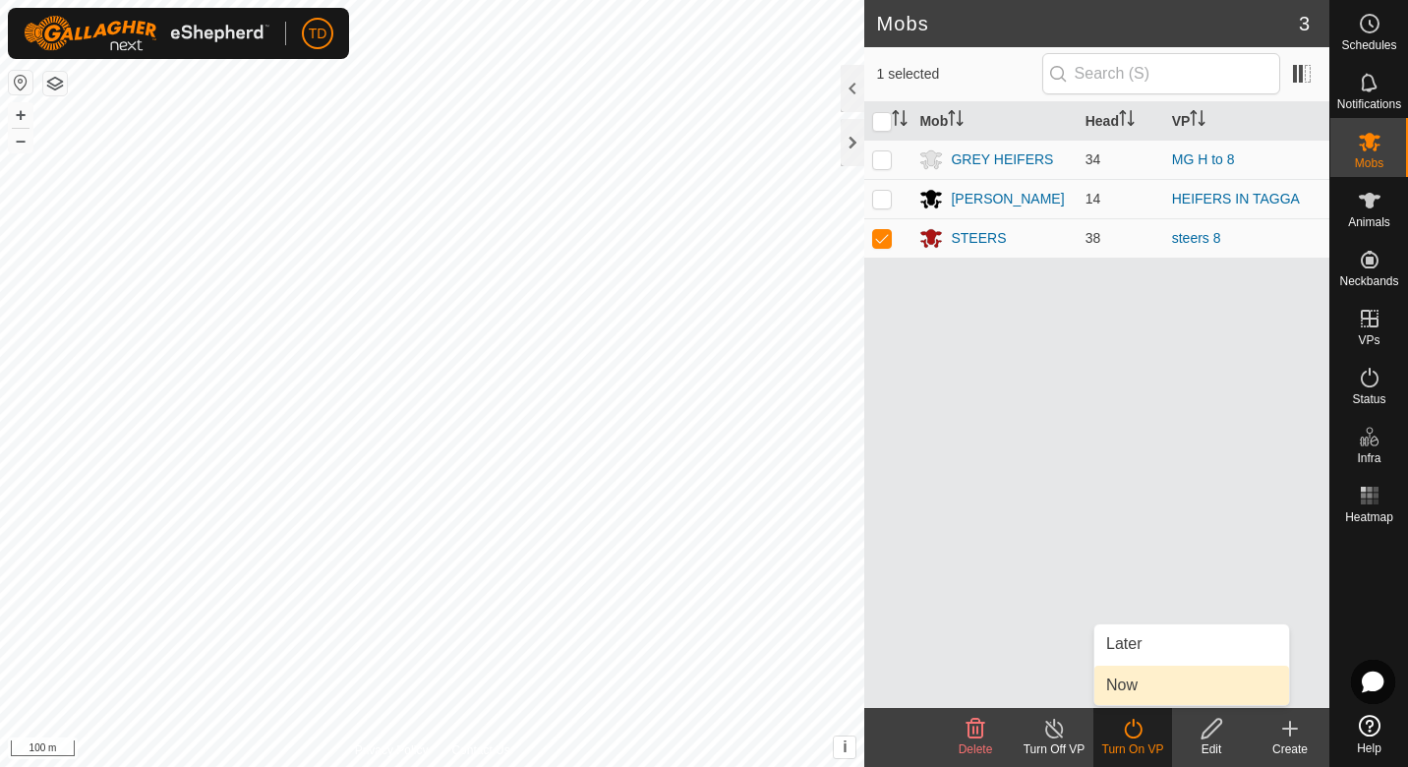
click at [1128, 691] on link "Now" at bounding box center [1191, 685] width 195 height 39
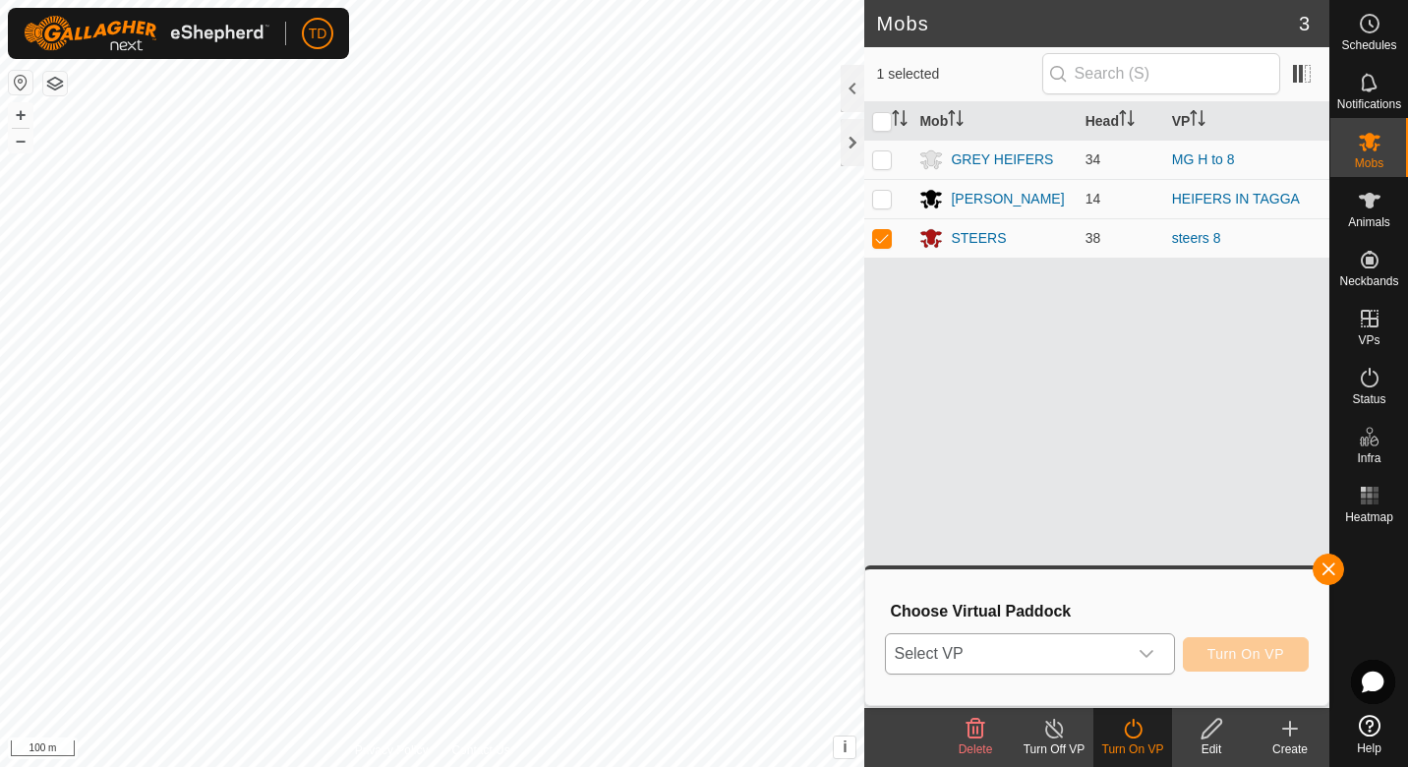
click at [1093, 661] on span "Select VP" at bounding box center [1006, 653] width 240 height 39
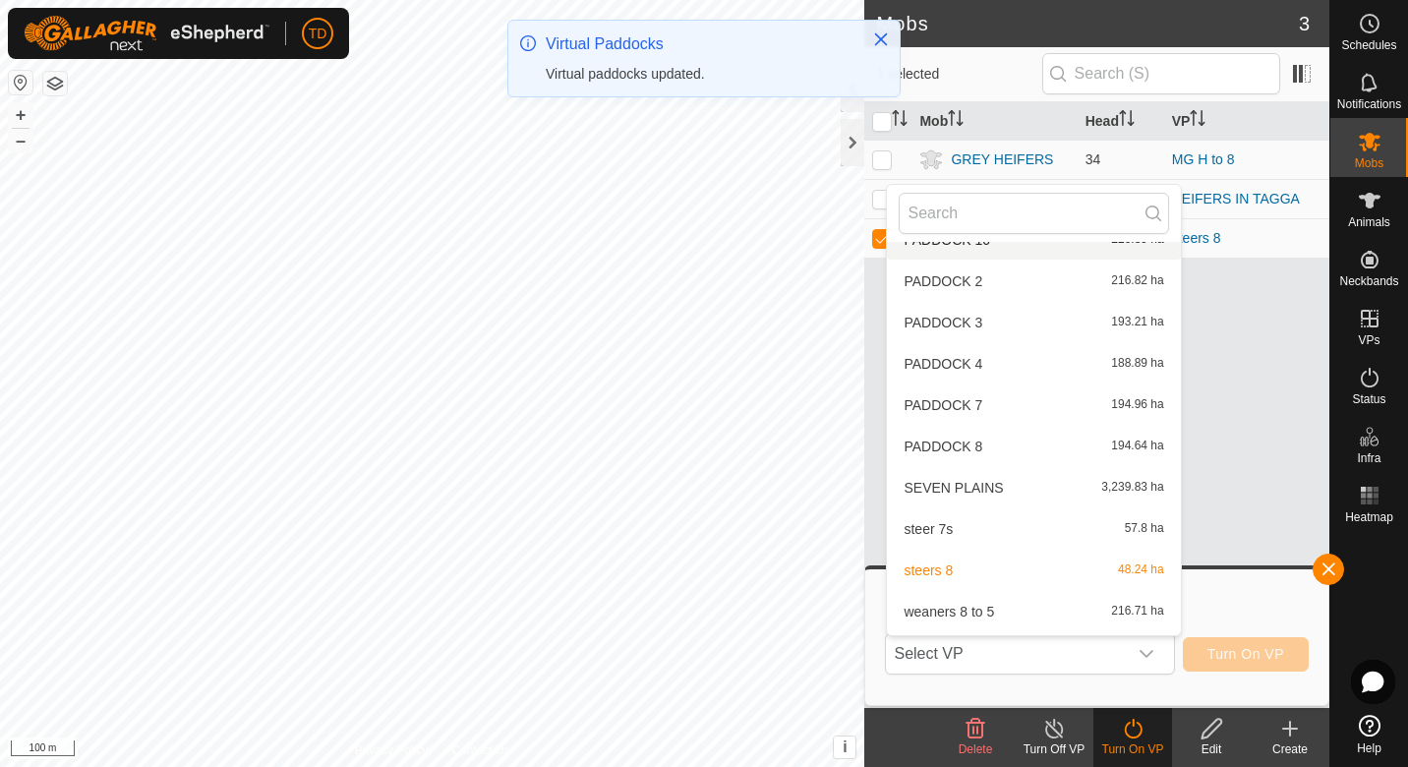
scroll to position [641, 0]
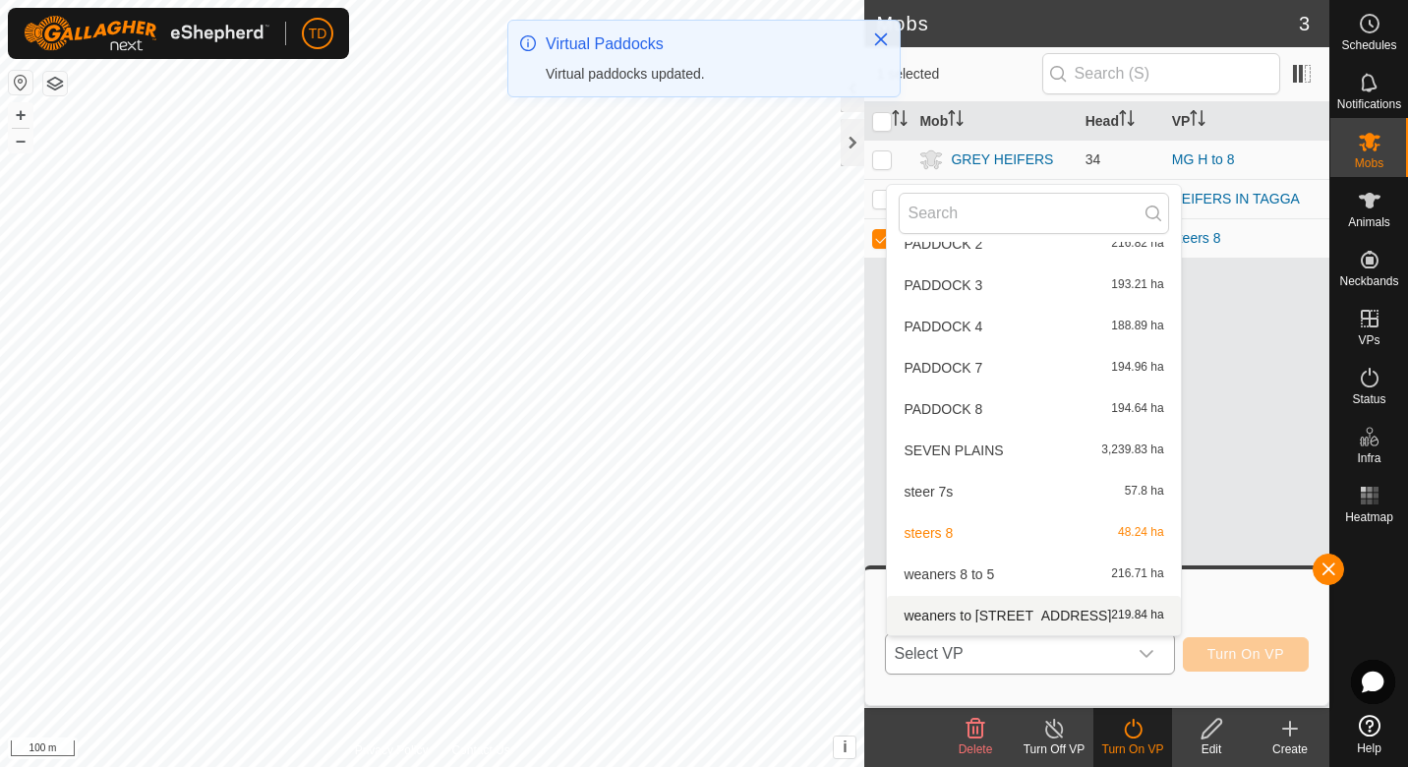
click at [1012, 622] on li "weaners to 5 via laneway 219.84 ha" at bounding box center [1033, 615] width 293 height 39
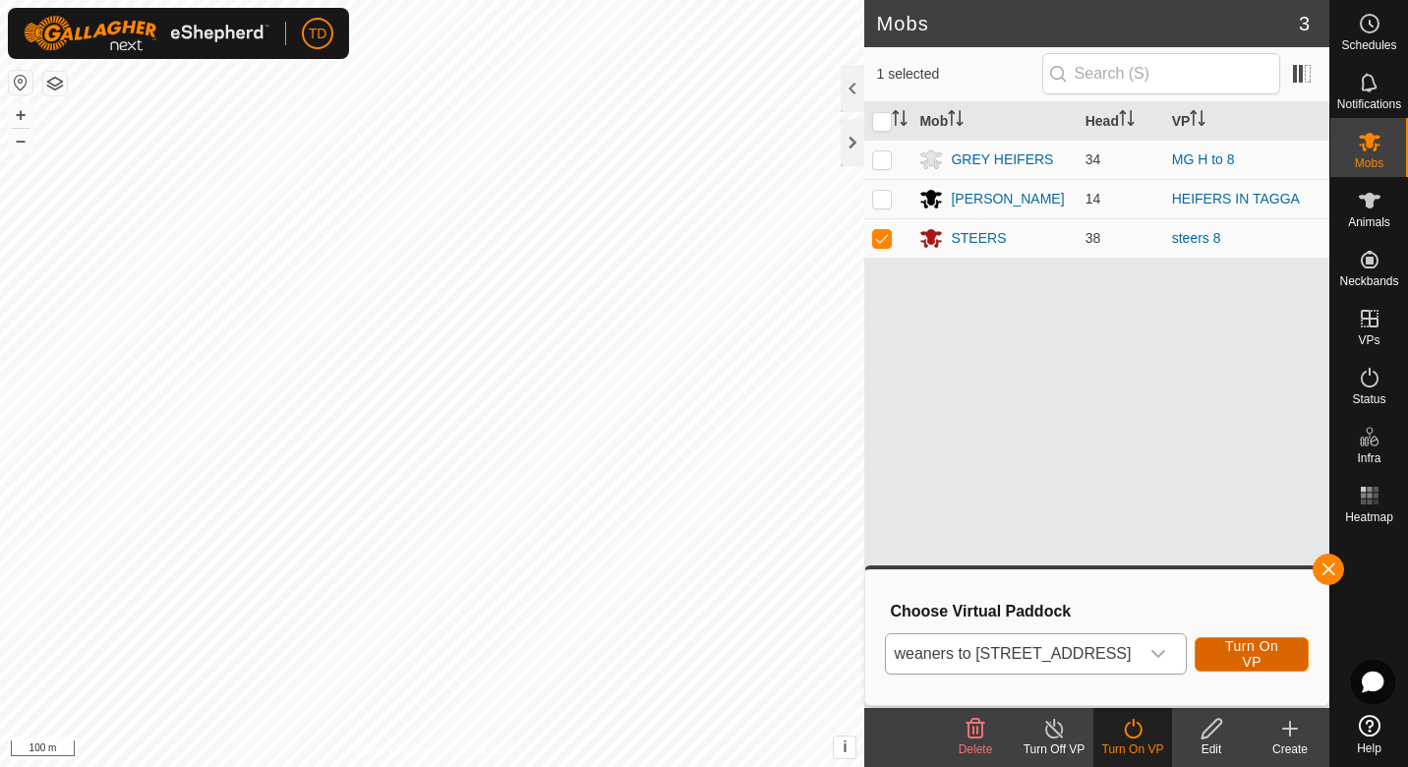
click at [1267, 655] on span "Turn On VP" at bounding box center [1251, 653] width 65 height 31
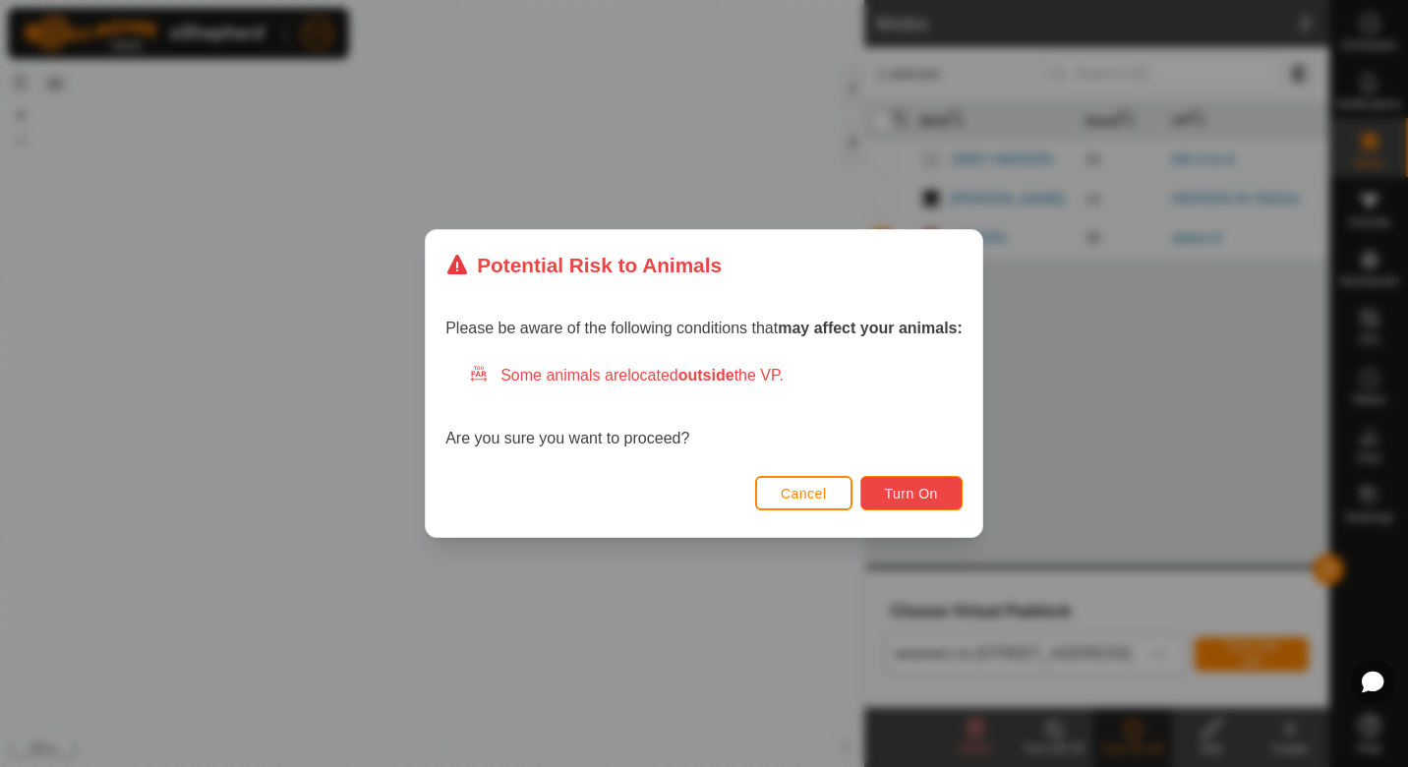
click at [930, 504] on button "Turn On" at bounding box center [911, 493] width 102 height 34
